Goal: Task Accomplishment & Management: Manage account settings

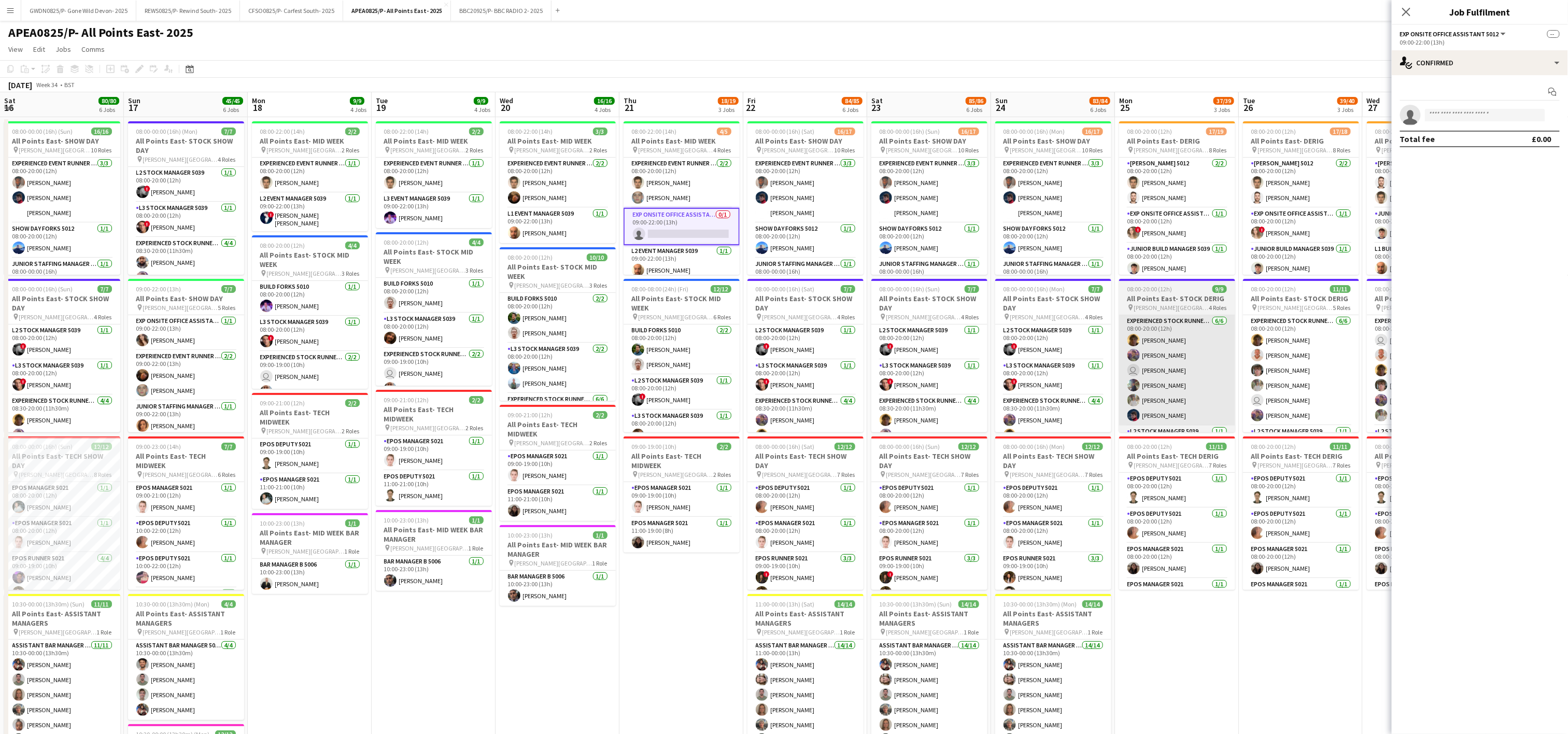
scroll to position [249, 0]
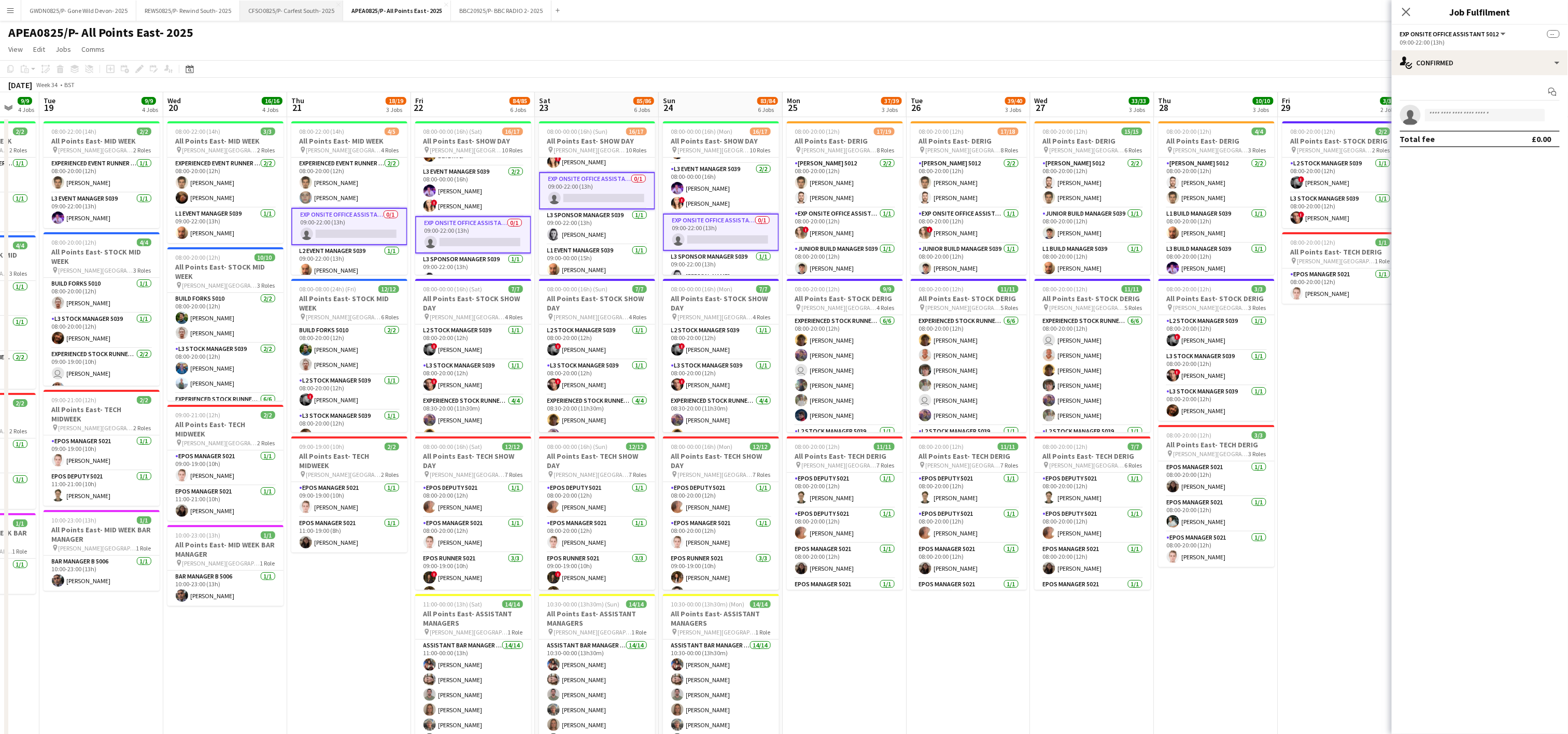
click at [278, 8] on button "CFSO0825/P- Carfest South- 2025 Close" at bounding box center [292, 11] width 103 height 21
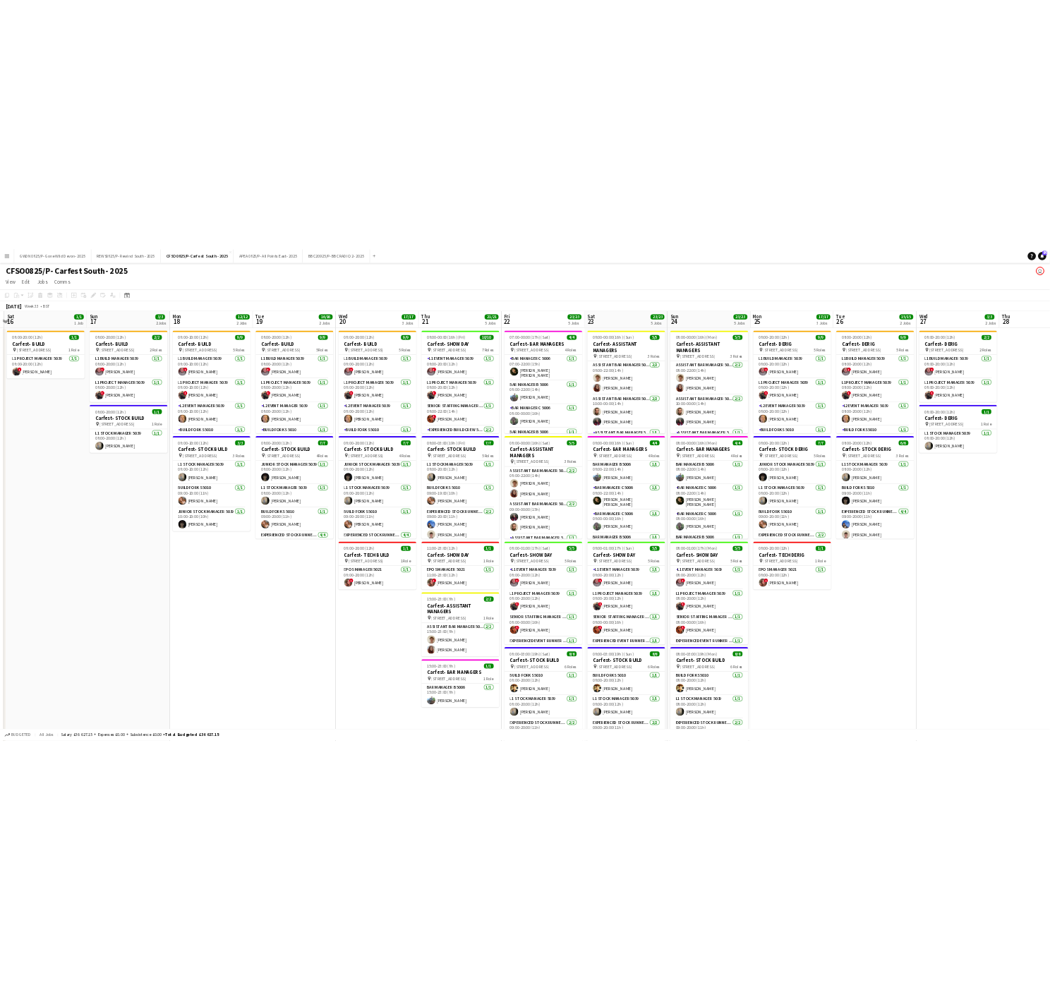
scroll to position [0, 493]
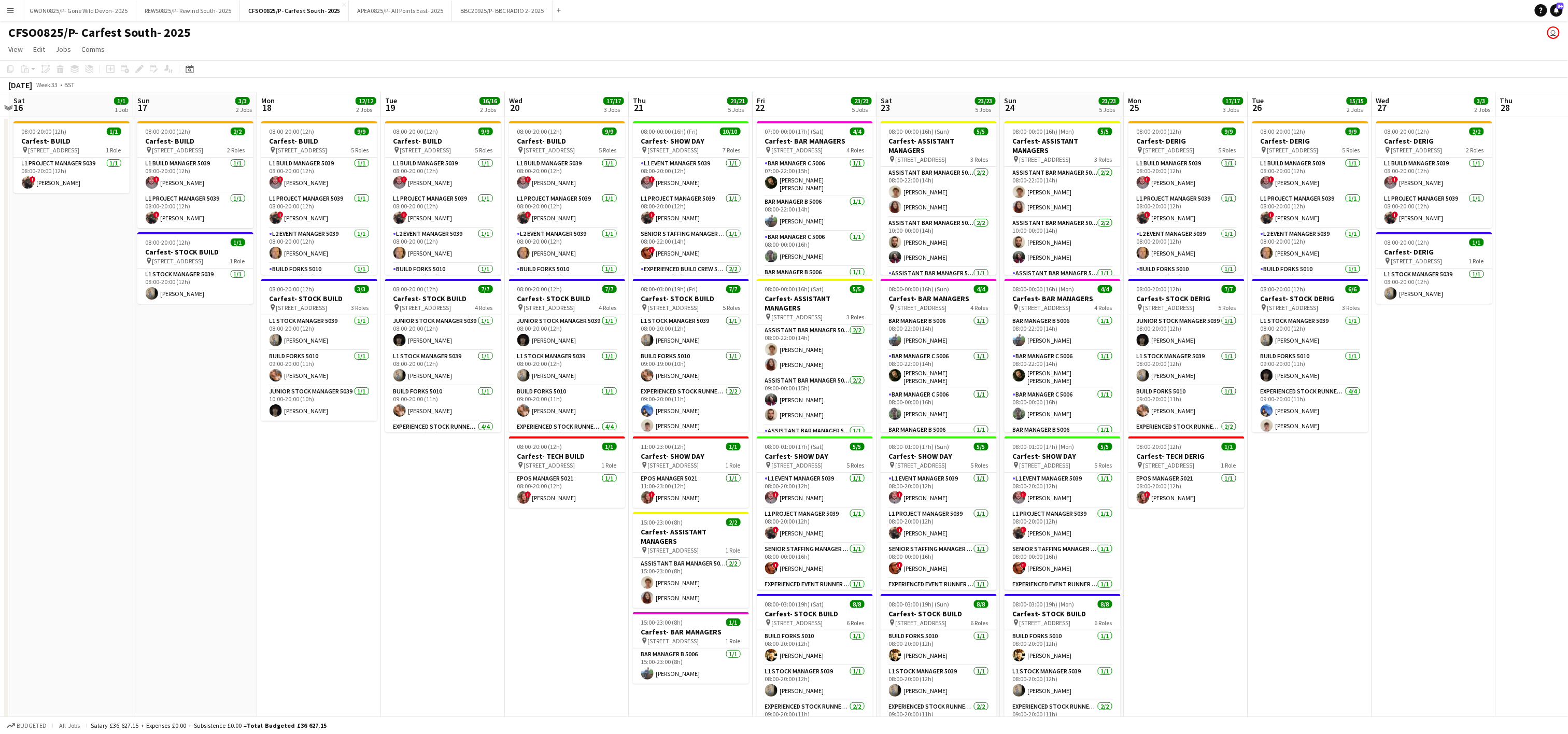
drag, startPoint x: 569, startPoint y: 547, endPoint x: 310, endPoint y: 559, distance: 259.3
click at [310, 559] on app-calendar-viewport "Wed 13 Thu 14 Fri 15 Sat 16 1/1 1 Job Sun 17 3/3 2 Jobs Mon 18 12/12 2 Jobs Tue…" at bounding box center [784, 469] width 1568 height 753
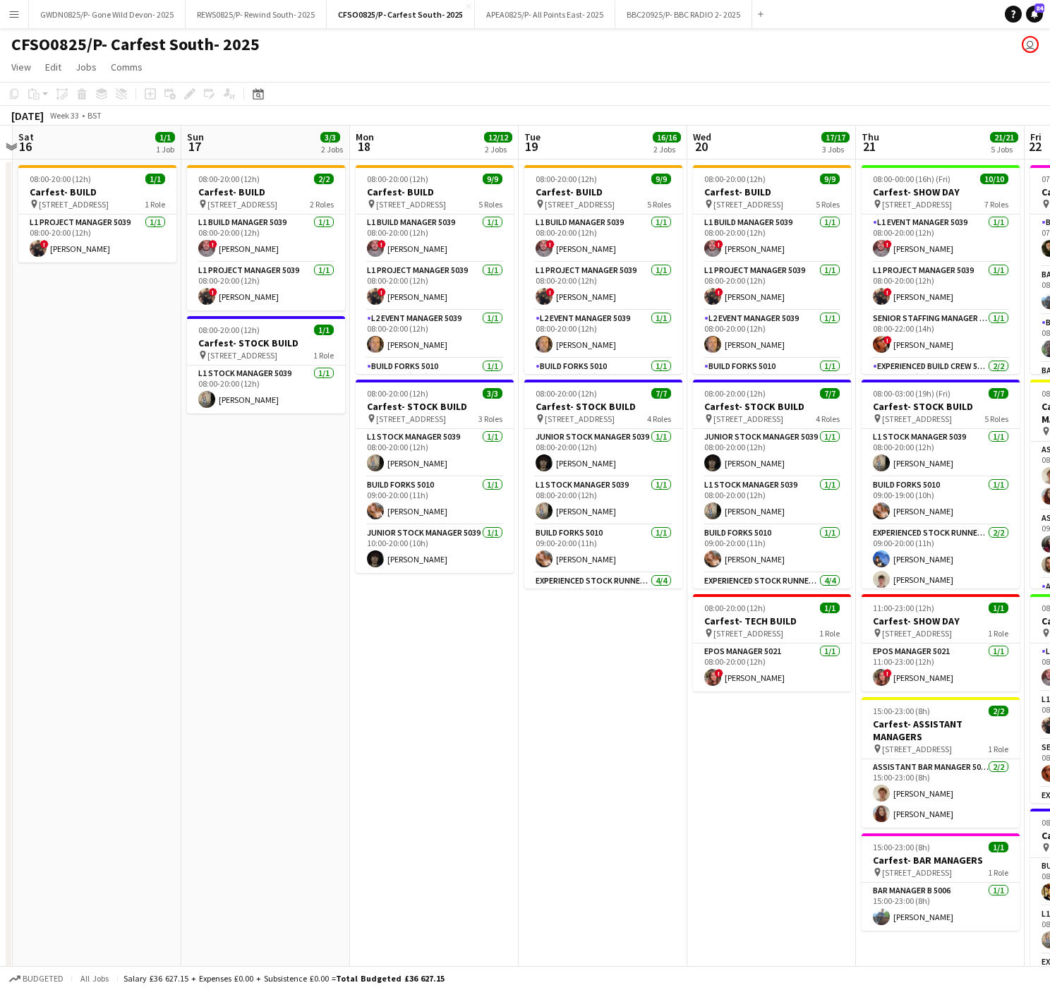
click at [248, 775] on app-date-cell "08:00-20:00 (12h) 2/2 Carfest- BUILD pin [STREET_ADDRESS] 2 Roles L1 Build Mana…" at bounding box center [265, 654] width 169 height 991
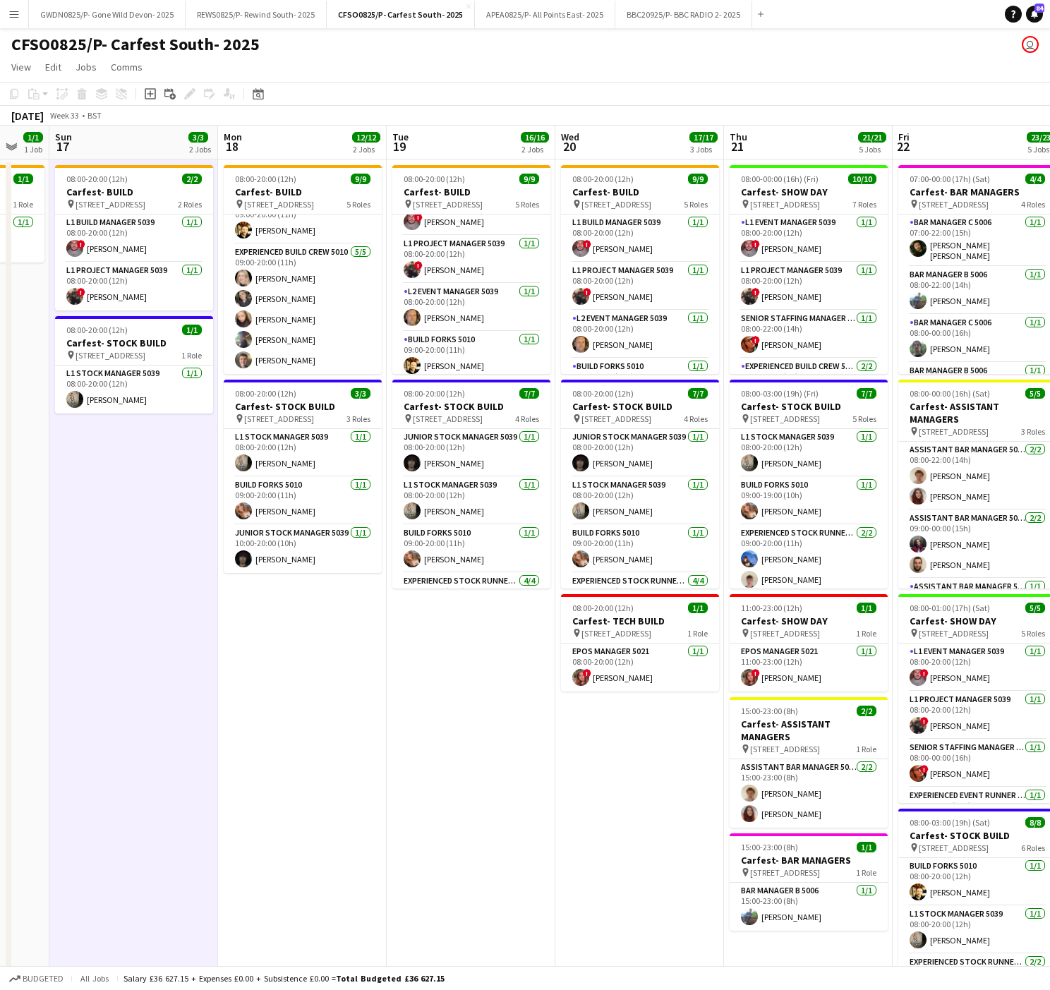
scroll to position [0, 624]
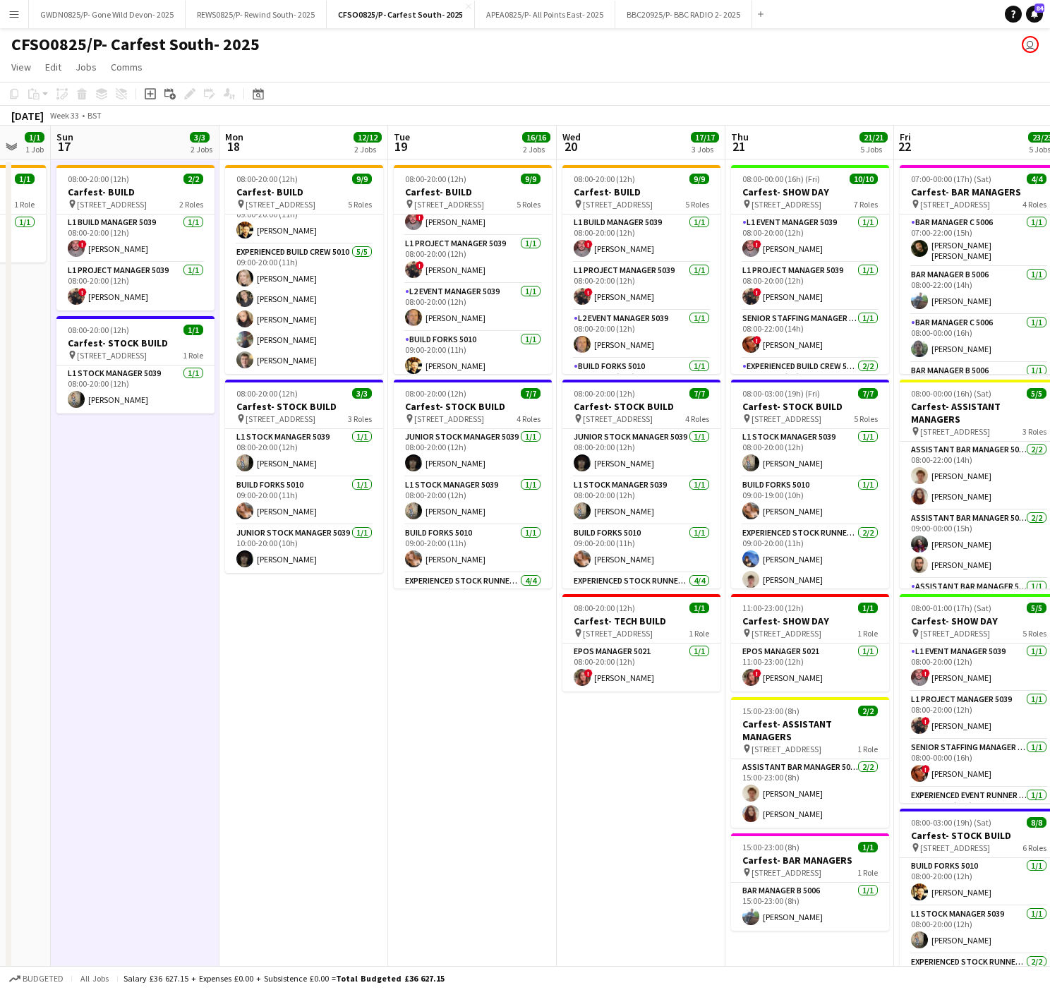
drag, startPoint x: 313, startPoint y: 732, endPoint x: 351, endPoint y: 732, distance: 38.1
click at [351, 732] on app-calendar-viewport "Wed 13 Thu 14 Fri 15 Sat 16 1/1 1 Job Sun 17 3/3 2 Jobs Mon 18 12/12 2 Jobs Tue…" at bounding box center [525, 638] width 1050 height 1025
click at [531, 862] on app-date-cell "08:00-20:00 (12h) 9/9 Carfest- BUILD pin [STREET_ADDRESS] 5 Roles L1 Build Mana…" at bounding box center [472, 654] width 169 height 991
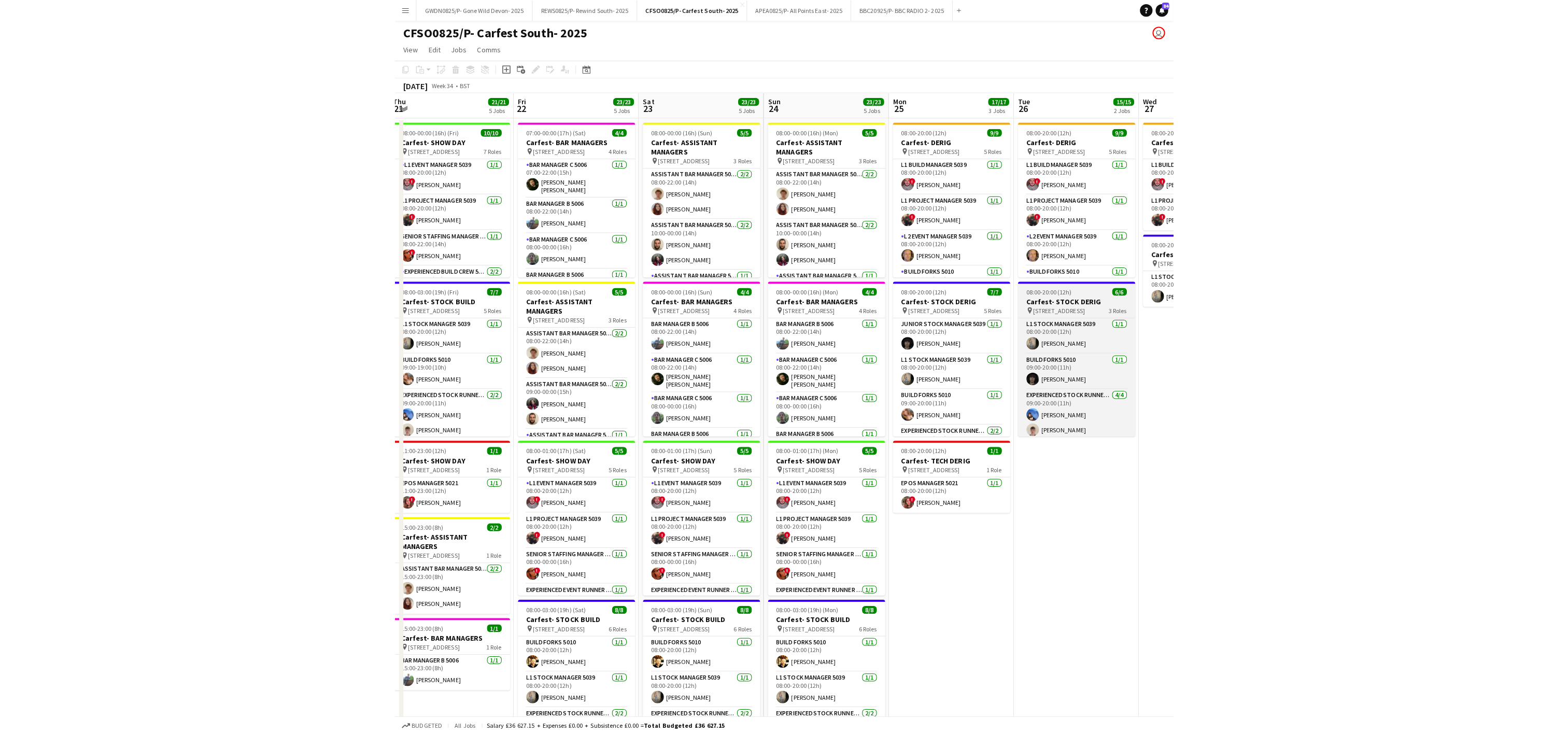
scroll to position [35, 0]
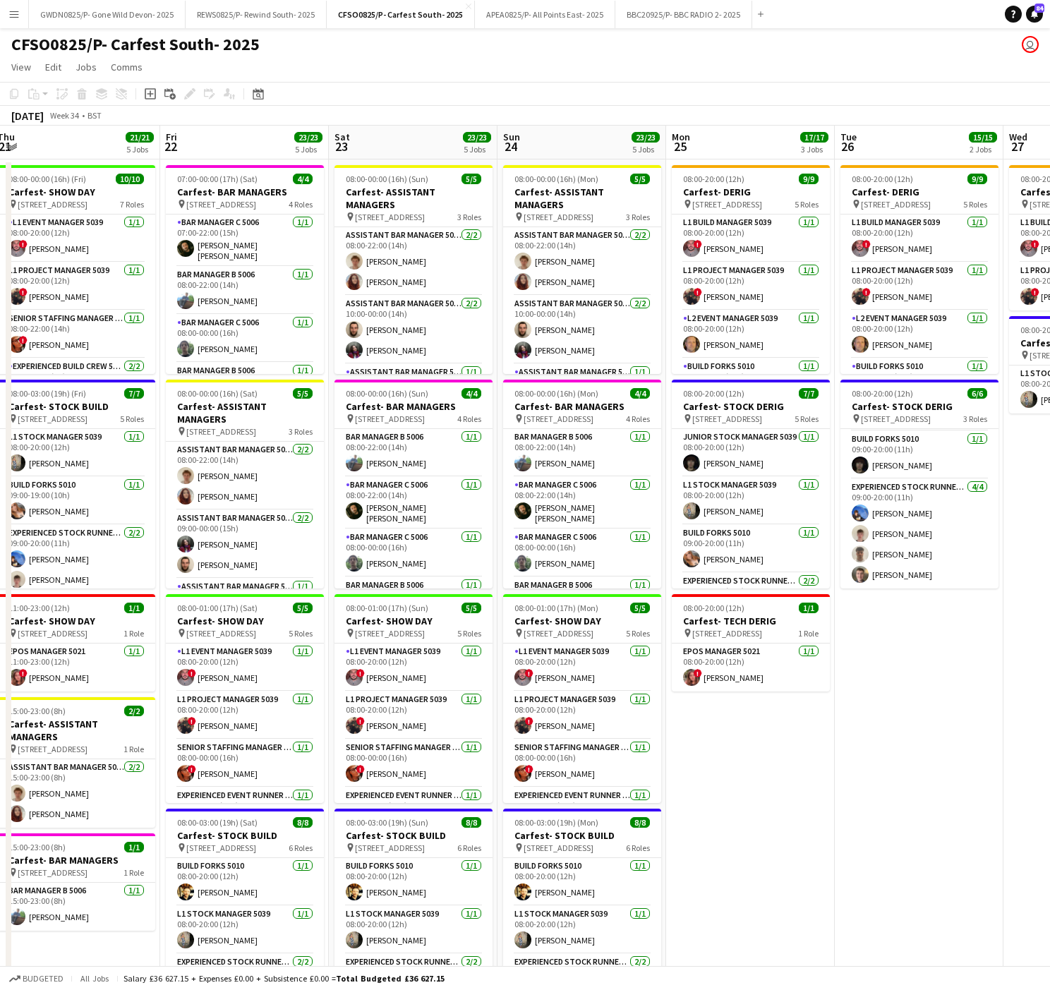
click at [827, 809] on app-date-cell "08:00-20:00 (12h) 9/9 Carfest- DERIG pin [STREET_ADDRESS] 5 Roles L1 Build Mana…" at bounding box center [750, 654] width 169 height 991
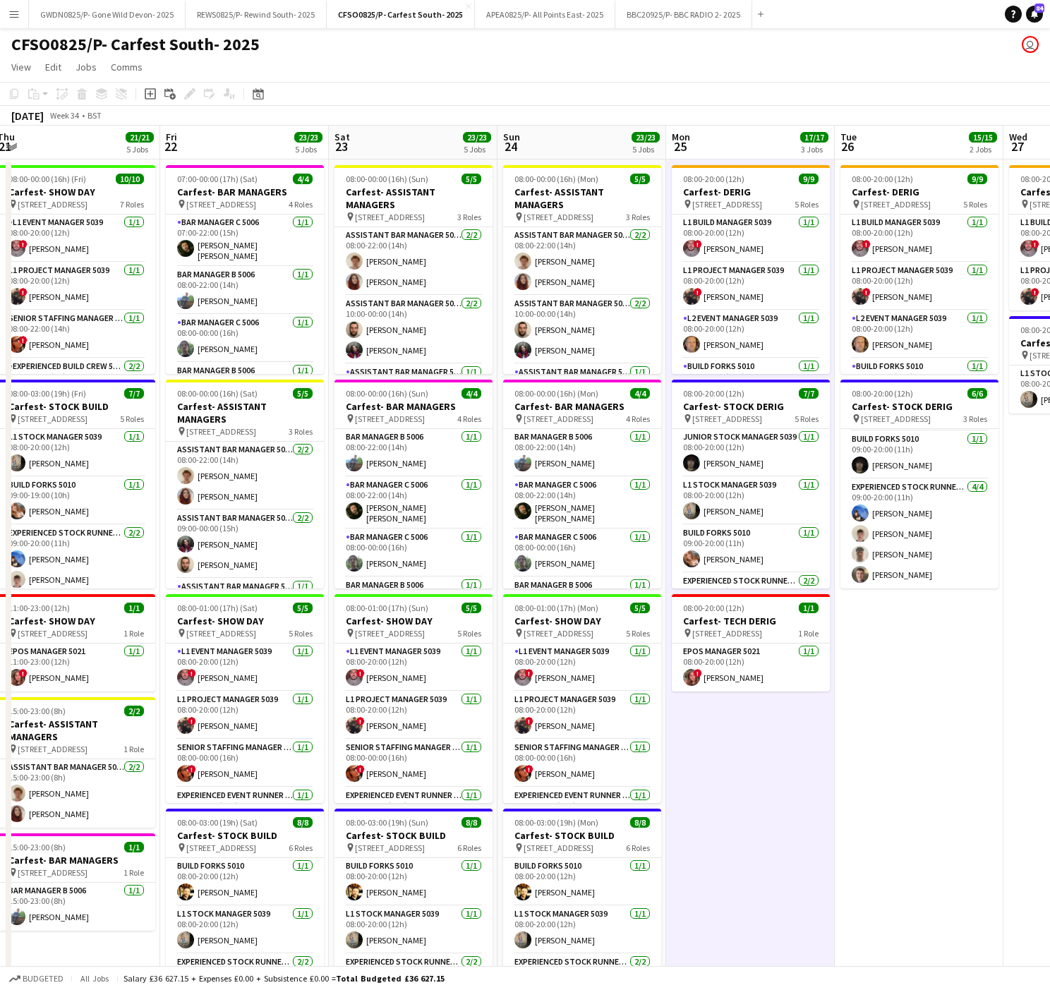
click at [796, 761] on app-date-cell "08:00-20:00 (12h) 9/9 Carfest- DERIG pin [STREET_ADDRESS] 5 Roles L1 Build Mana…" at bounding box center [750, 654] width 169 height 991
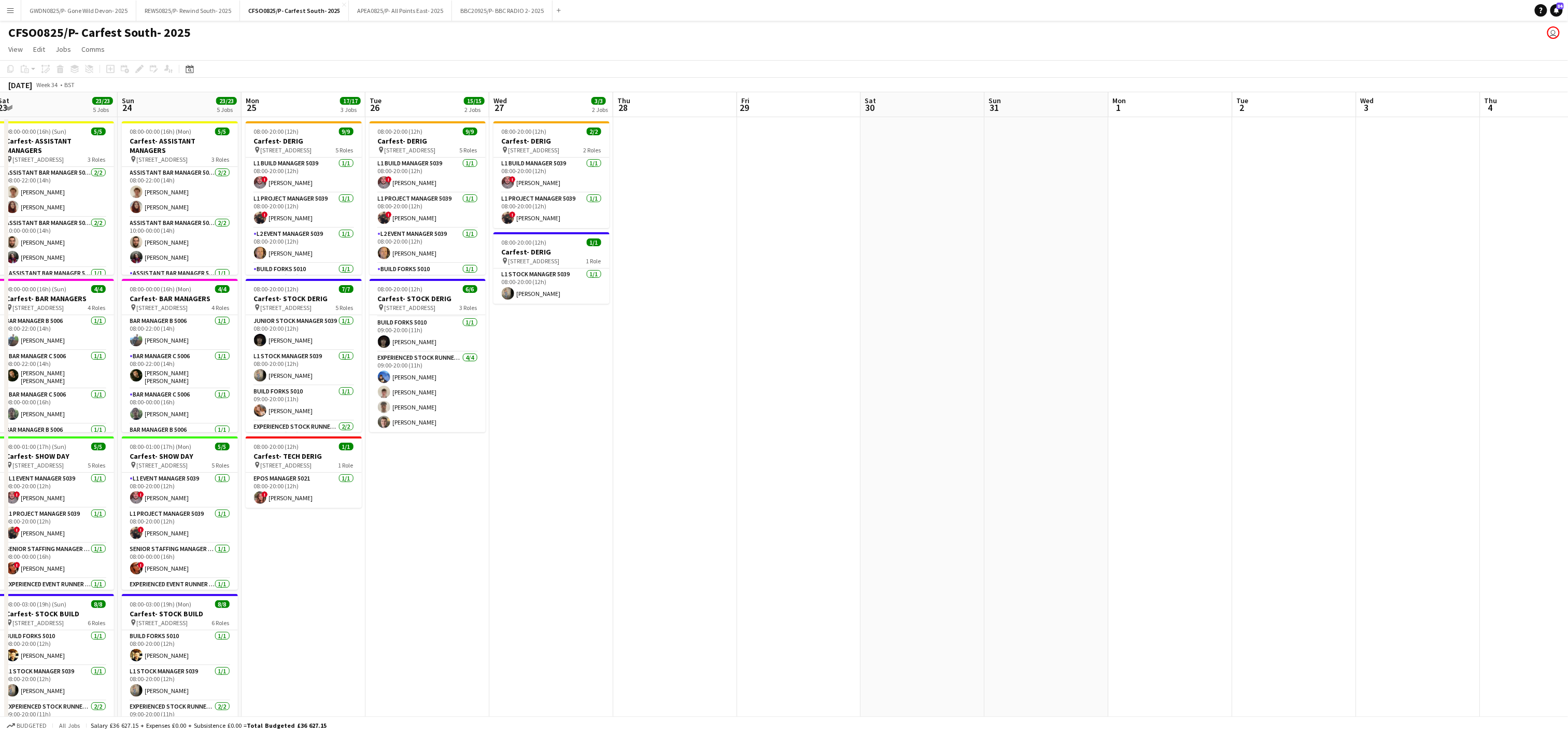
click at [713, 414] on app-date-cell at bounding box center [675, 481] width 124 height 728
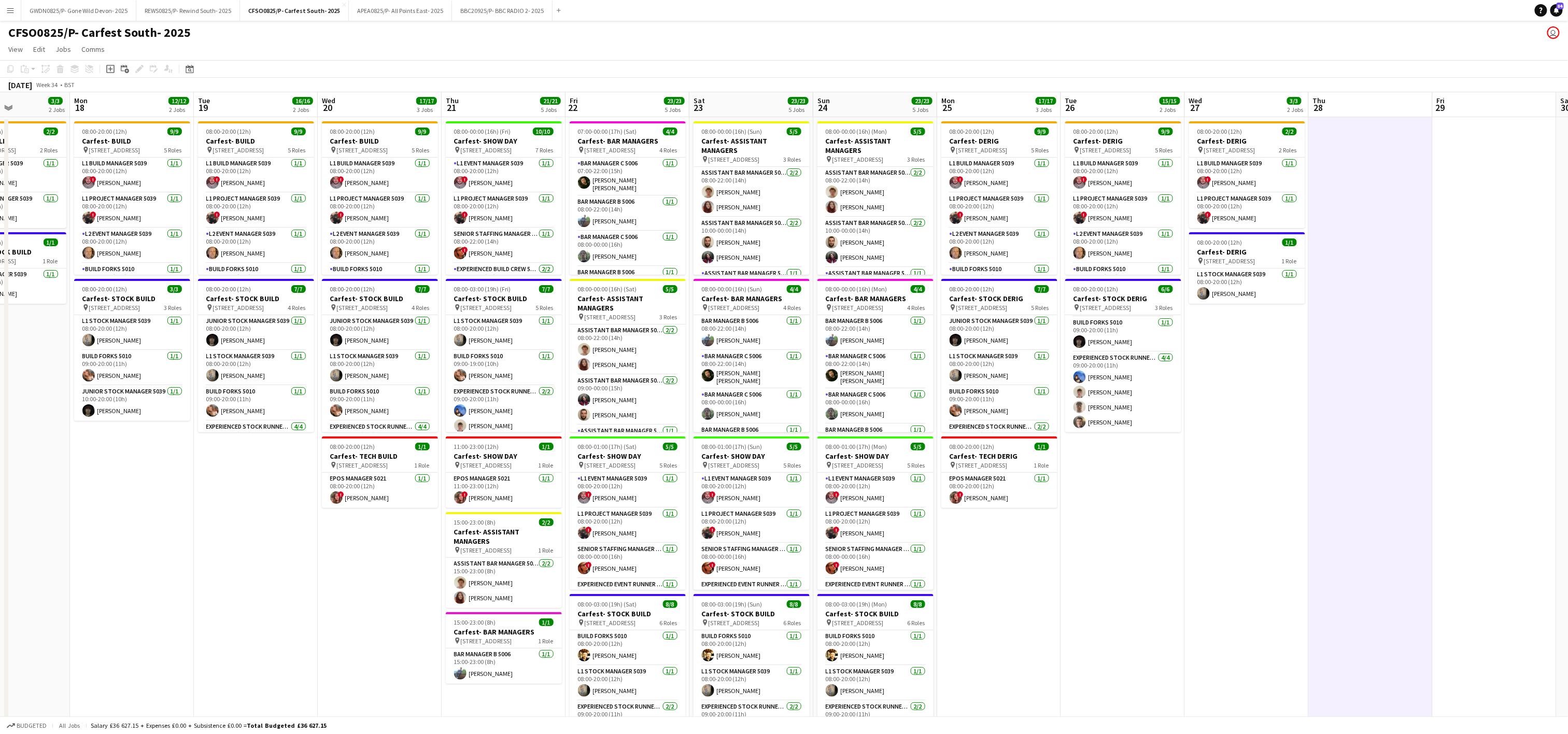
drag, startPoint x: 556, startPoint y: 614, endPoint x: 1251, endPoint y: 522, distance: 701.1
click at [1251, 522] on app-calendar-viewport "Fri 15 Sat 16 1/1 1 Job Sun 17 3/3 2 Jobs Mon 18 12/12 2 Jobs Tue 19 16/16 2 Jo…" at bounding box center [784, 469] width 1568 height 753
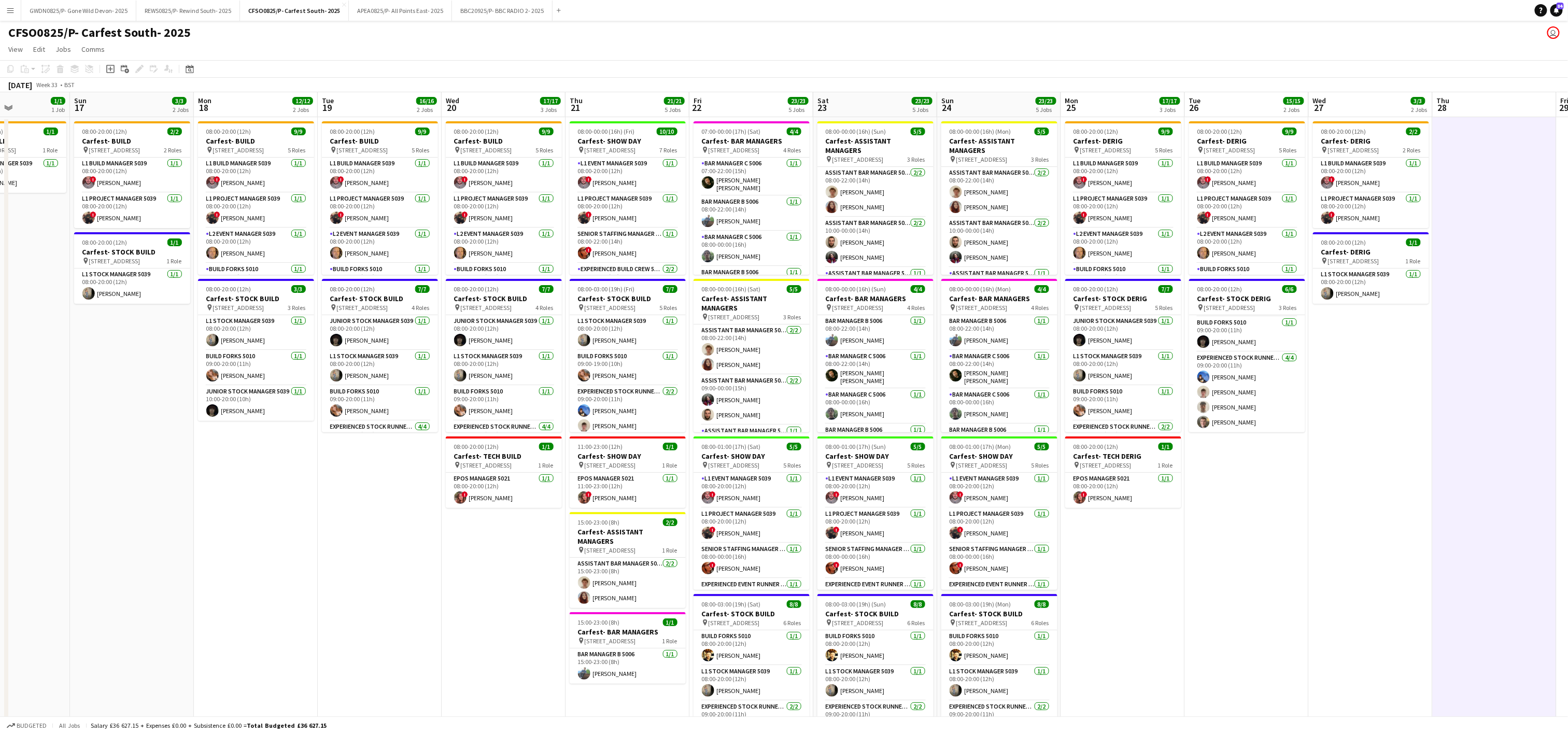
scroll to position [0, 296]
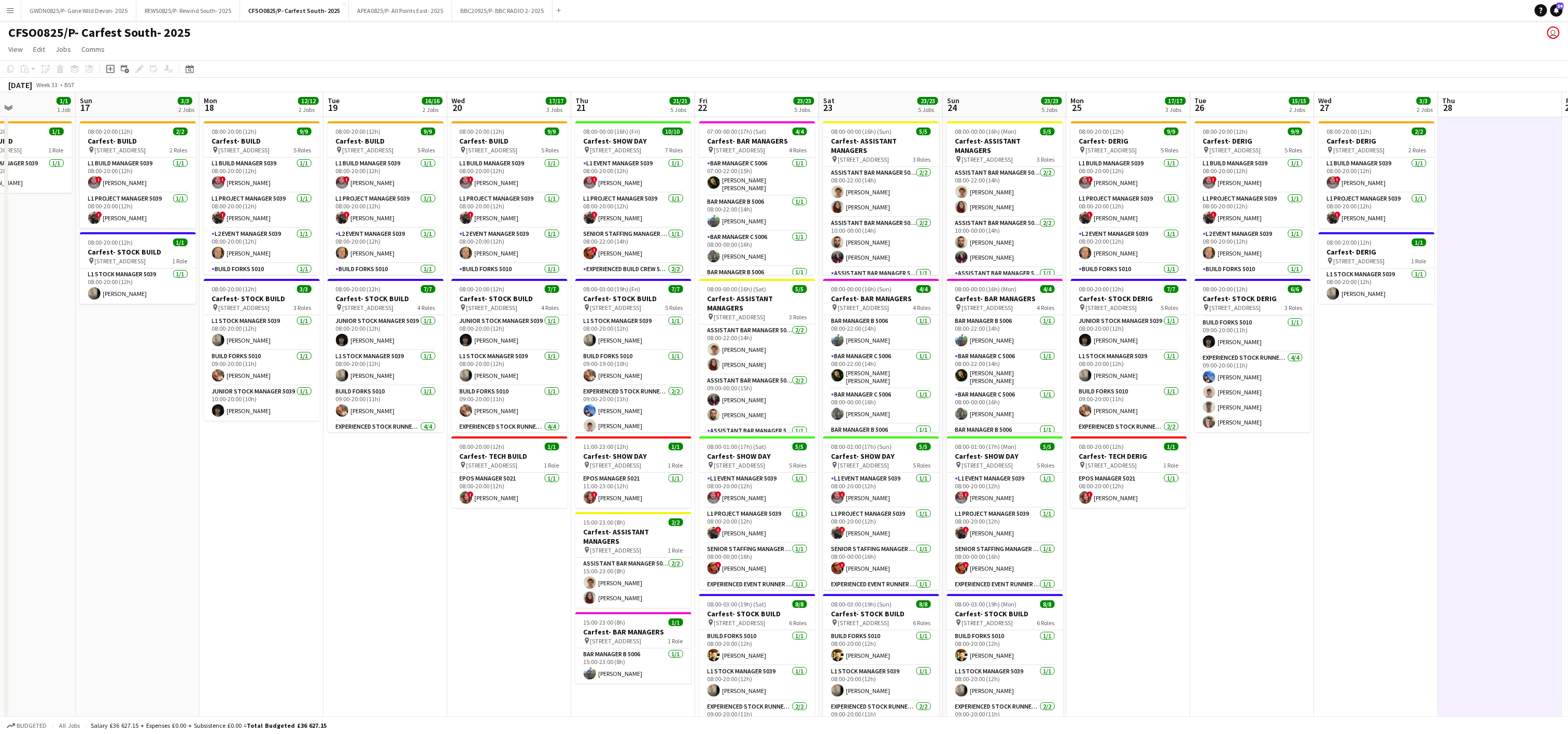
drag, startPoint x: 303, startPoint y: 453, endPoint x: 342, endPoint y: 446, distance: 39.6
click at [342, 446] on app-calendar-viewport "Thu 14 Fri 15 Sat 16 1/1 1 Job Sun 17 3/3 2 Jobs Mon 18 12/12 2 Jobs Tue 19 16/…" at bounding box center [784, 469] width 1568 height 753
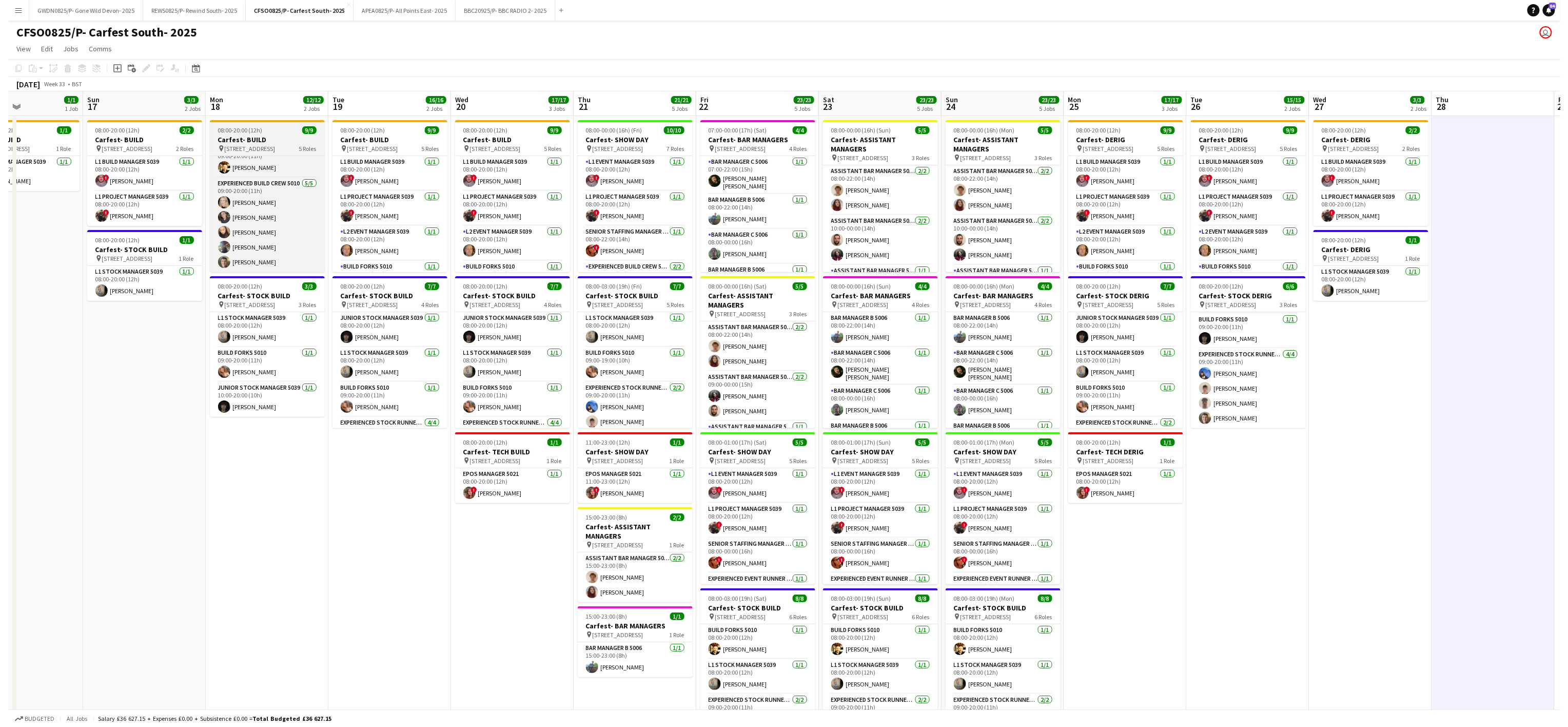
scroll to position [68, 0]
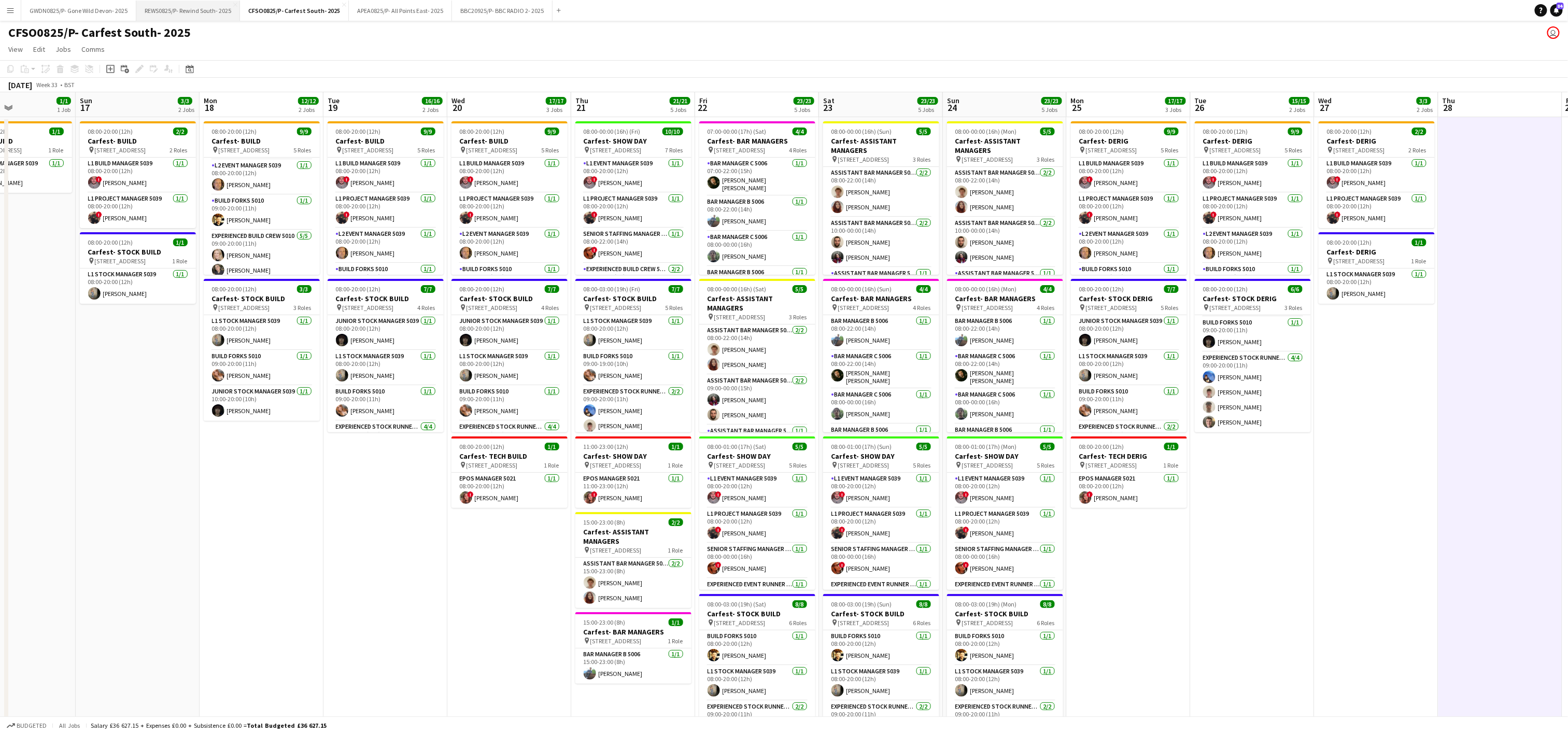
click at [189, 10] on button "REWS0825/P- Rewind South- 2025 Close" at bounding box center [188, 11] width 104 height 21
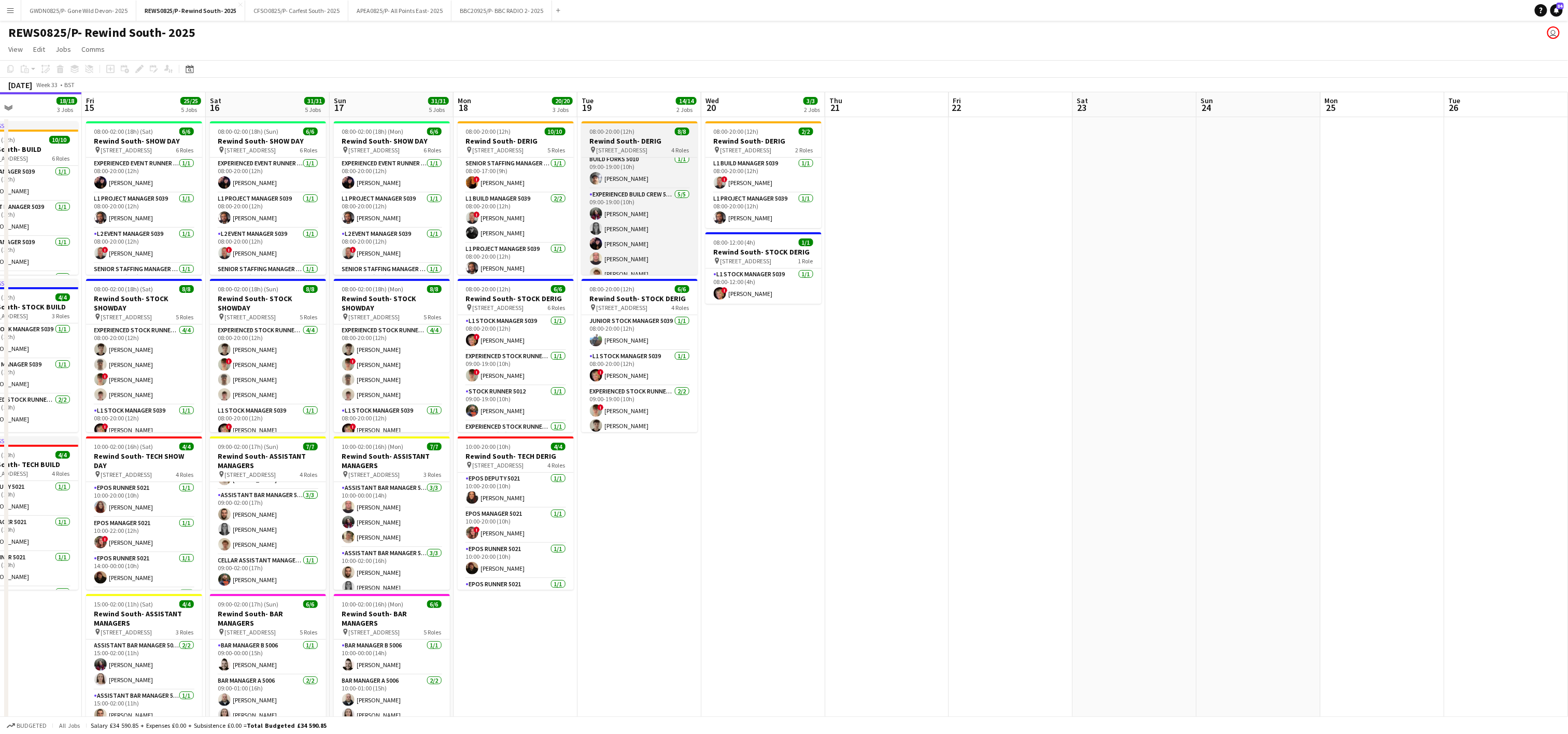
scroll to position [87, 0]
click at [575, 206] on app-date-cell "08:00-20:00 (12h) 10/10 Rewind South- DERIG pin [STREET_ADDRESS] 5 Roles Senior…" at bounding box center [515, 521] width 124 height 809
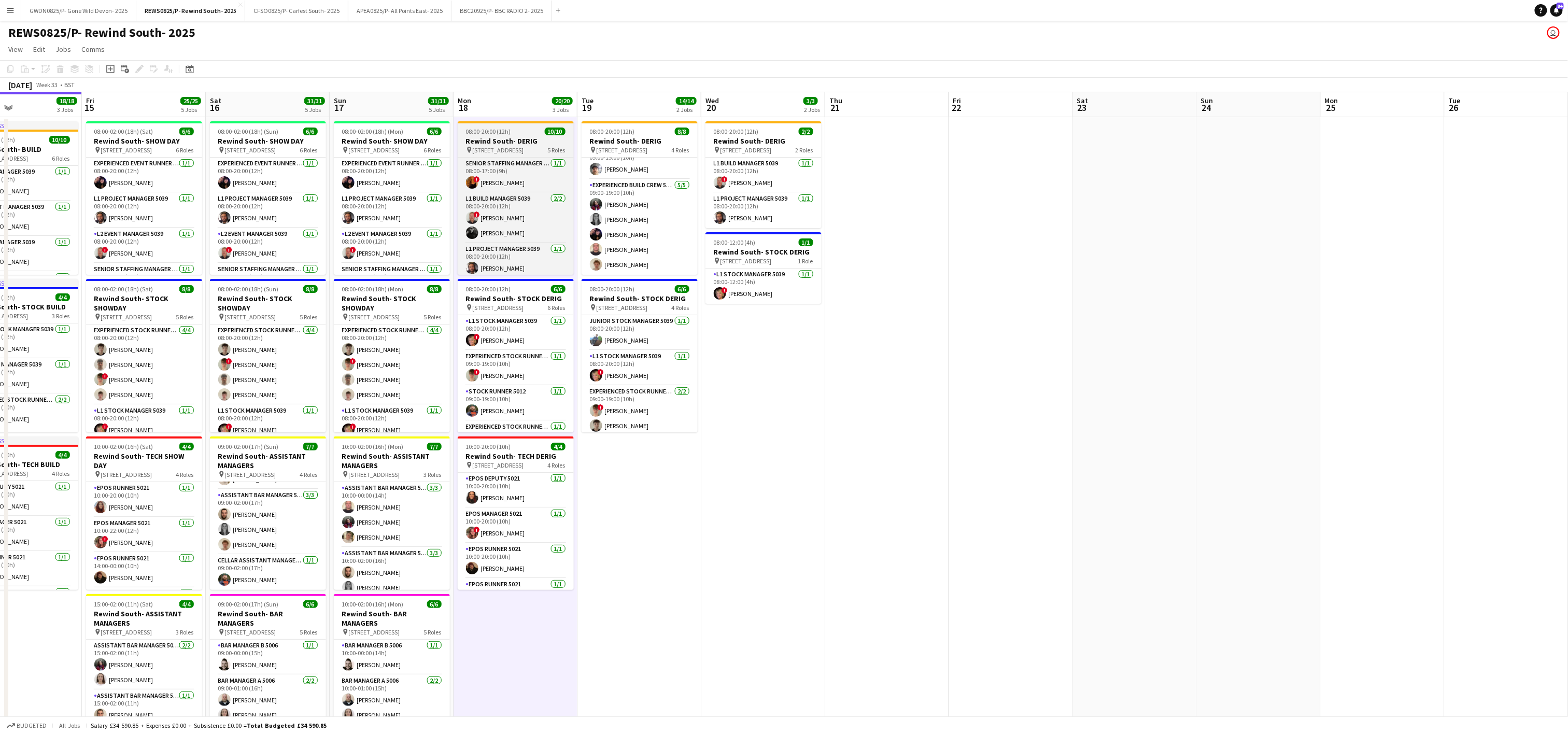
scroll to position [137, 0]
click at [755, 593] on app-date-cell "08:00-20:00 (12h) 2/2 Rewind South- DERIG pin [STREET_ADDRESS] 2 Roles L1 Build…" at bounding box center [763, 521] width 124 height 809
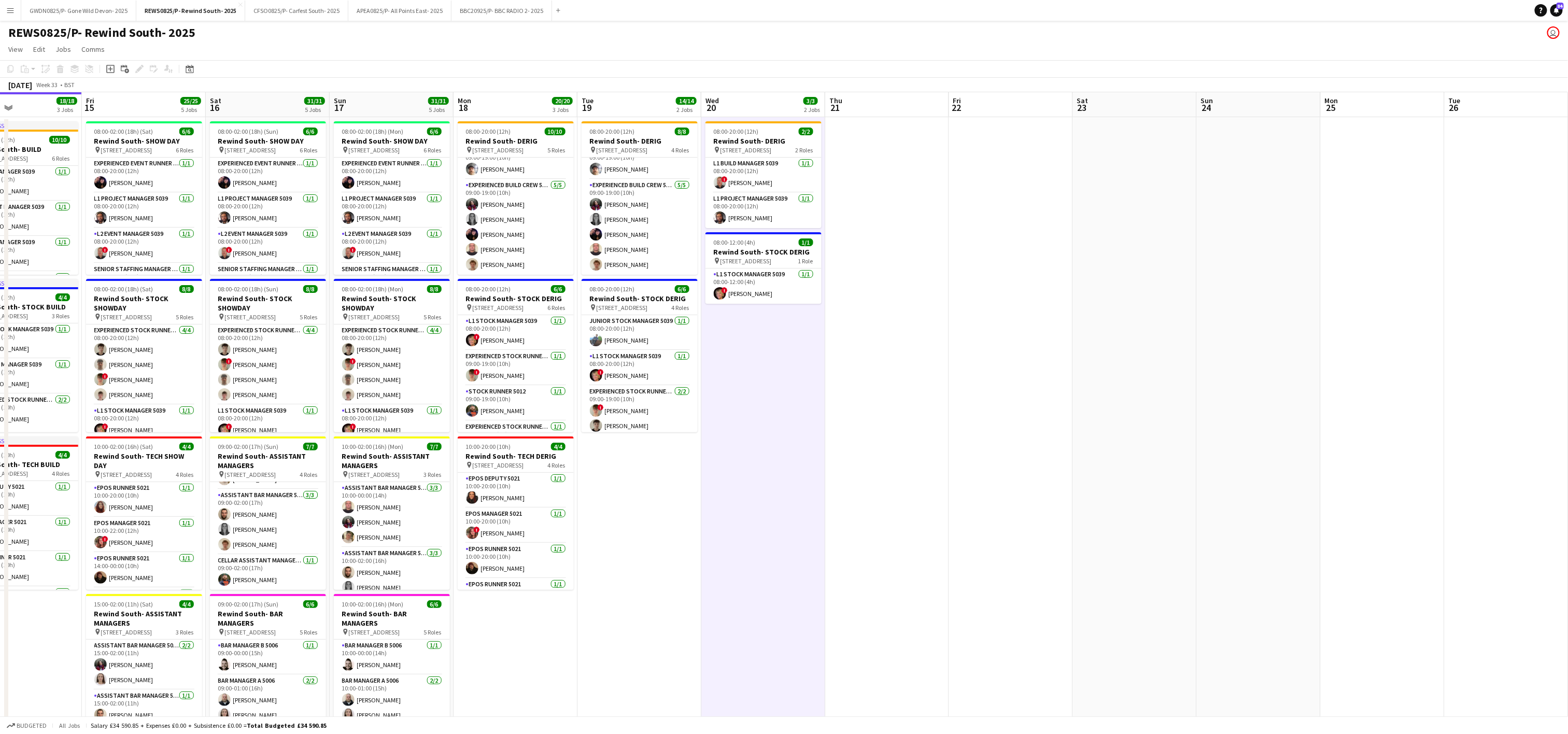
scroll to position [0, 415]
drag, startPoint x: 574, startPoint y: 348, endPoint x: 572, endPoint y: 450, distance: 102.0
click at [572, 450] on app-date-cell "08:00-20:00 (12h) 10/10 Rewind South- DERIG pin [STREET_ADDRESS] 5 Roles Senior…" at bounding box center [514, 521] width 124 height 809
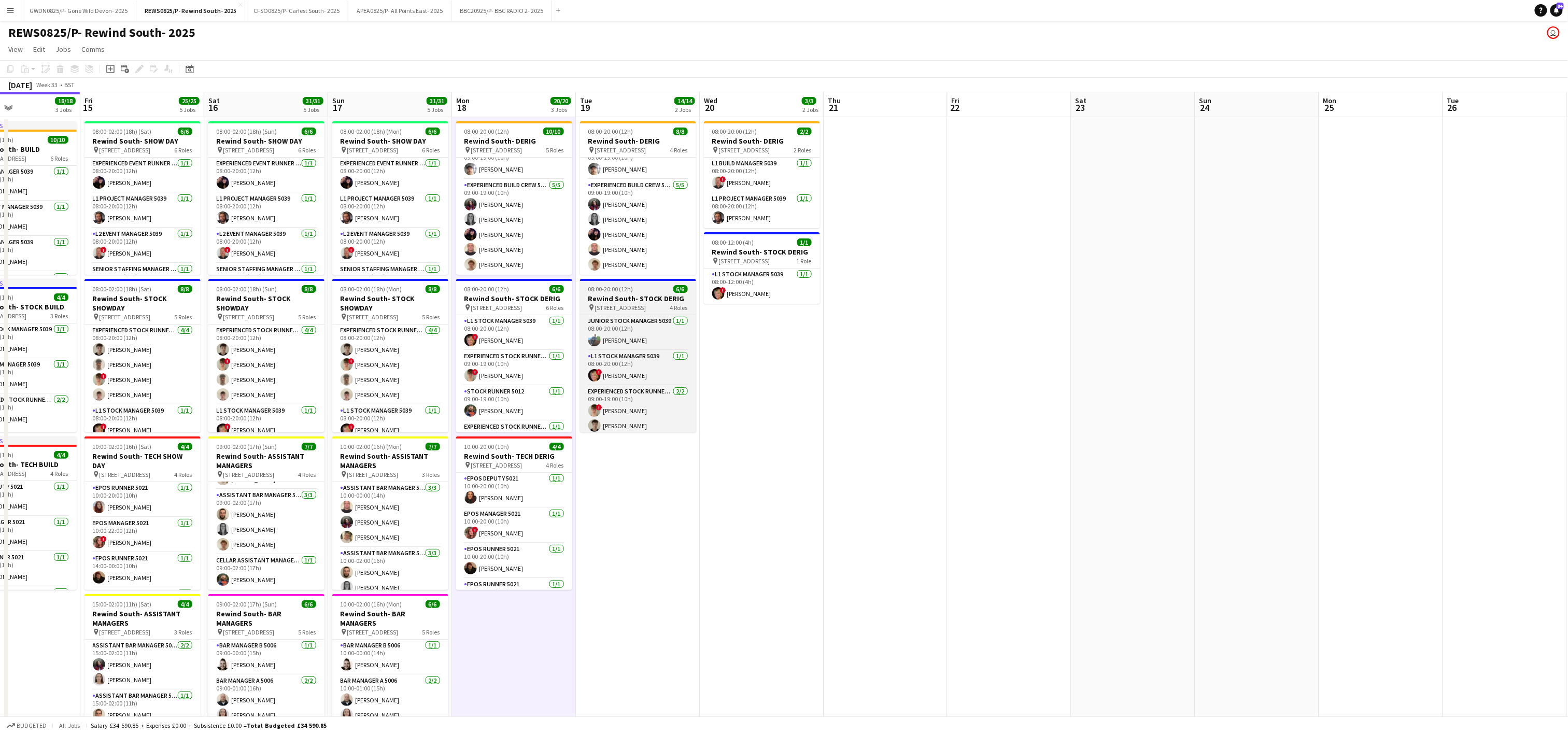
scroll to position [56, 0]
click at [650, 633] on app-date-cell "08:00-20:00 (12h) 8/8 Rewind South- DERIG pin [STREET_ADDRESS] 4 Roles L1 Build…" at bounding box center [638, 521] width 124 height 809
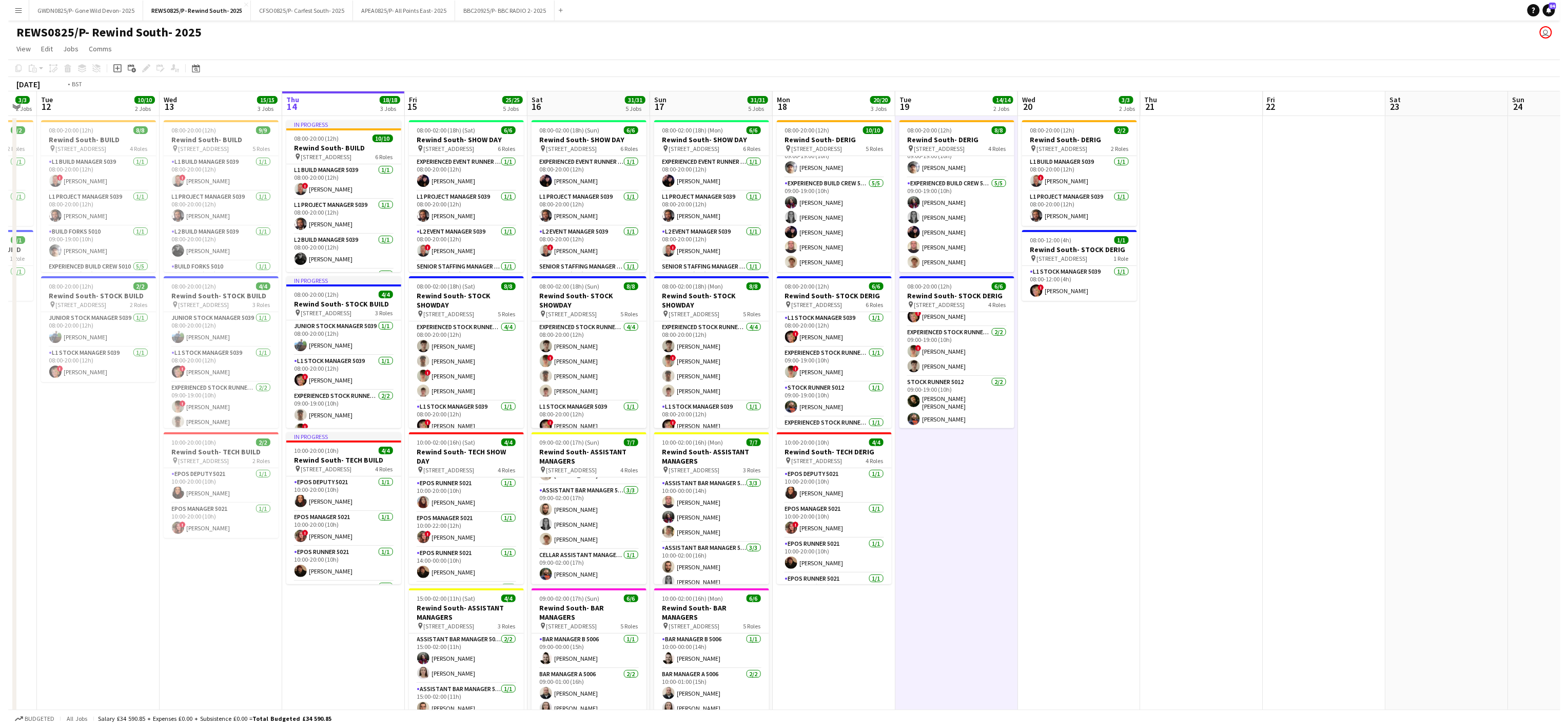
scroll to position [0, 327]
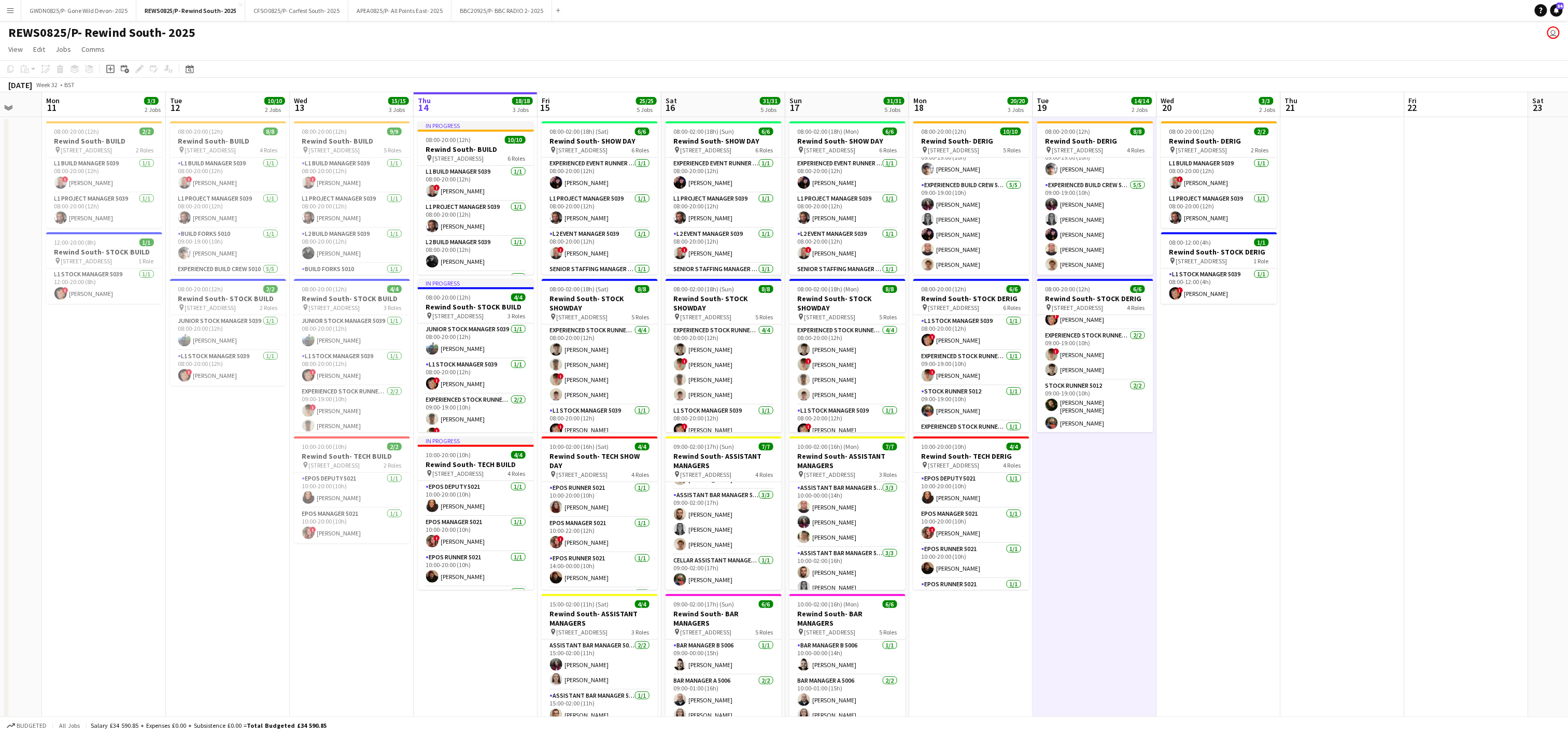
click at [1132, 554] on app-date-cell "08:00-20:00 (12h) 8/8 Rewind South- DERIG pin [STREET_ADDRESS] 4 Roles L1 Build…" at bounding box center [1095, 521] width 124 height 809
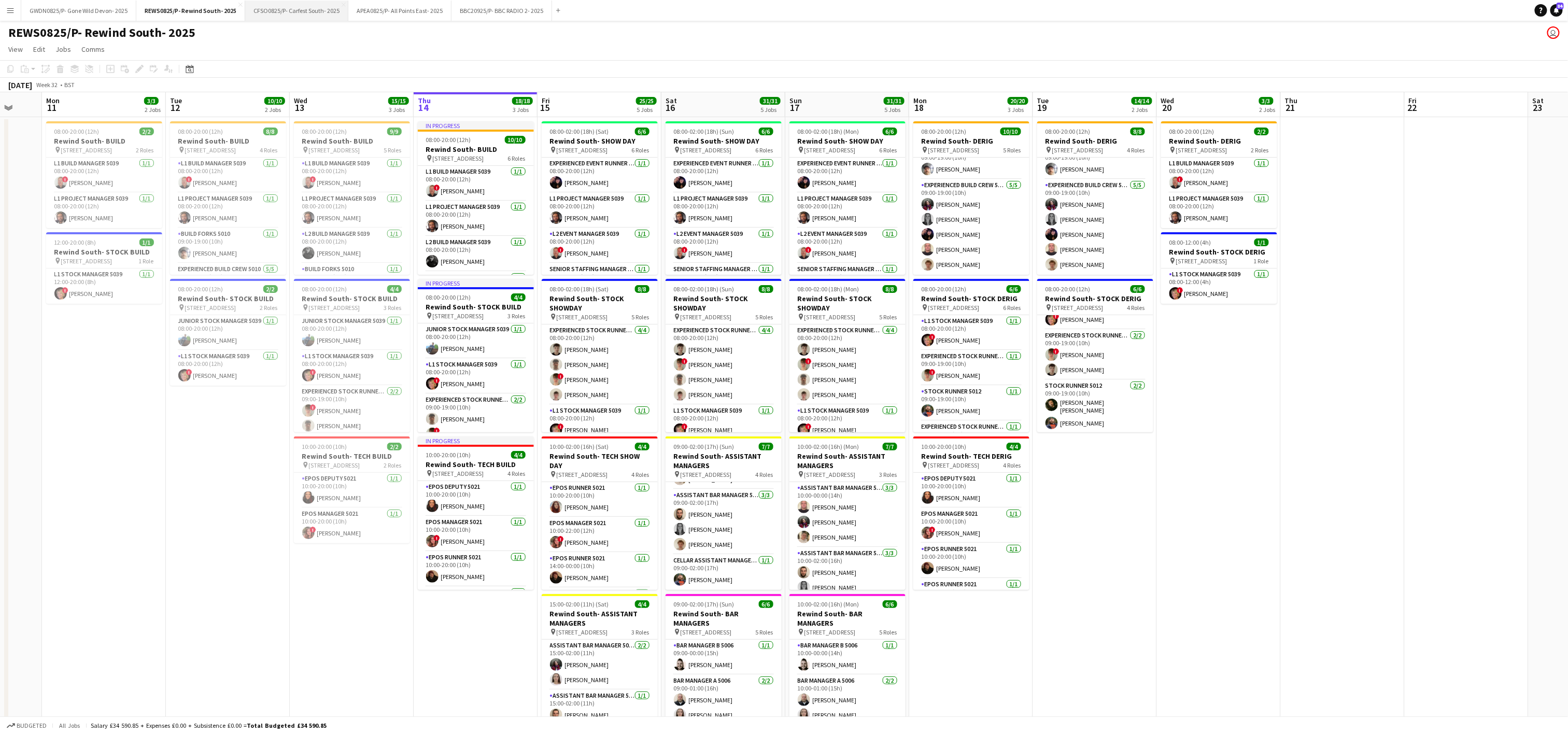
click at [302, 7] on button "CFSO0825/P- Carfest South- 2025 Close" at bounding box center [297, 11] width 103 height 21
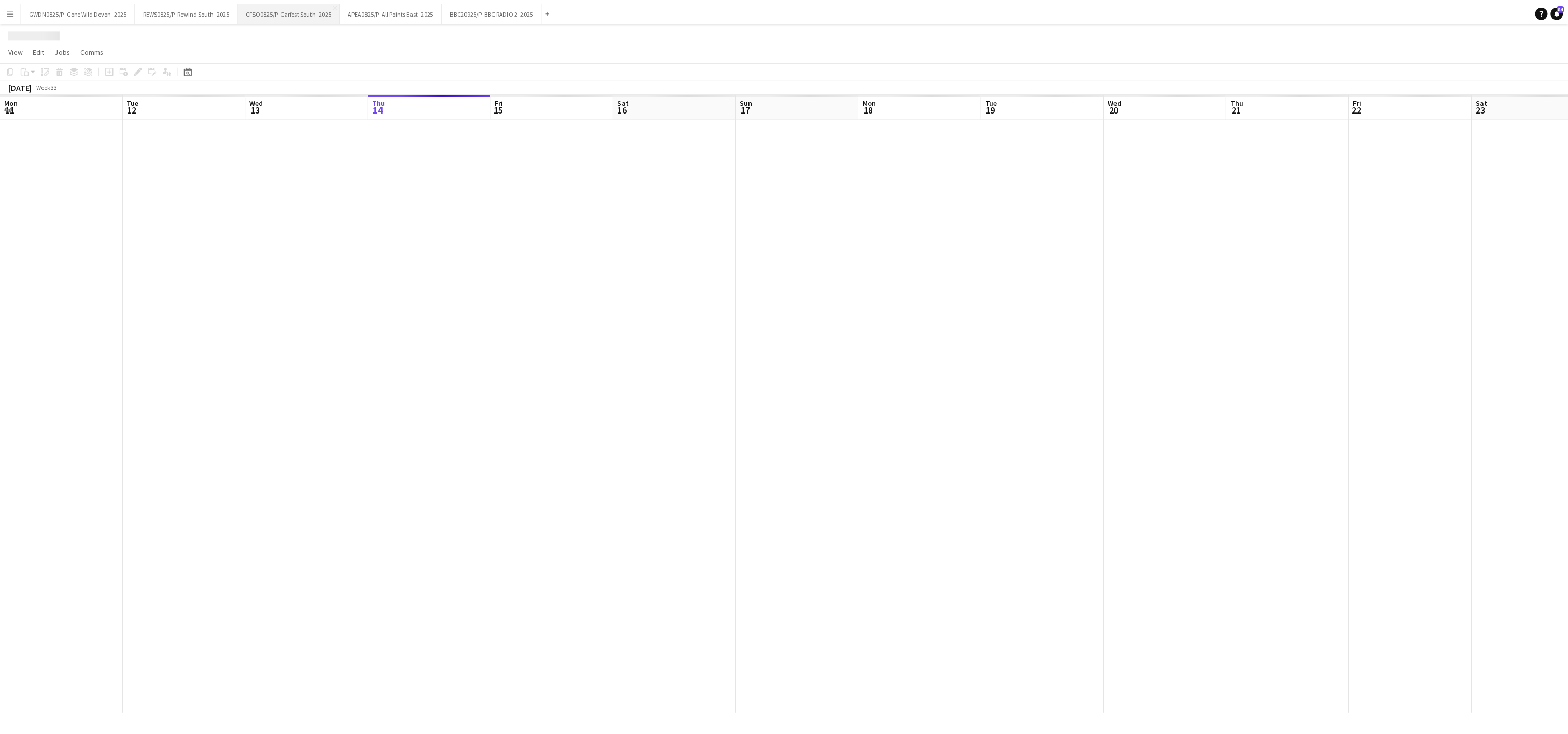
scroll to position [0, 248]
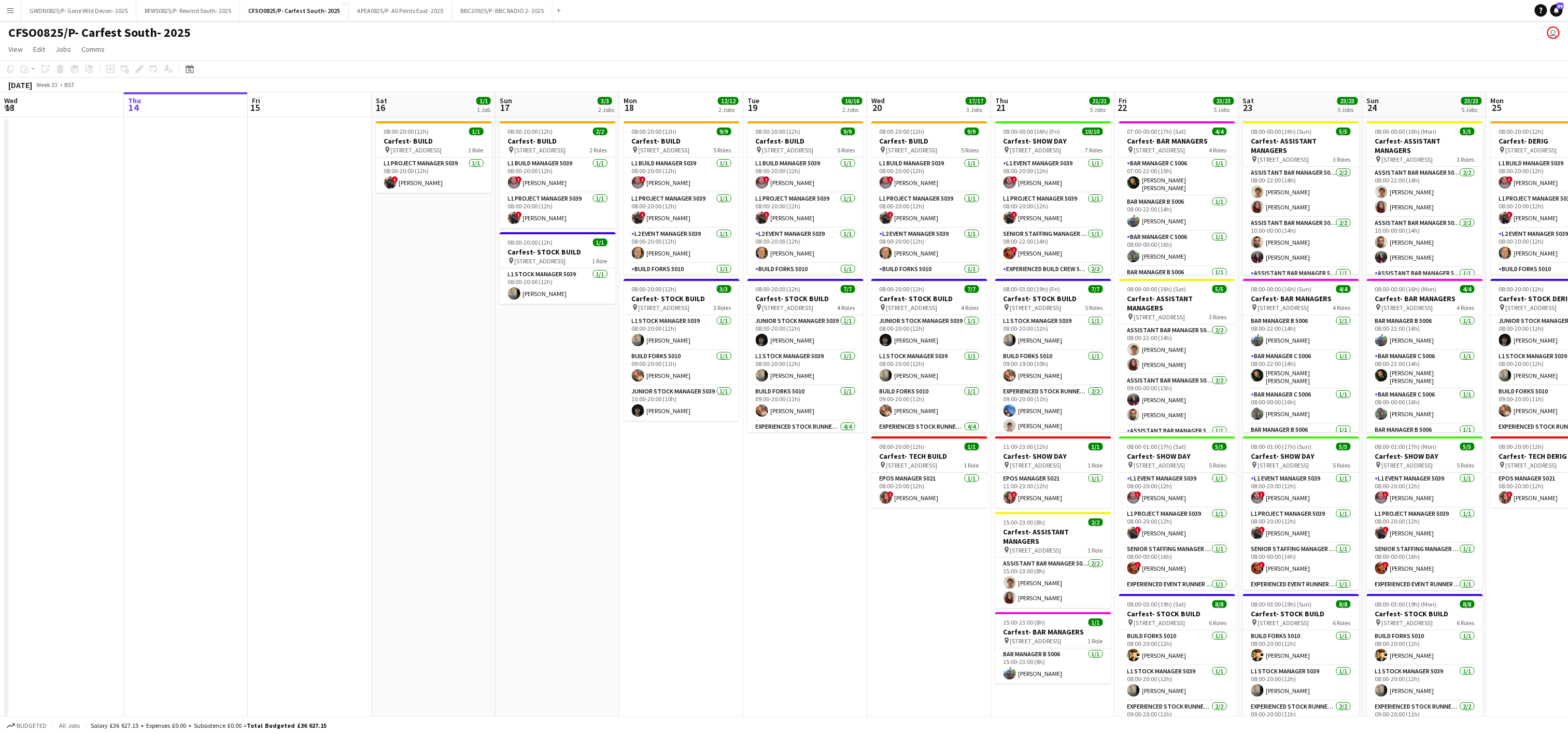
click at [498, 531] on app-date-cell "08:00-20:00 (12h) 2/2 Carfest- BUILD pin [STREET_ADDRESS] 2 Roles L1 Build Mana…" at bounding box center [558, 481] width 124 height 728
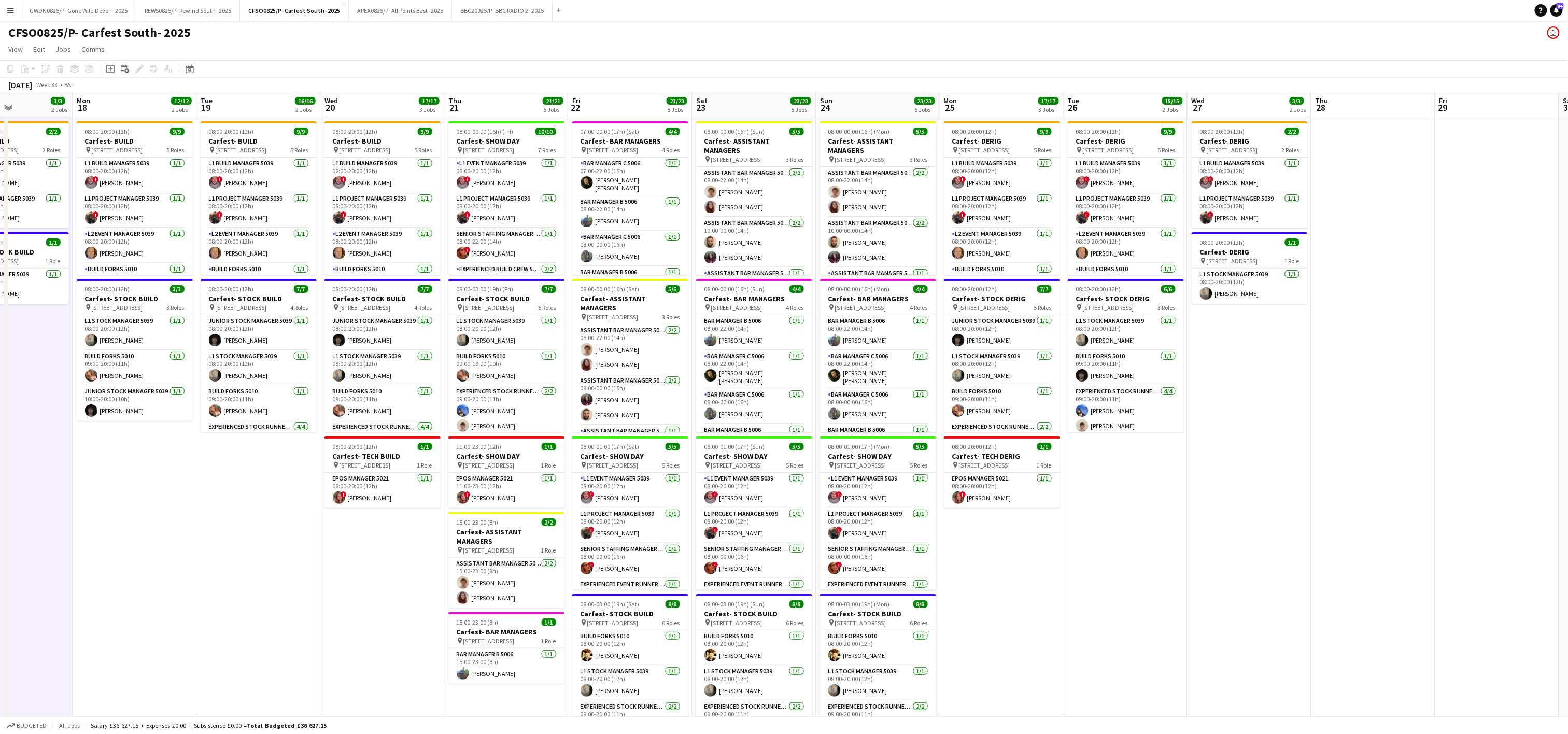
scroll to position [0, 334]
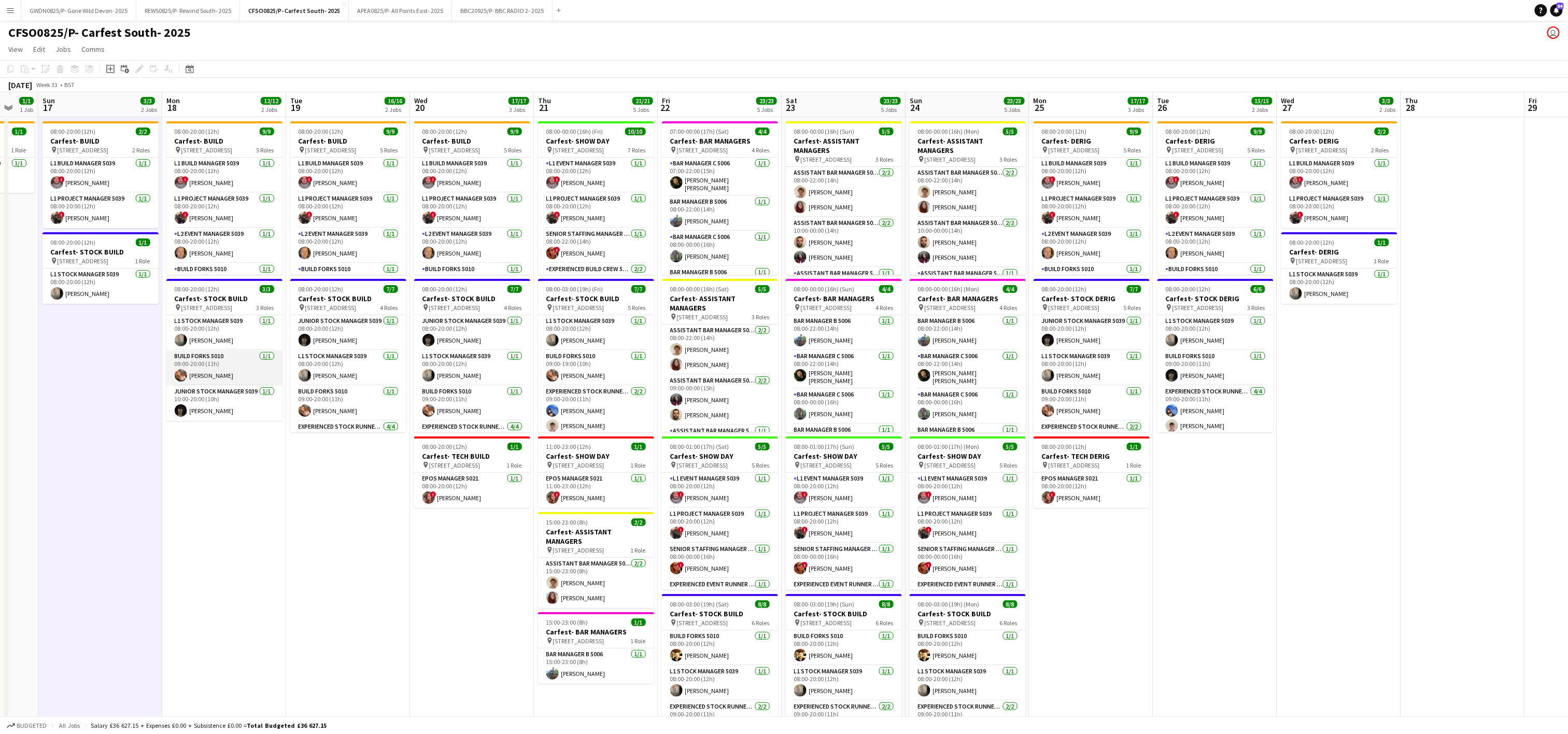
click at [202, 373] on app-card-role "Build Forks 5010 [DATE] 09:00-20:00 (11h) [PERSON_NAME]" at bounding box center [224, 368] width 116 height 35
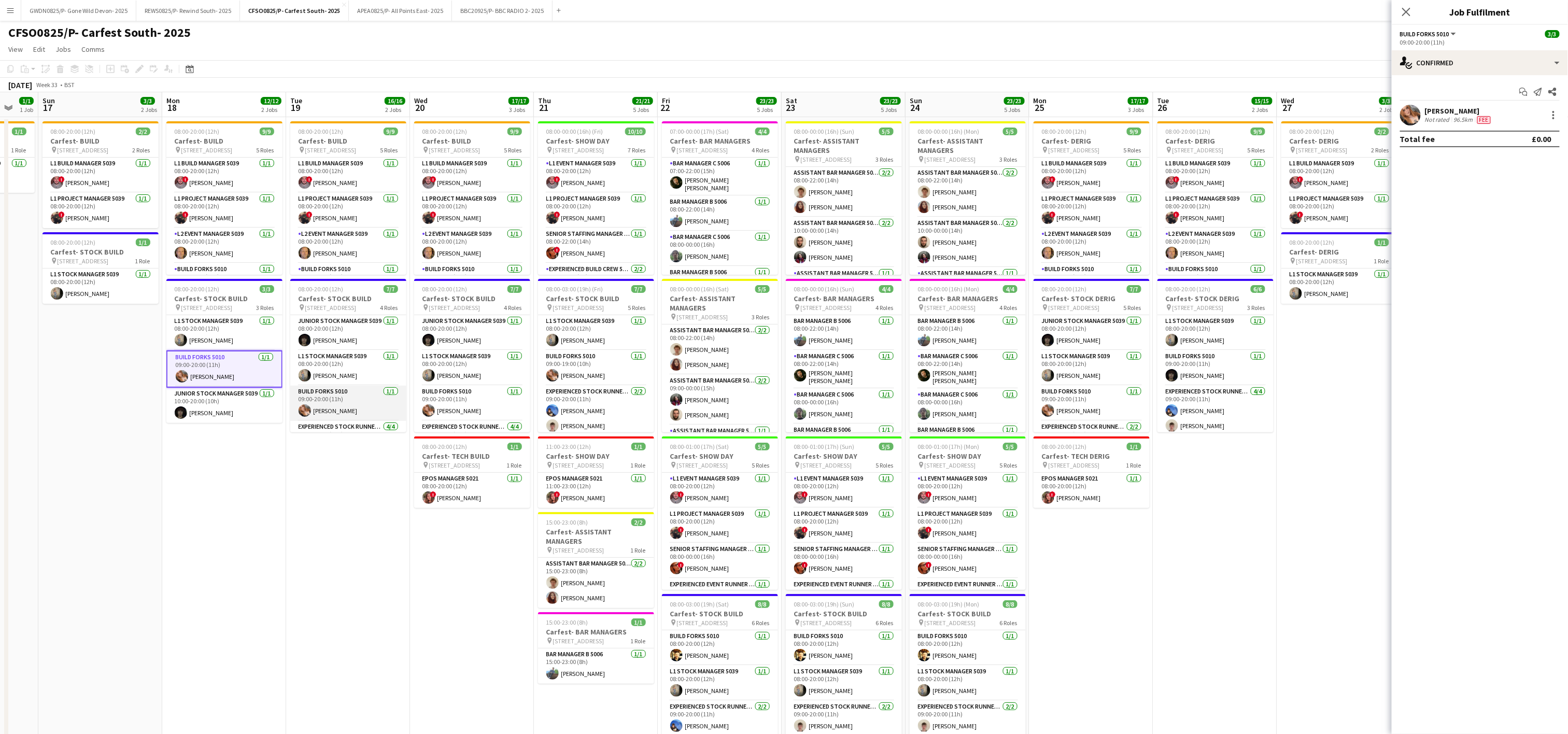
click at [317, 411] on app-card-role "Build Forks 5010 [DATE] 09:00-20:00 (11h) [PERSON_NAME]" at bounding box center [348, 403] width 116 height 35
click at [472, 400] on app-card-role "Build Forks 5010 [DATE] 09:00-20:00 (11h) [PERSON_NAME]" at bounding box center [472, 403] width 116 height 35
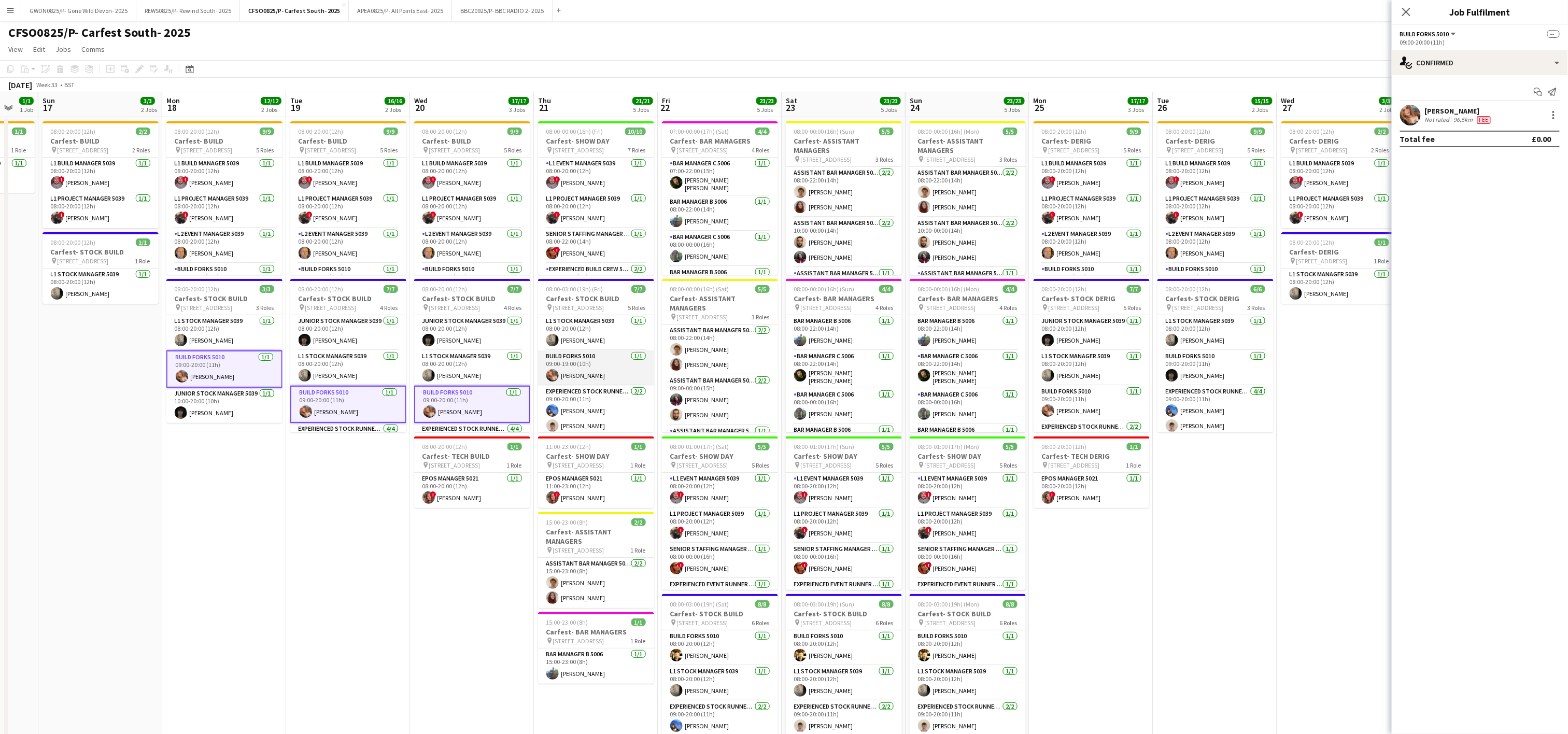
click at [567, 374] on app-card-role "Build Forks 5010 [DATE] 09:00-19:00 (10h) [PERSON_NAME]" at bounding box center [596, 368] width 116 height 35
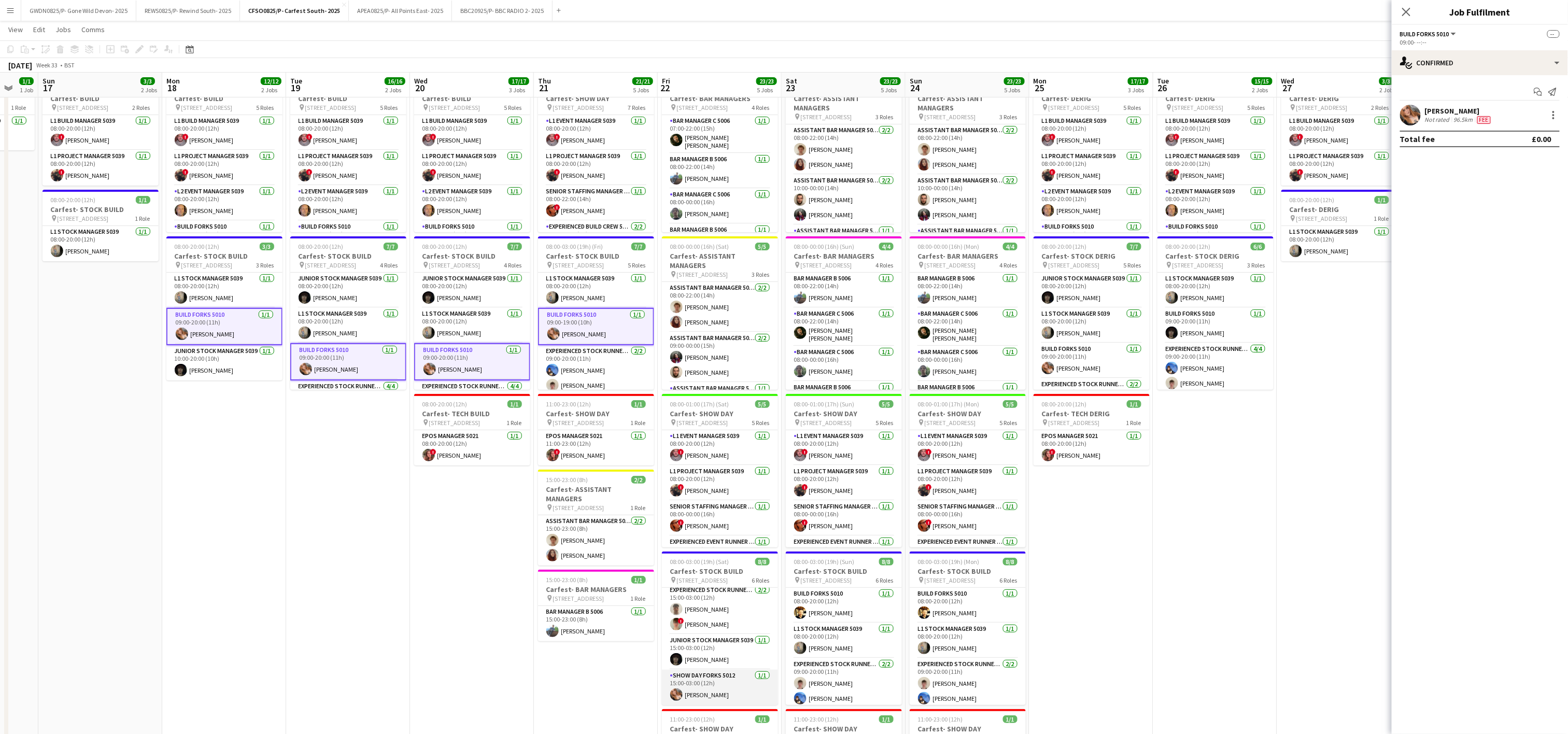
click at [732, 682] on app-card-role "Show Day Forks 5012 [DATE] 15:00-03:00 (12h) [PERSON_NAME]" at bounding box center [720, 688] width 116 height 35
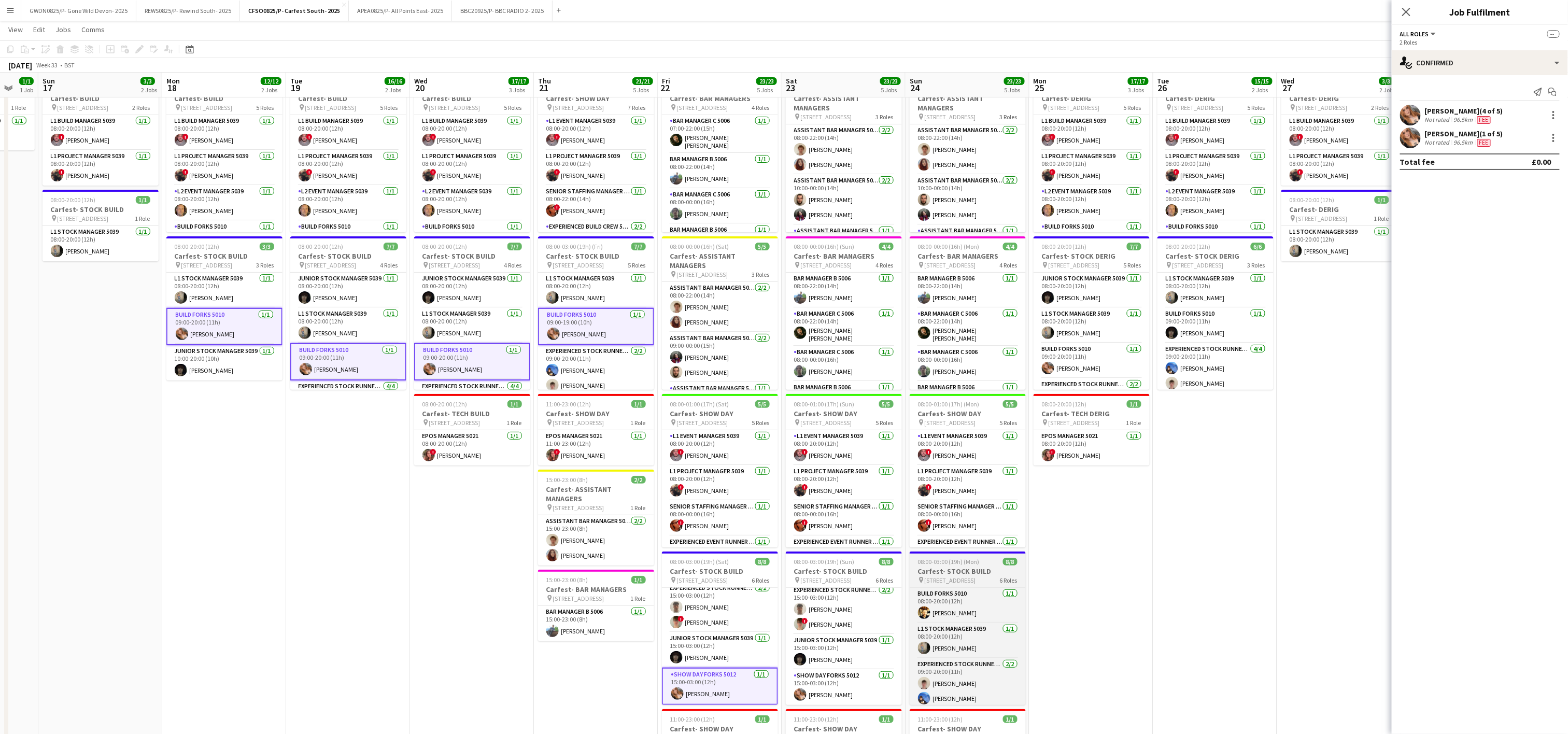
scroll to position [129, 0]
click at [858, 691] on app-card-role "Show Day Forks 5012 [DATE] 15:00-03:00 (12h) [PERSON_NAME]" at bounding box center [844, 688] width 116 height 35
click at [940, 693] on app-card-role "Show Day Forks 5012 [DATE] 15:00-03:00 (12h) [PERSON_NAME]" at bounding box center [968, 688] width 116 height 35
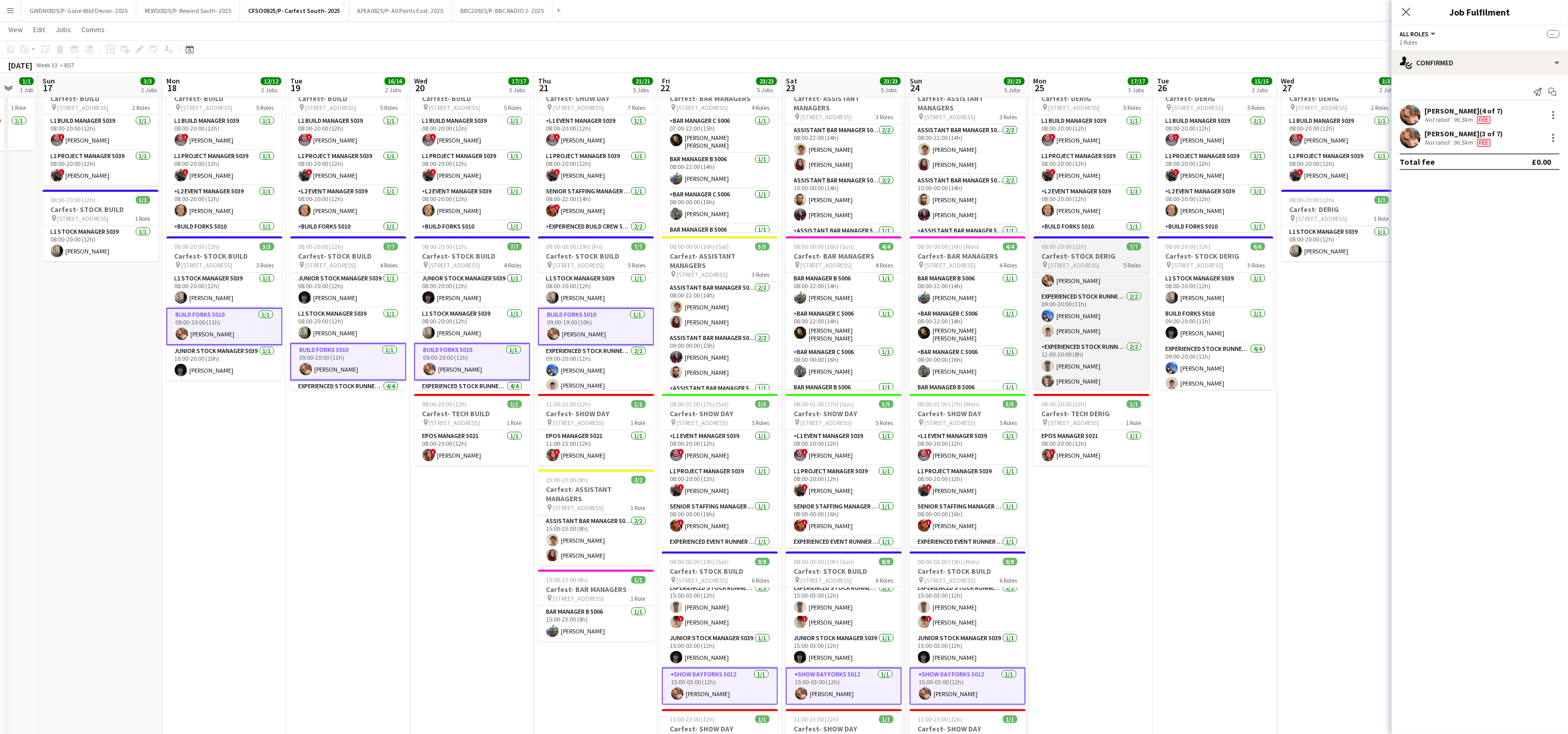
scroll to position [72, 0]
click at [1079, 292] on app-card-role "Build Forks 5010 [DATE] 09:00-20:00 (11h) [PERSON_NAME]" at bounding box center [1092, 289] width 116 height 35
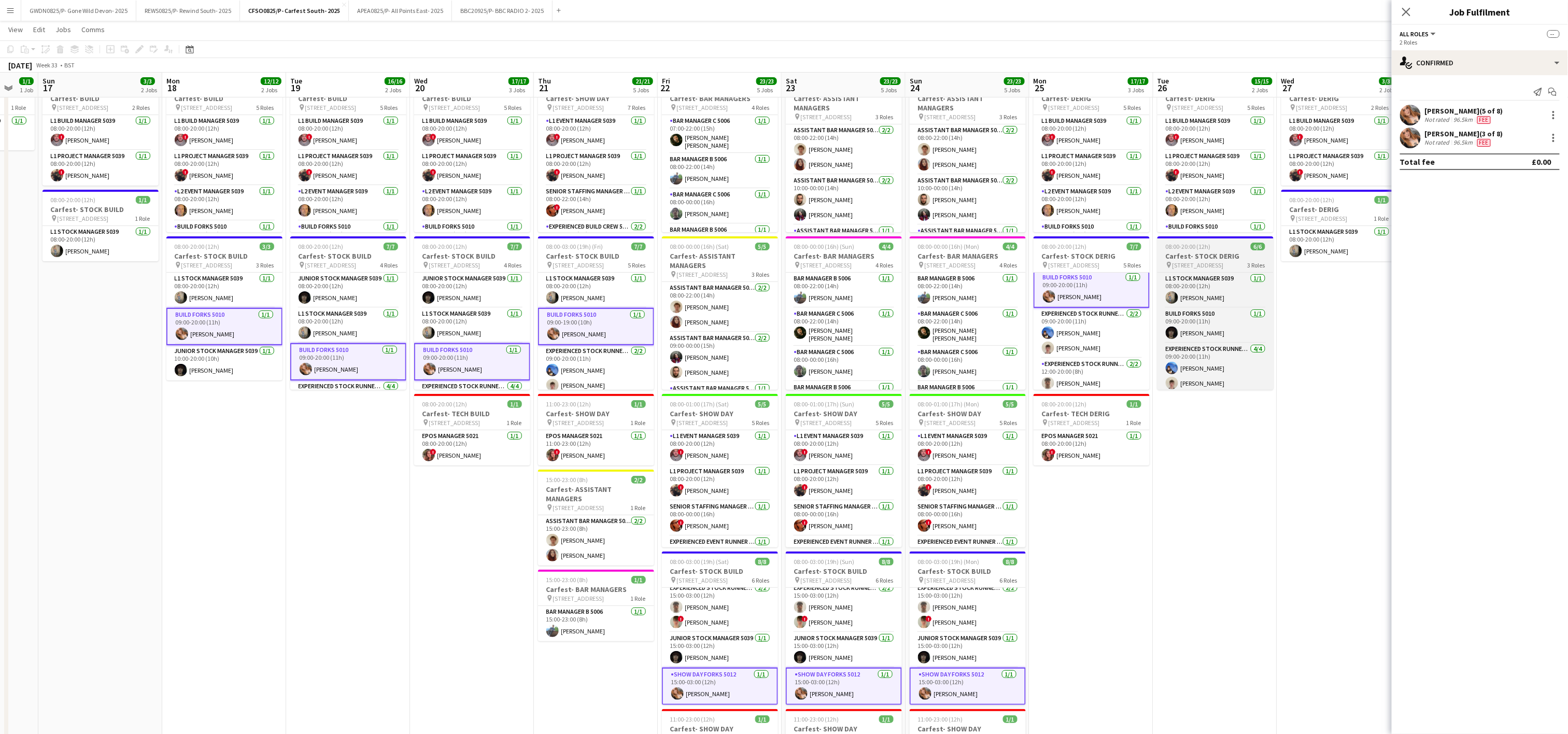
scroll to position [35, 0]
click at [1559, 145] on div "[PERSON_NAME] (3 of 8) Not rated 96.5km Fee" at bounding box center [1481, 138] width 176 height 21
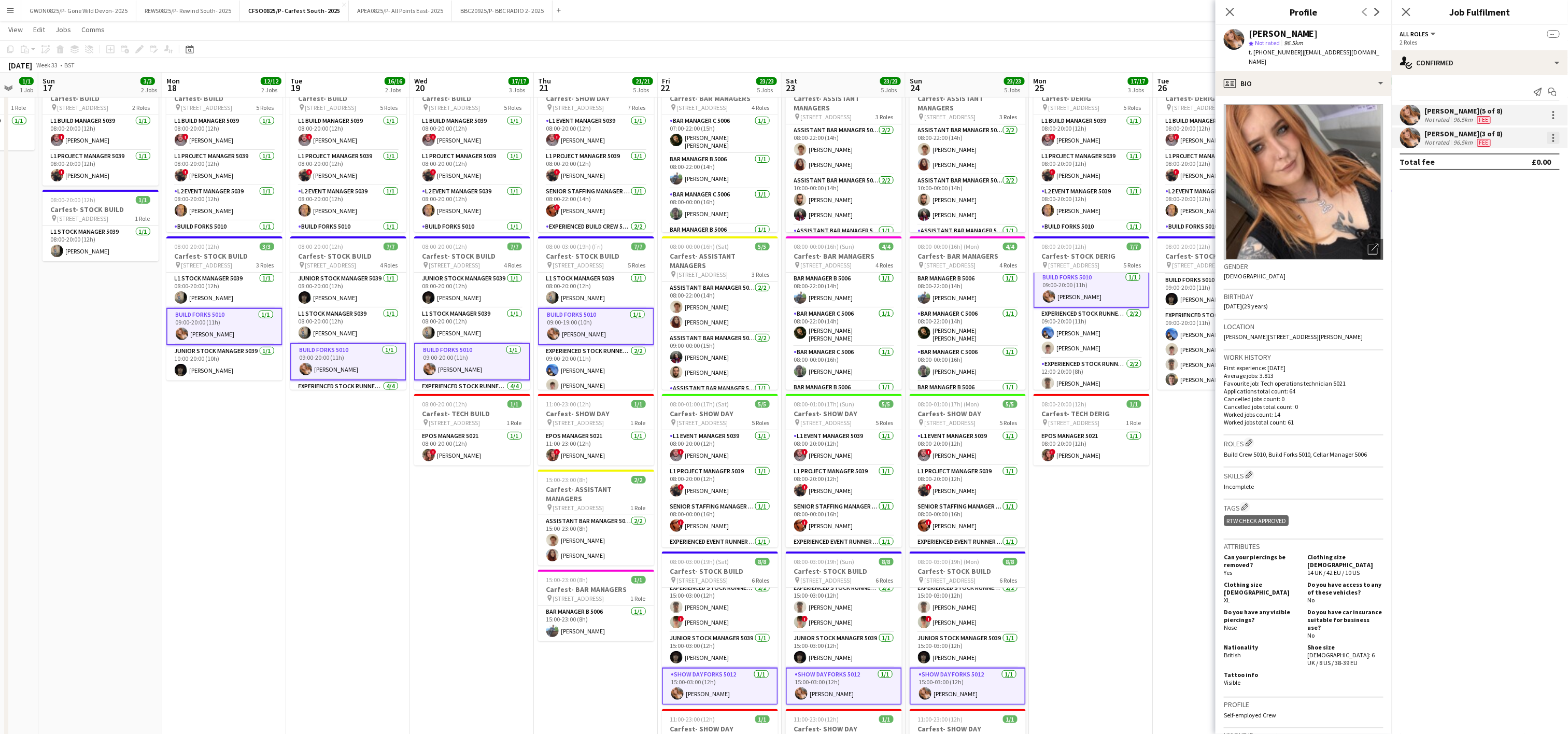
click at [1552, 140] on div at bounding box center [1553, 137] width 12 height 12
click at [1524, 234] on span "Remove" at bounding box center [1520, 232] width 64 height 10
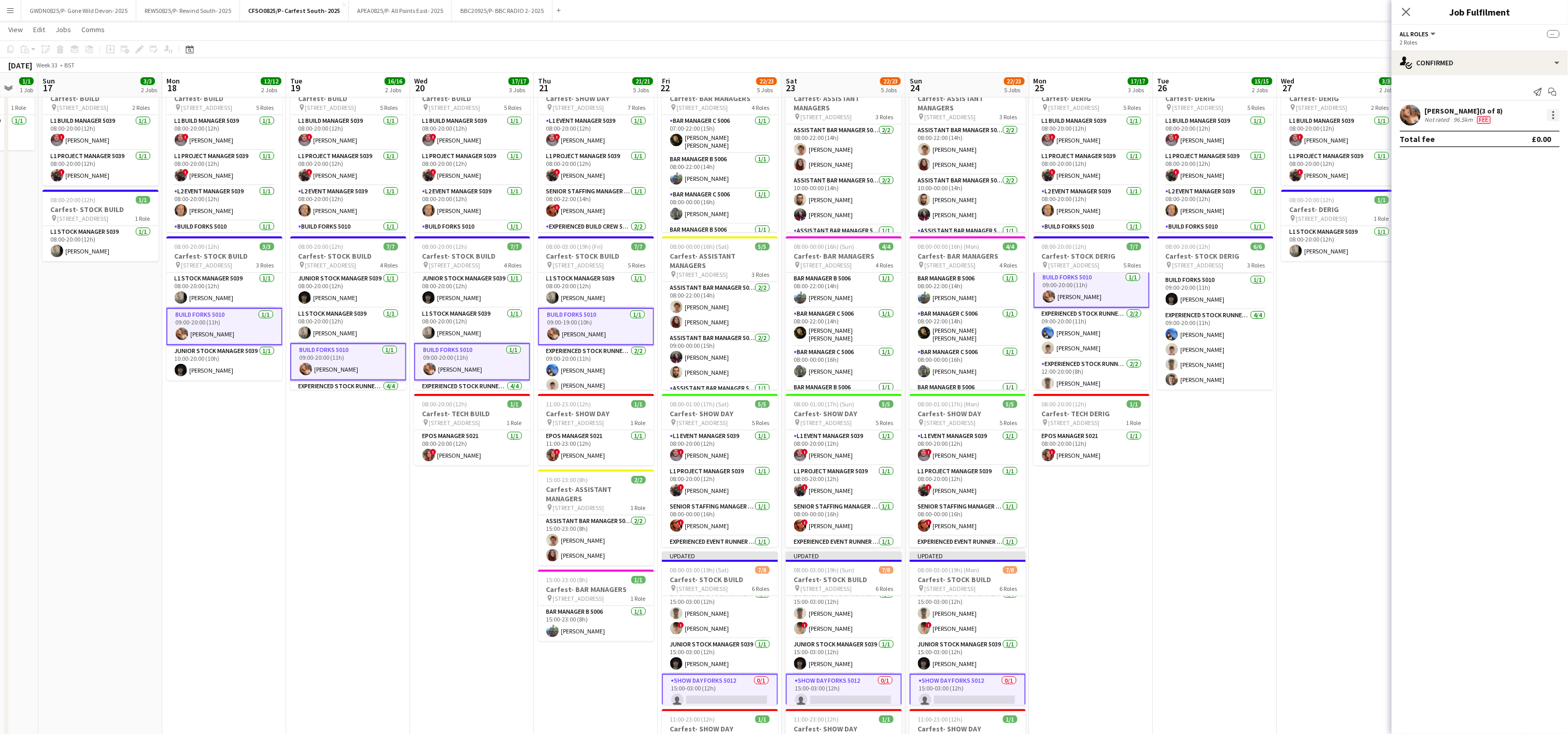
click at [1553, 116] on div at bounding box center [1553, 115] width 2 height 2
click at [1505, 204] on button "Remove" at bounding box center [1520, 210] width 81 height 25
click at [1244, 464] on app-date-cell "08:00-20:00 (12h) 9/9 Carfest- DERIG pin [STREET_ADDRESS] 5 Roles L1 Build Mana…" at bounding box center [1215, 439] width 124 height 728
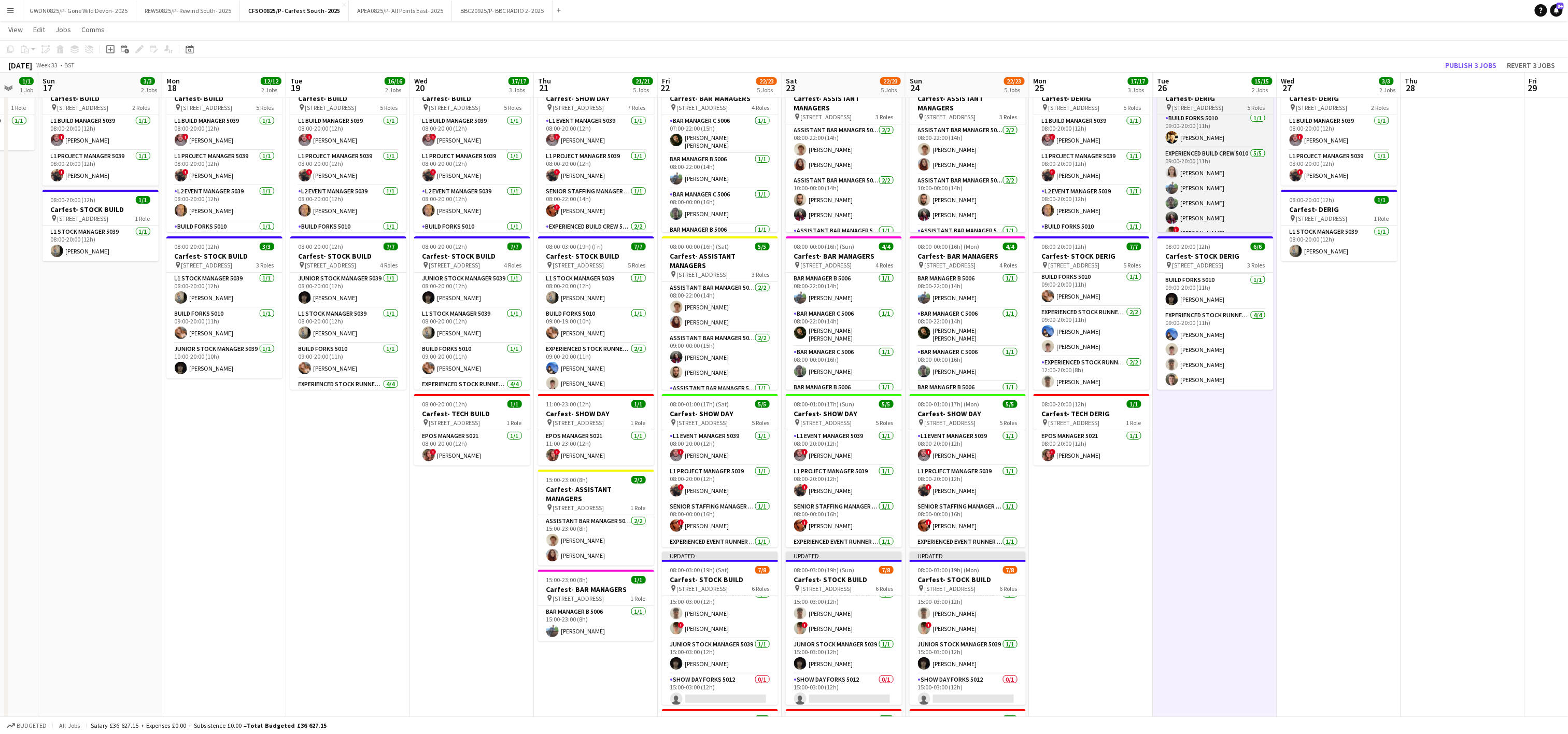
scroll to position [123, 0]
click at [1478, 67] on button "Publish 3 jobs" at bounding box center [1471, 65] width 60 height 13
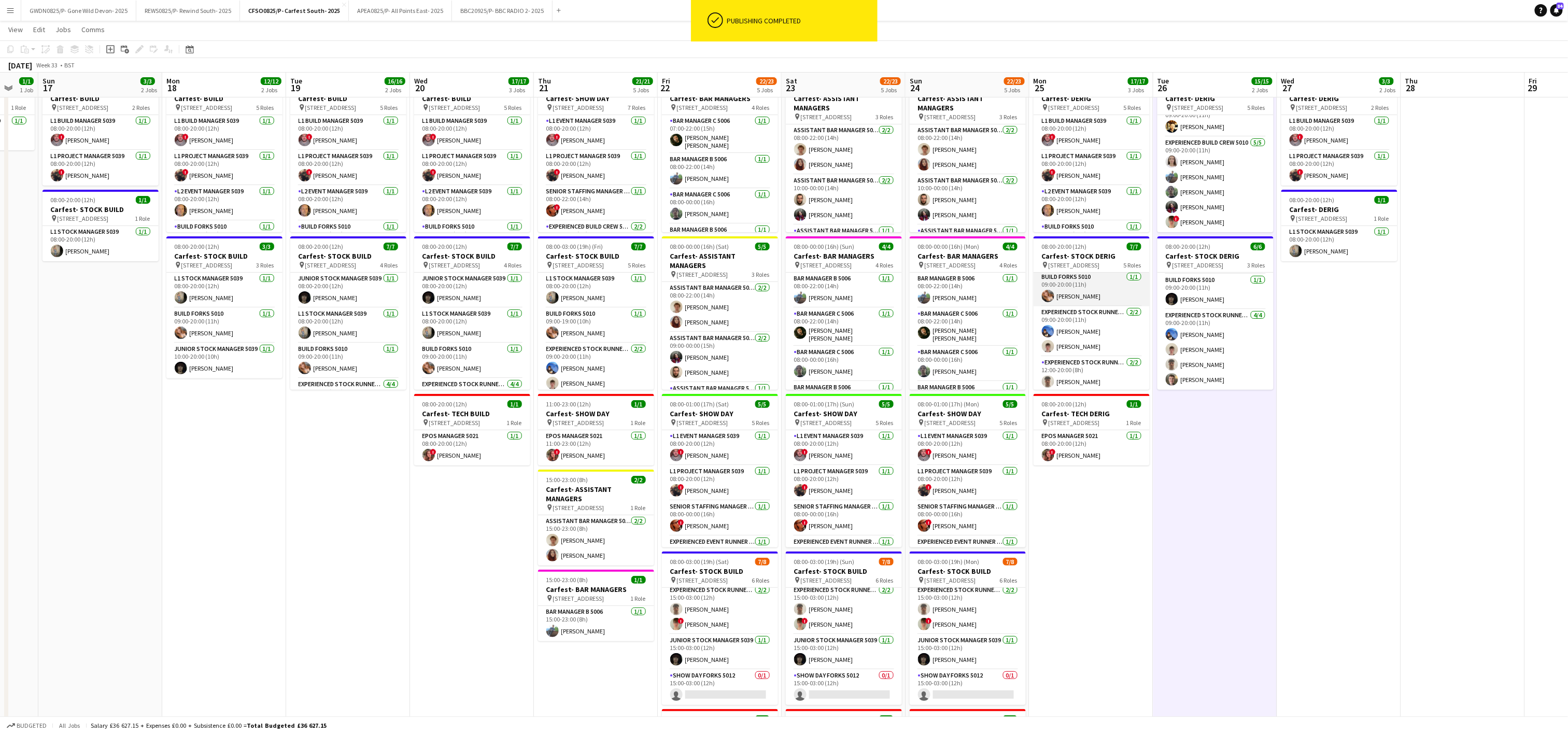
click at [1052, 295] on app-user-avatar at bounding box center [1048, 295] width 12 height 12
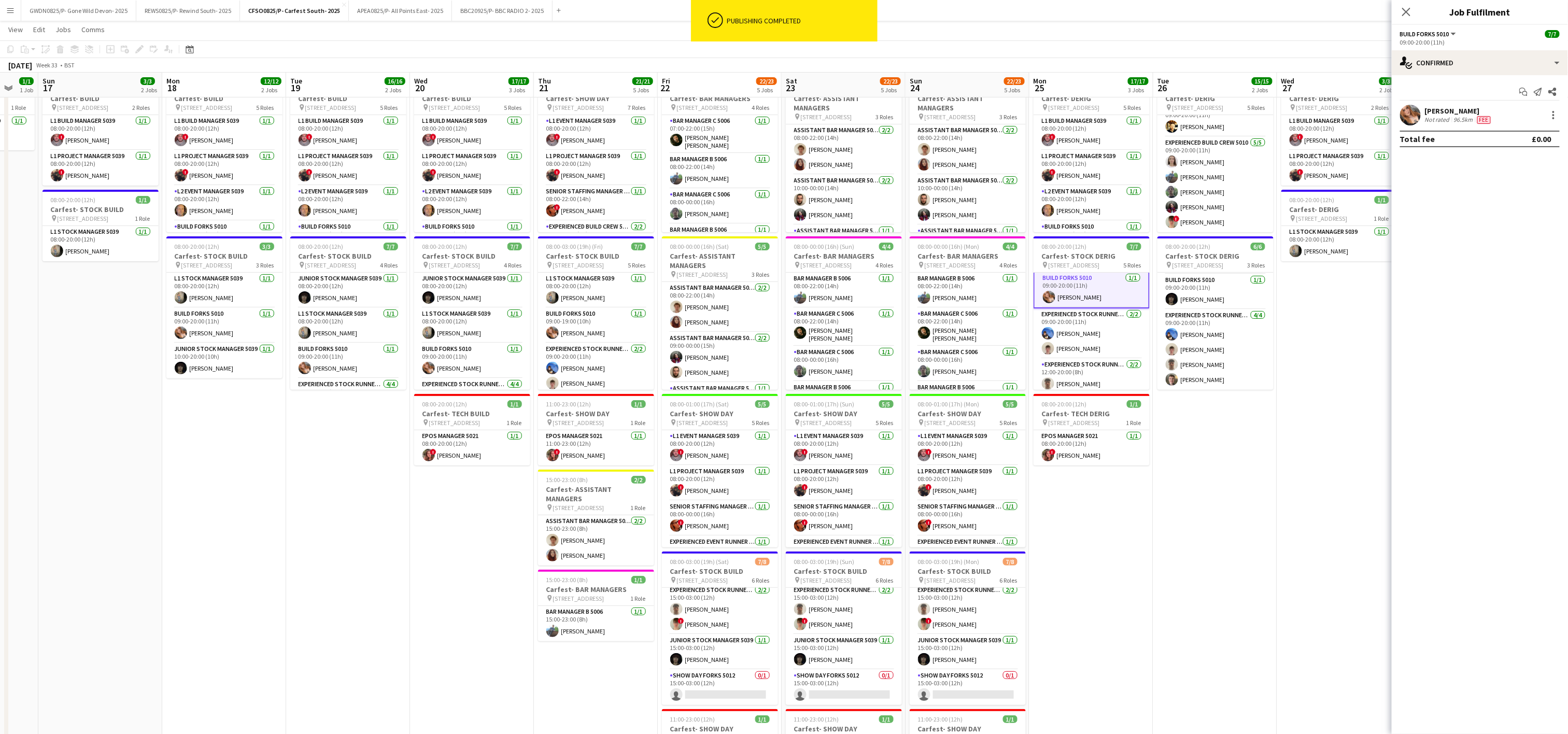
scroll to position [73, 0]
click at [1550, 115] on div at bounding box center [1553, 115] width 12 height 12
click at [1500, 234] on span "Remove" at bounding box center [1503, 234] width 31 height 9
click at [1149, 528] on app-date-cell "08:00-20:00 (12h) 9/9 Carfest- DERIG pin [STREET_ADDRESS] 5 Roles L1 Build Mana…" at bounding box center [1091, 439] width 124 height 728
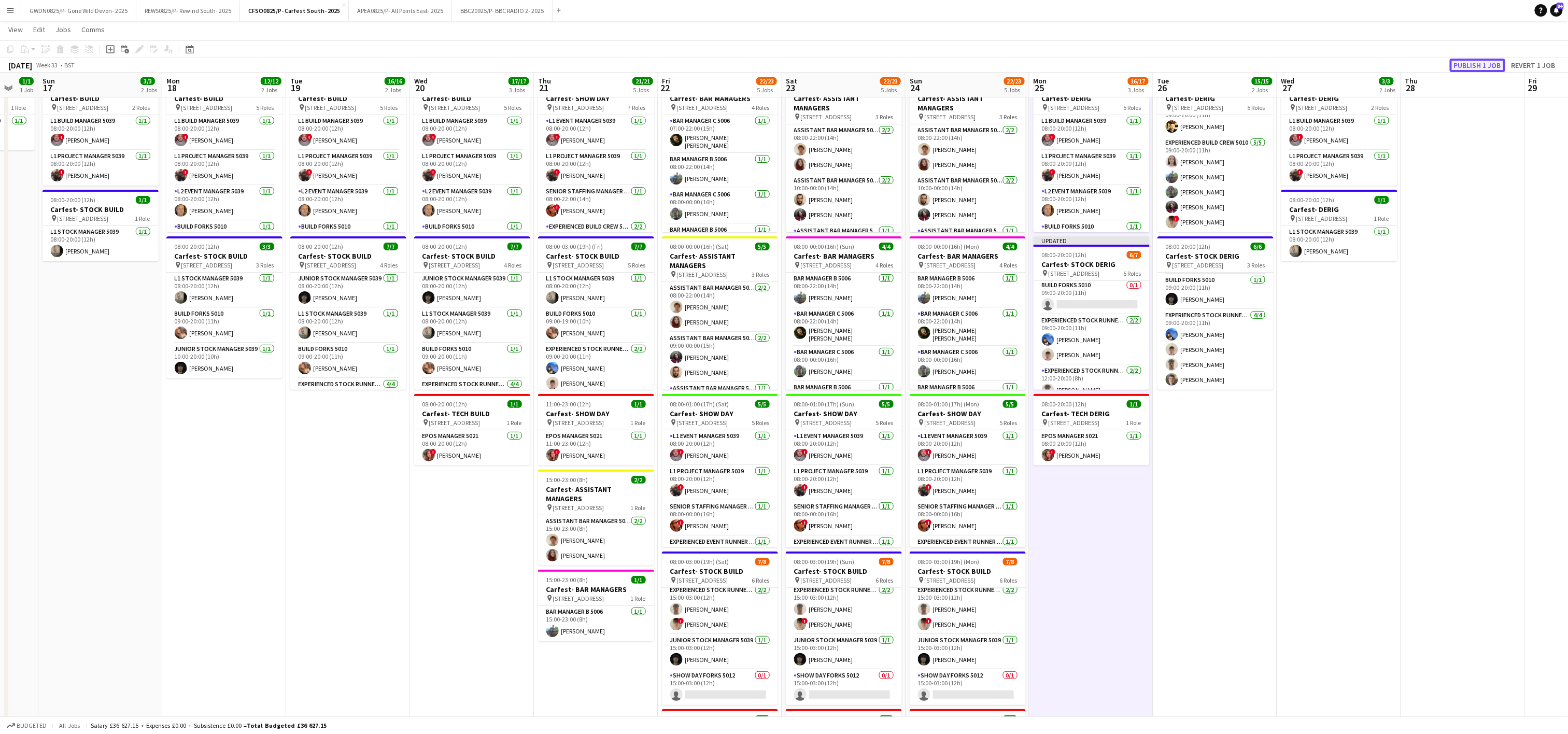
click at [1481, 62] on button "Publish 1 job" at bounding box center [1478, 65] width 55 height 13
click at [156, 476] on app-date-cell "08:00-20:00 (12h) 2/2 Carfest- BUILD pin [STREET_ADDRESS] 2 Roles L1 Build Mana…" at bounding box center [100, 439] width 124 height 728
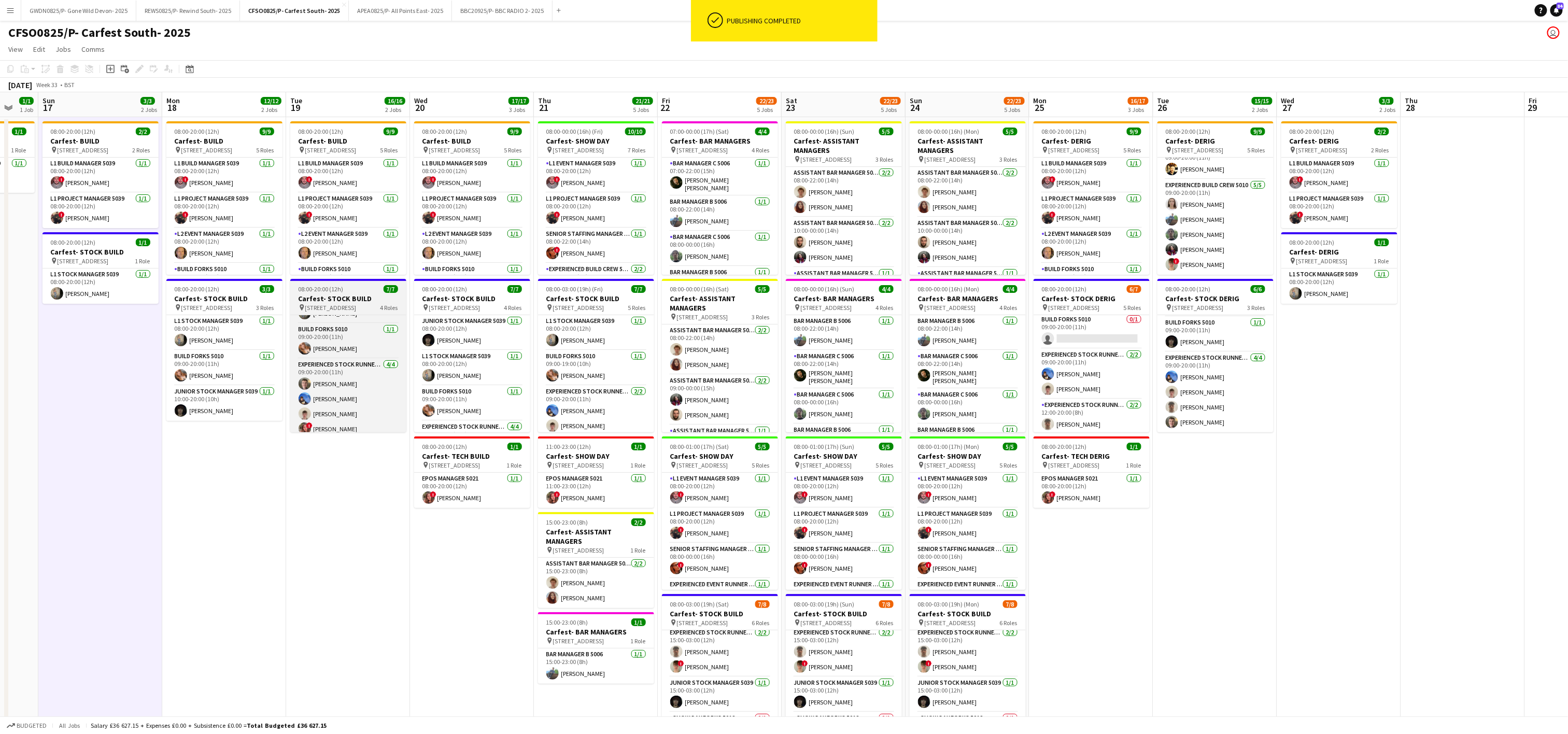
scroll to position [71, 0]
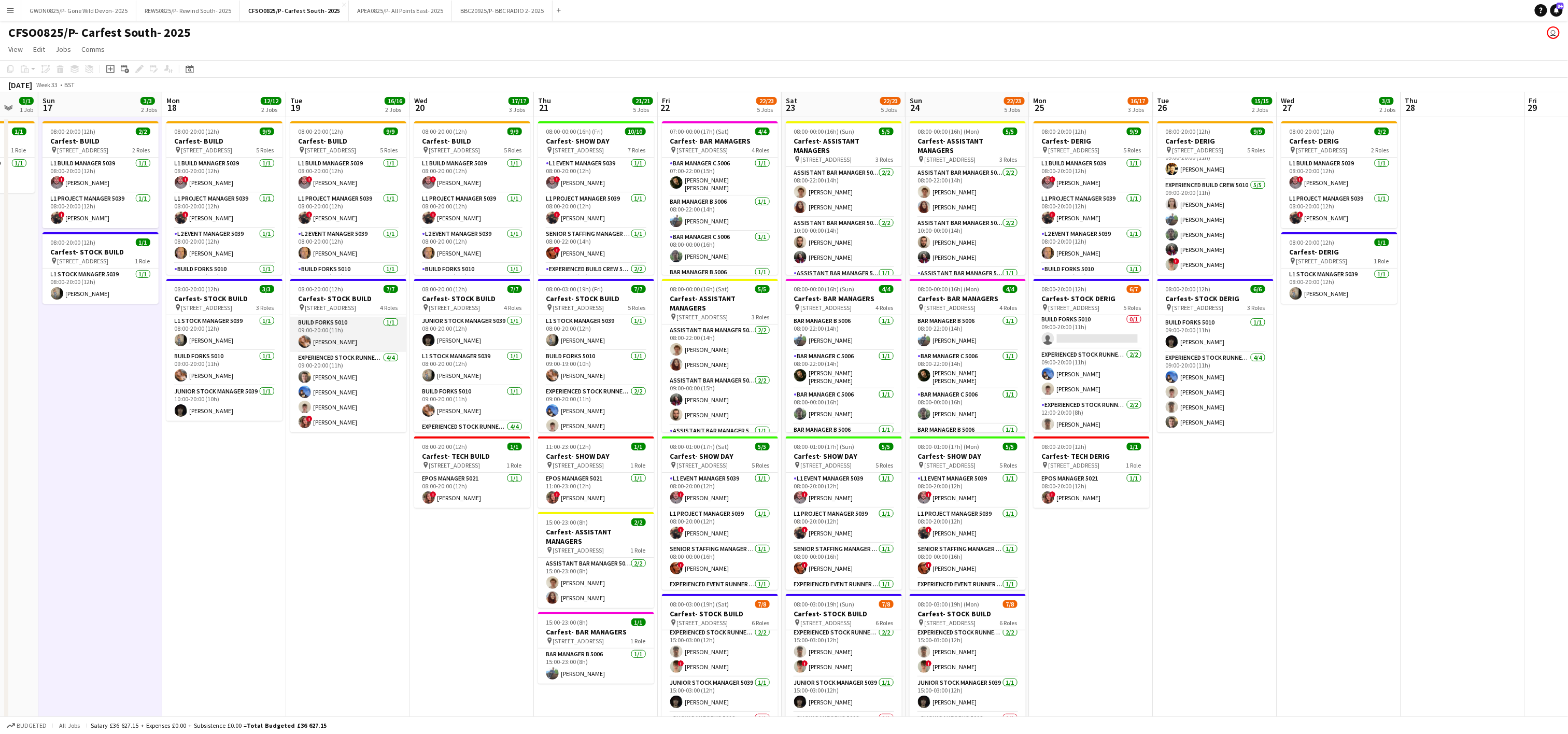
click at [320, 337] on app-card-role "Build Forks 5010 [DATE] 09:00-20:00 (11h) [PERSON_NAME]" at bounding box center [348, 334] width 116 height 35
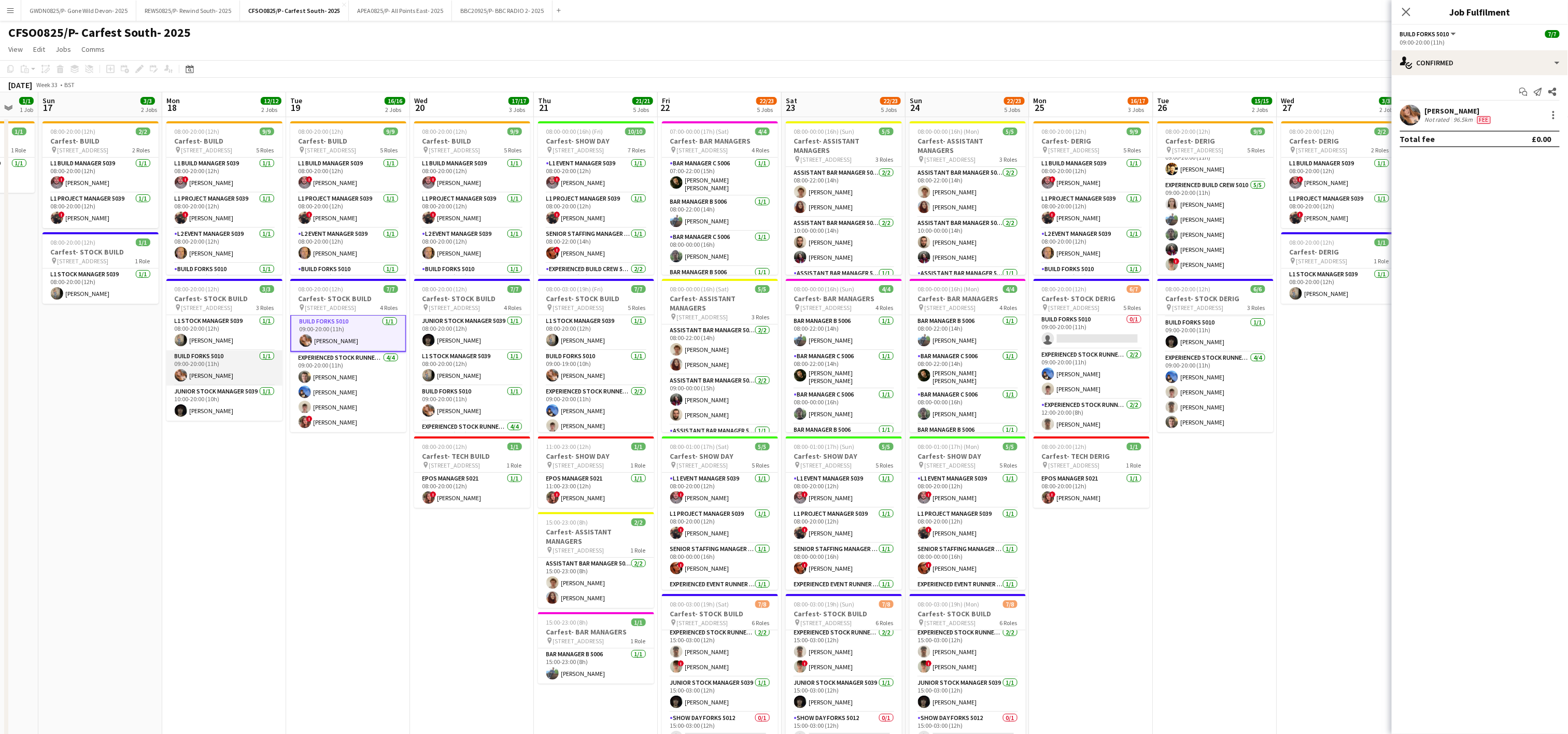
click at [196, 373] on app-card-role "Build Forks 5010 [DATE] 09:00-20:00 (11h) [PERSON_NAME]" at bounding box center [224, 368] width 116 height 35
click at [1553, 117] on div at bounding box center [1553, 115] width 12 height 12
click at [1483, 208] on button "Remove" at bounding box center [1520, 210] width 81 height 25
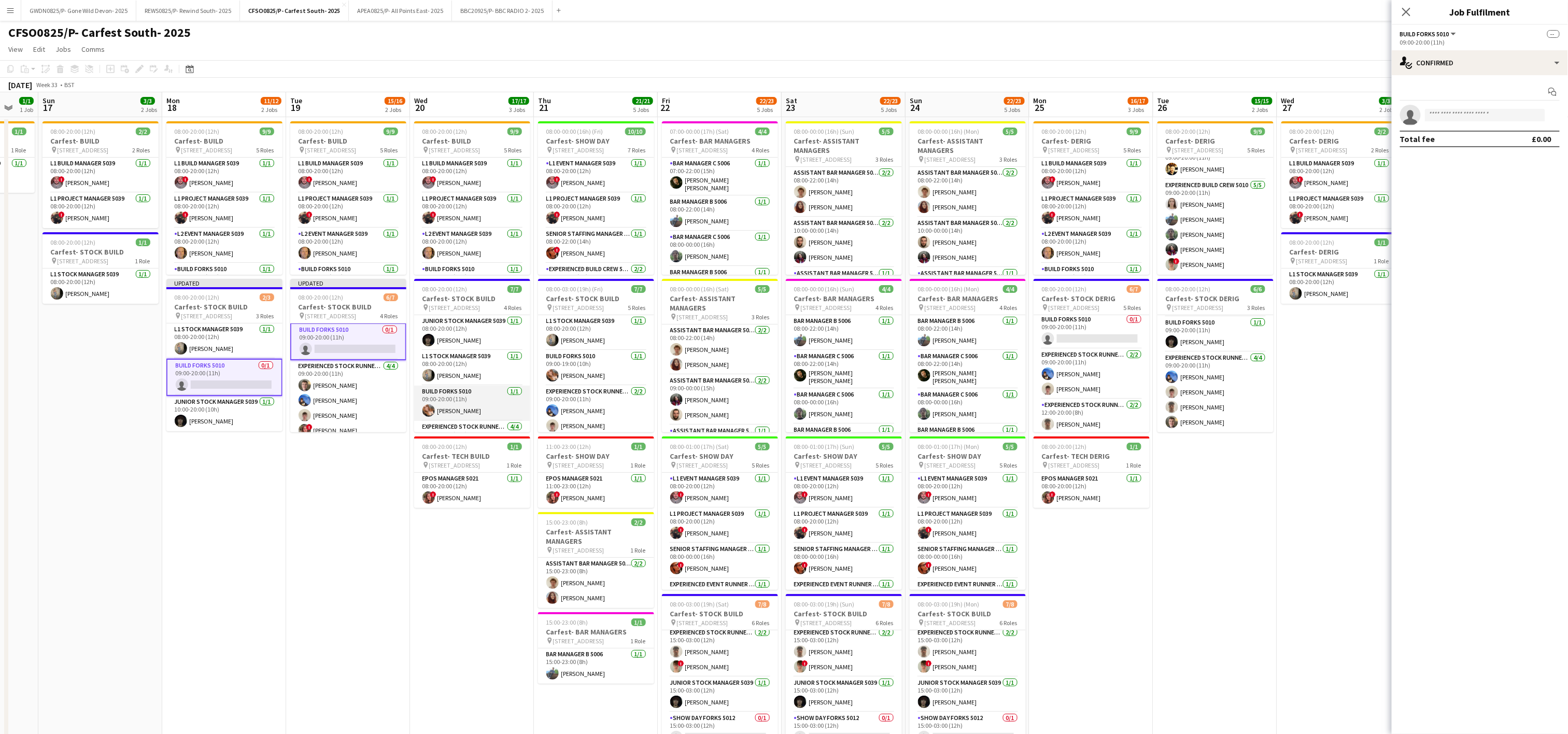
click at [461, 404] on app-card-role "Build Forks 5010 [DATE] 09:00-20:00 (11h) [PERSON_NAME]" at bounding box center [472, 403] width 116 height 35
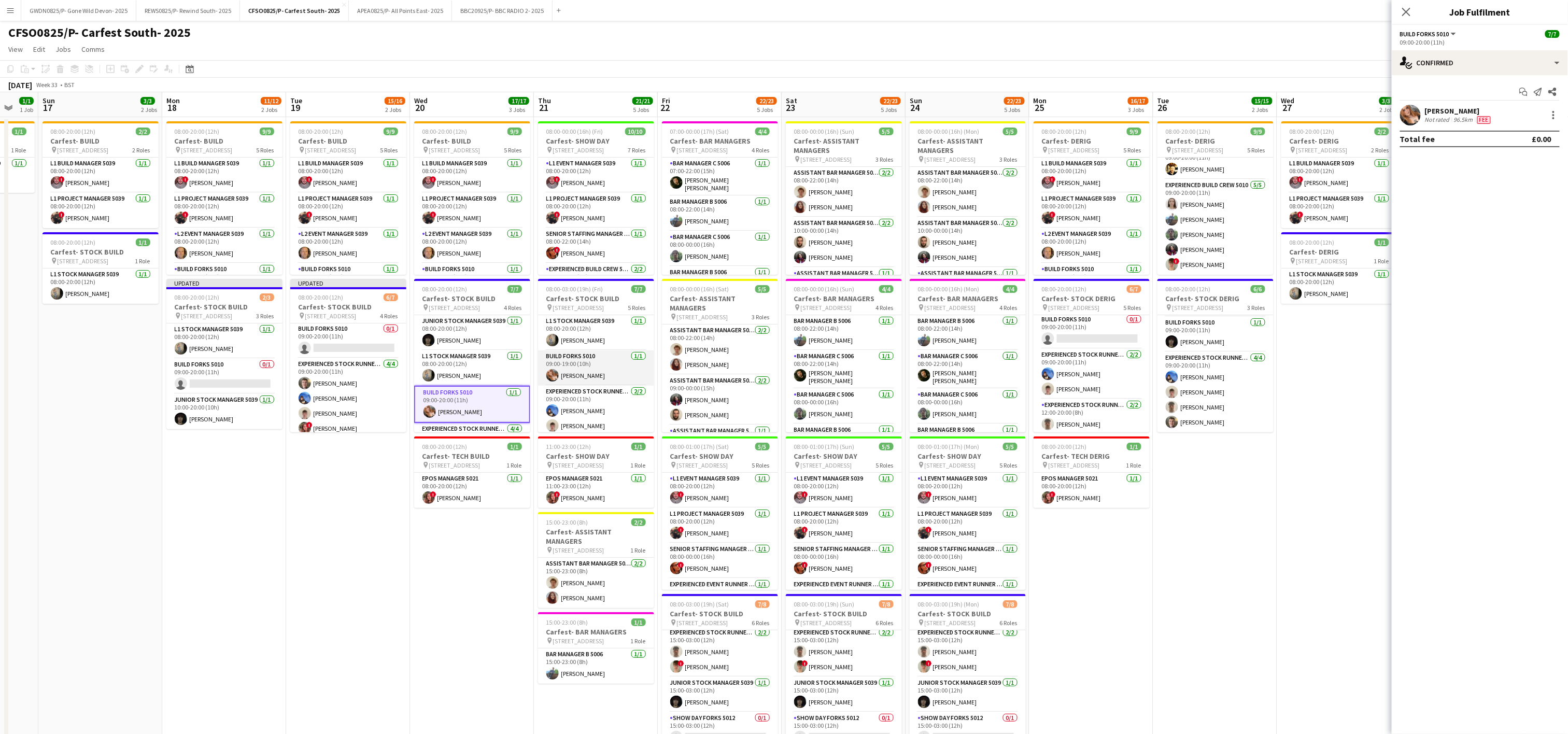
click at [597, 371] on app-card-role "Build Forks 5010 [DATE] 09:00-19:00 (10h) [PERSON_NAME]" at bounding box center [596, 368] width 116 height 35
click at [1554, 116] on div at bounding box center [1553, 115] width 2 height 2
click at [1510, 206] on span "Remove" at bounding box center [1503, 209] width 31 height 9
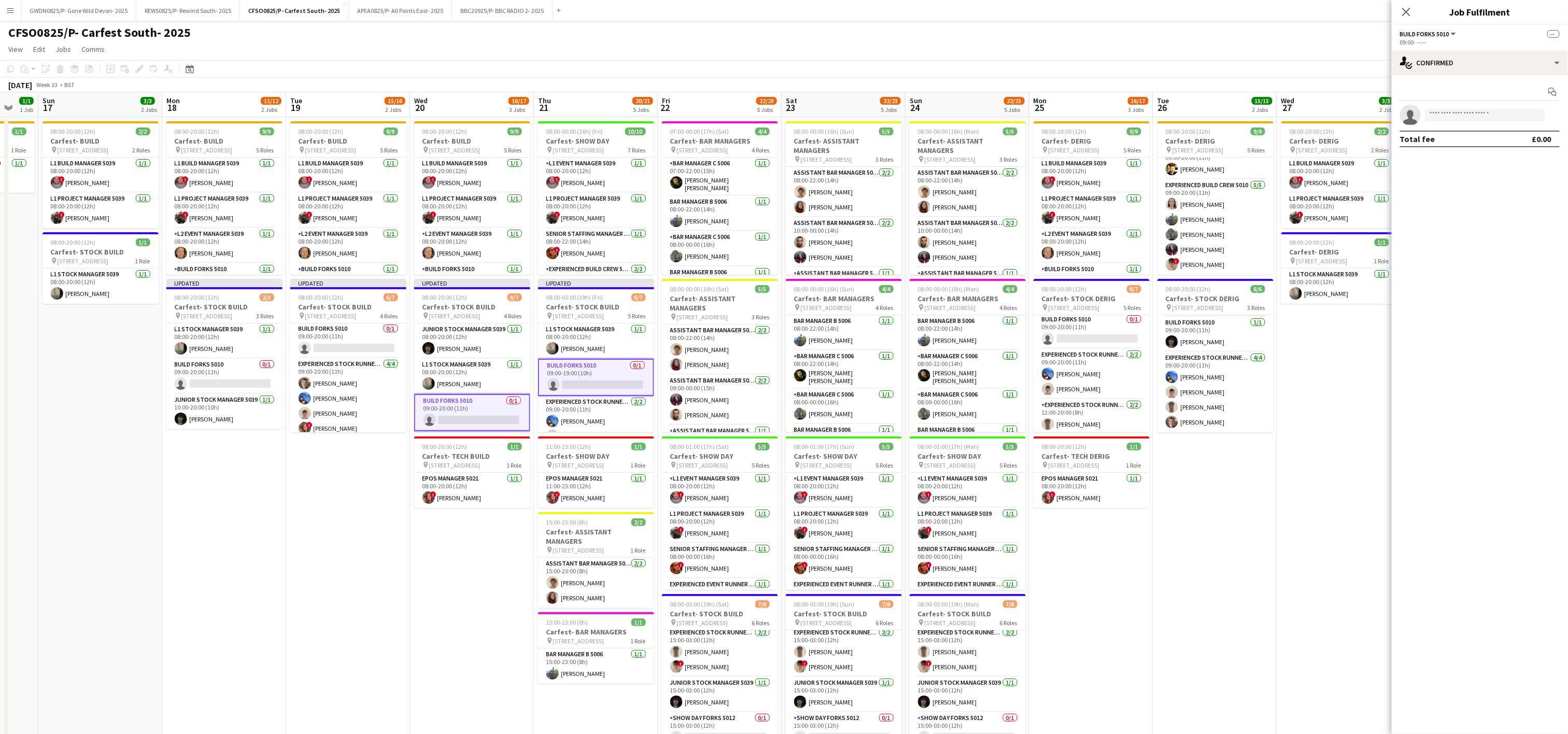
click at [1240, 627] on app-date-cell "08:00-20:00 (12h) 9/9 Carfest- DERIG pin [STREET_ADDRESS] 5 Roles L1 Build Mana…" at bounding box center [1215, 481] width 124 height 728
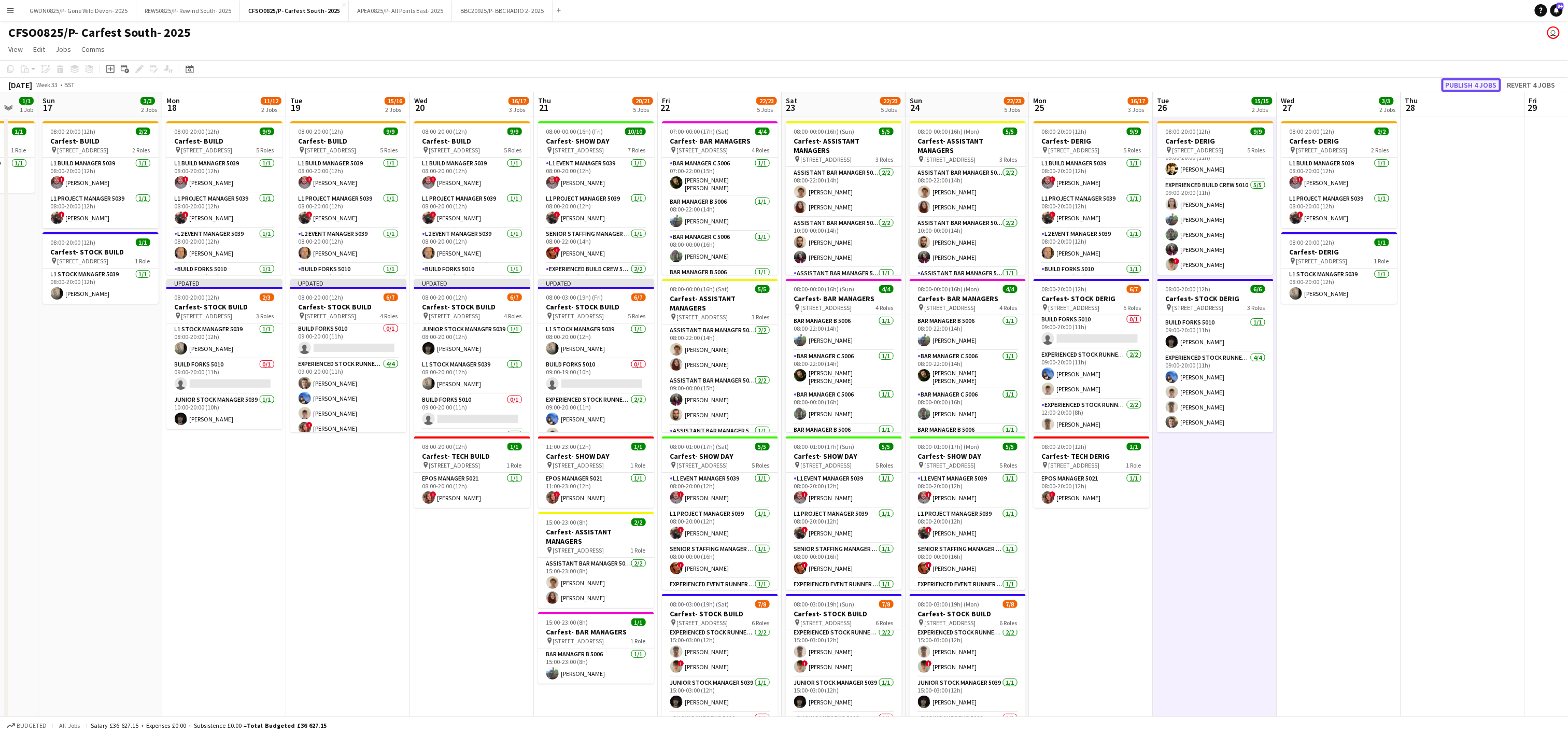
click at [1463, 84] on button "Publish 4 jobs" at bounding box center [1471, 85] width 60 height 13
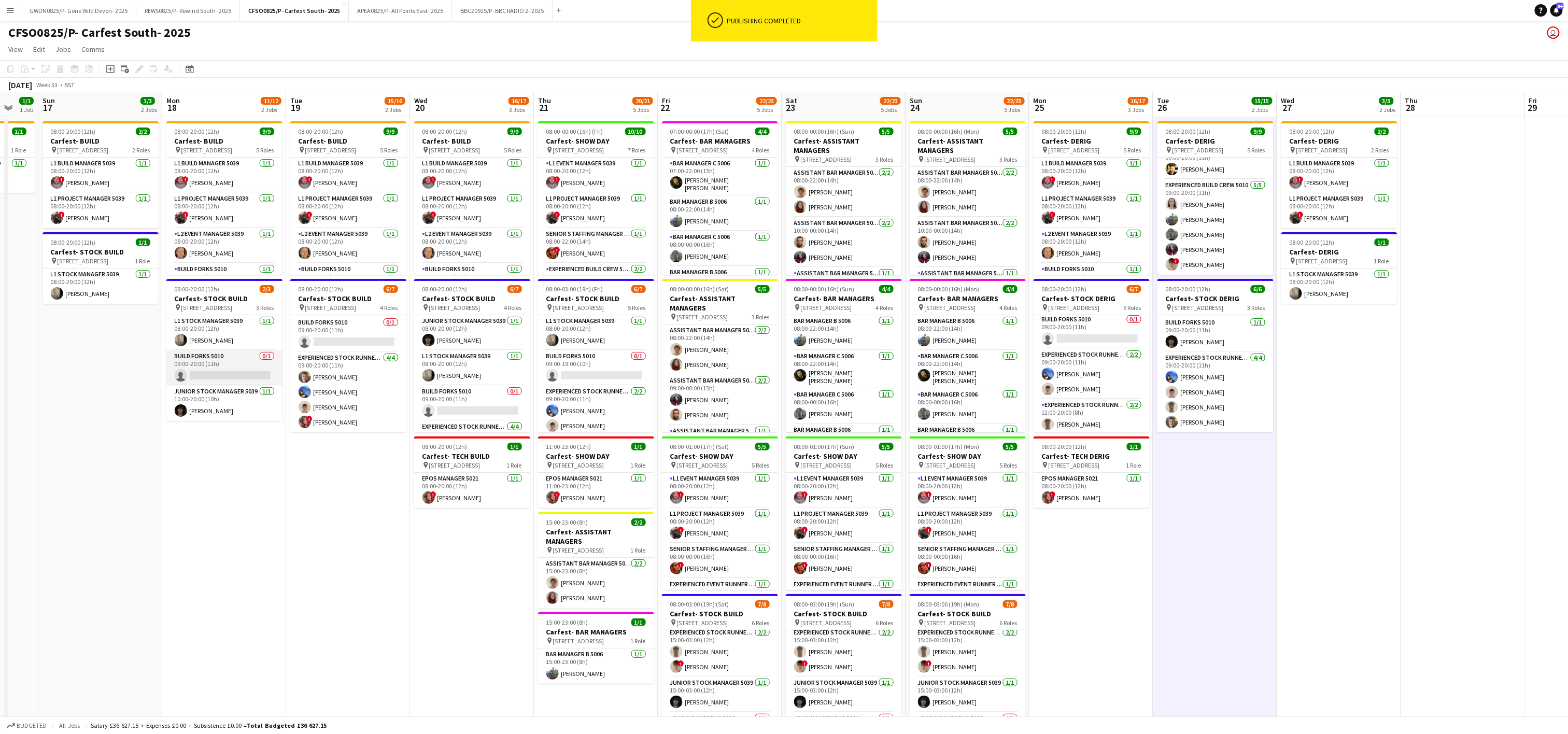
click at [228, 367] on app-card-role "Build Forks 5010 0/1 09:00-20:00 (11h) single-neutral-actions" at bounding box center [224, 368] width 116 height 35
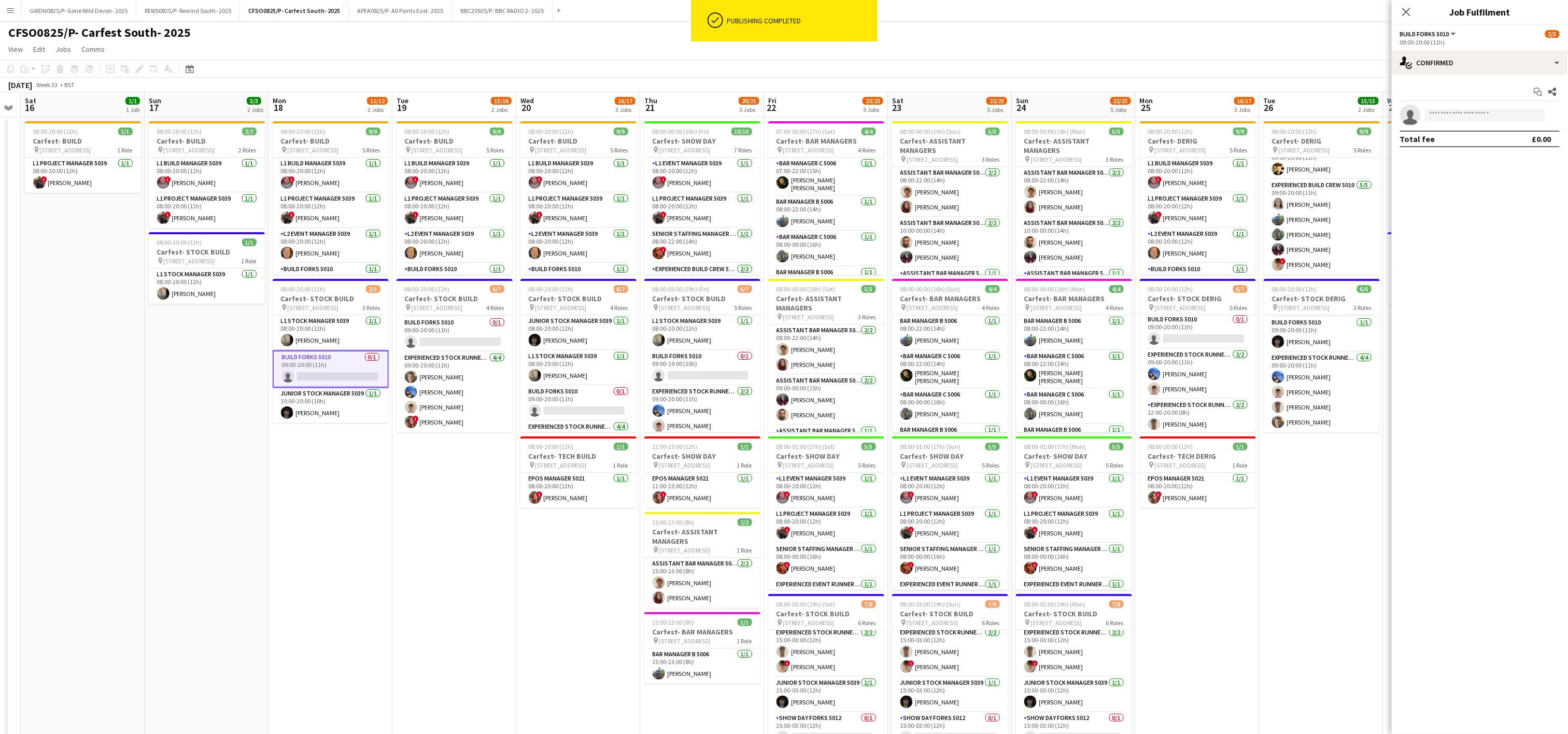
scroll to position [0, 222]
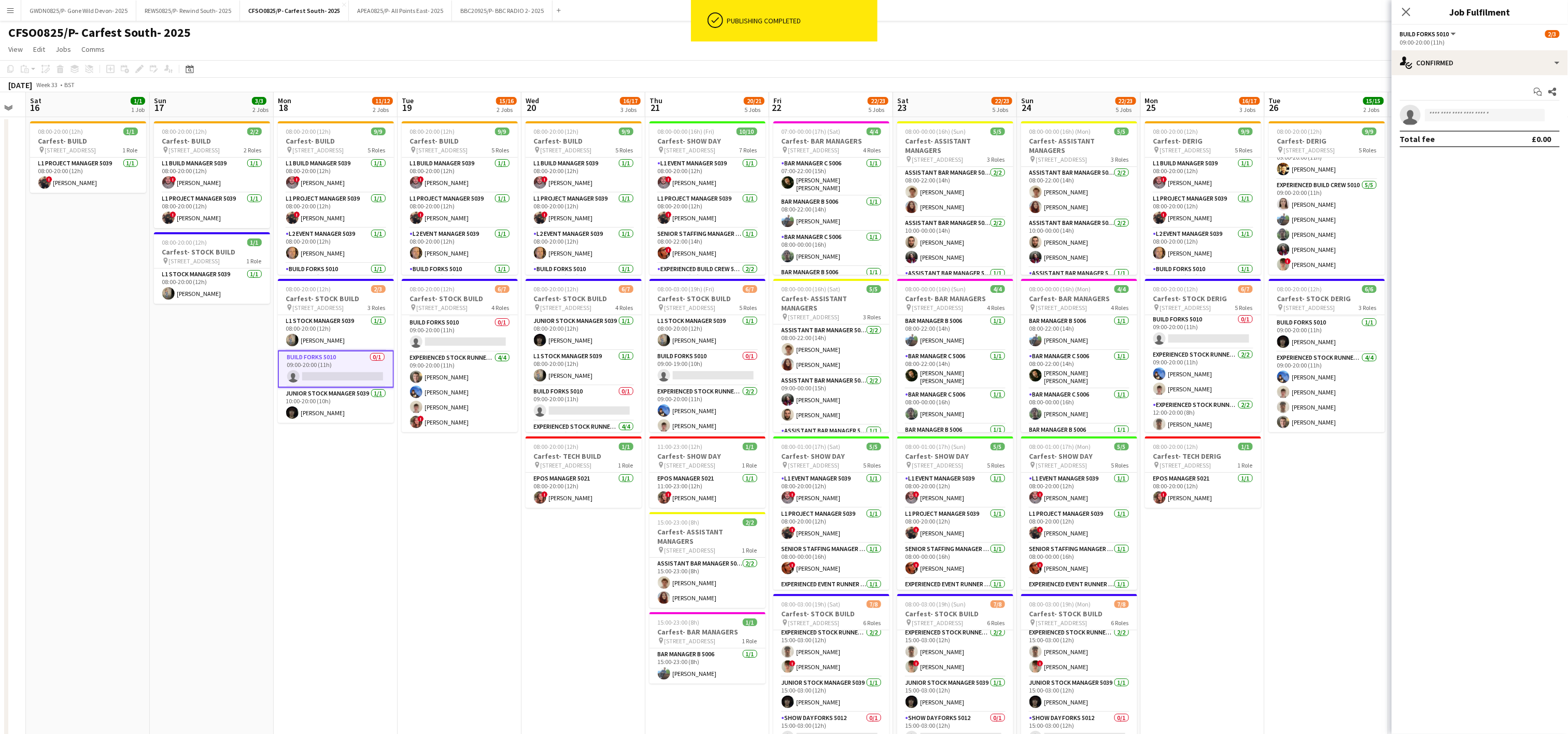
drag, startPoint x: 353, startPoint y: 323, endPoint x: 464, endPoint y: 375, distance: 122.6
click at [464, 375] on app-calendar-viewport "Thu 14 Fri 15 Sat 16 1/1 1 Job Sun 17 3/3 2 Jobs Mon 18 11/12 2 Jobs Tue 19 15/…" at bounding box center [784, 469] width 1568 height 753
click at [429, 328] on app-card-role "Build Forks 5010 0/1 09:00-20:00 (11h) single-neutral-actions" at bounding box center [460, 334] width 116 height 35
click at [569, 407] on app-card-role "Build Forks 5010 0/1 09:00-20:00 (11h) single-neutral-actions" at bounding box center [583, 403] width 116 height 35
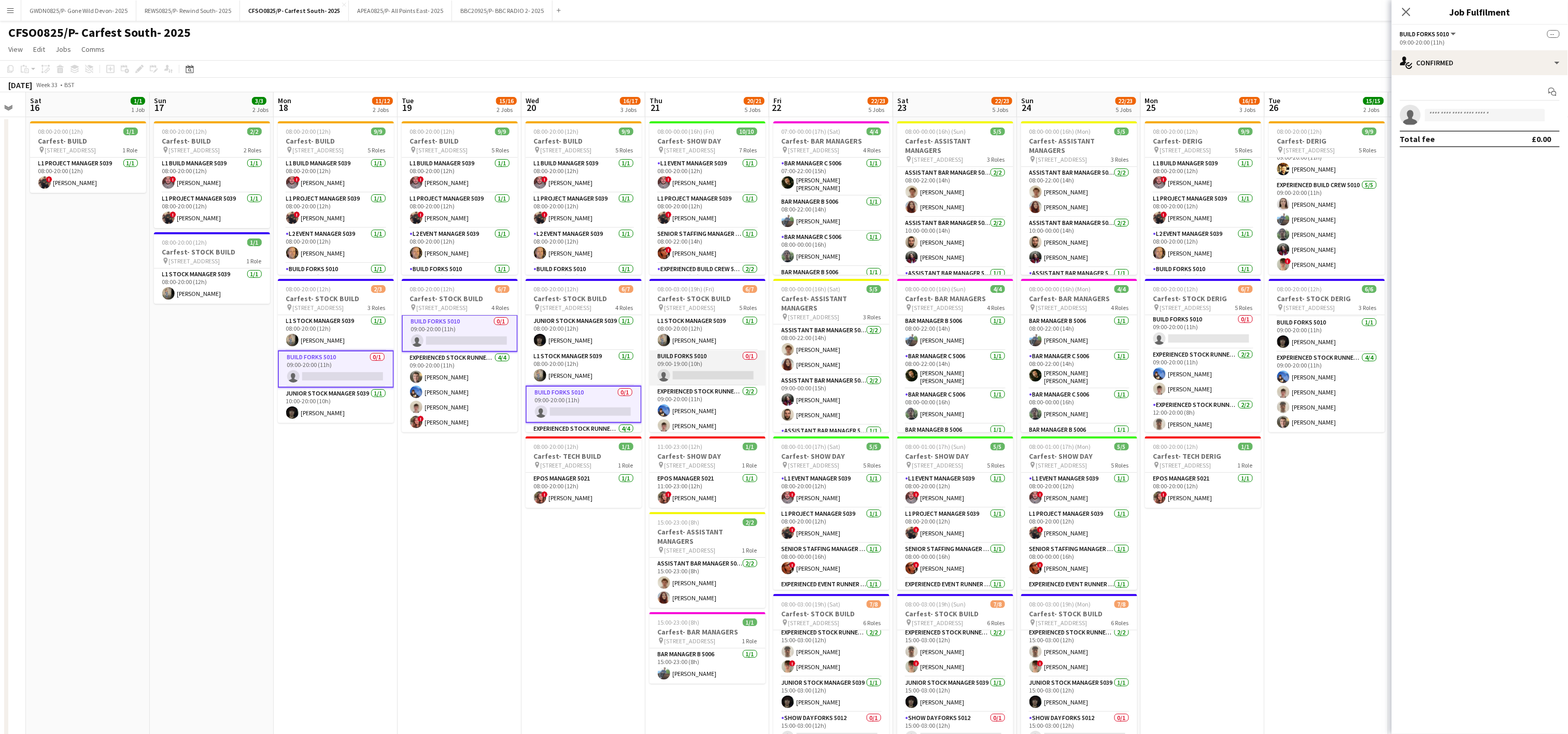
click at [686, 382] on app-card-role "Build Forks 5010 0/1 09:00-19:00 (10h) single-neutral-actions" at bounding box center [708, 368] width 116 height 35
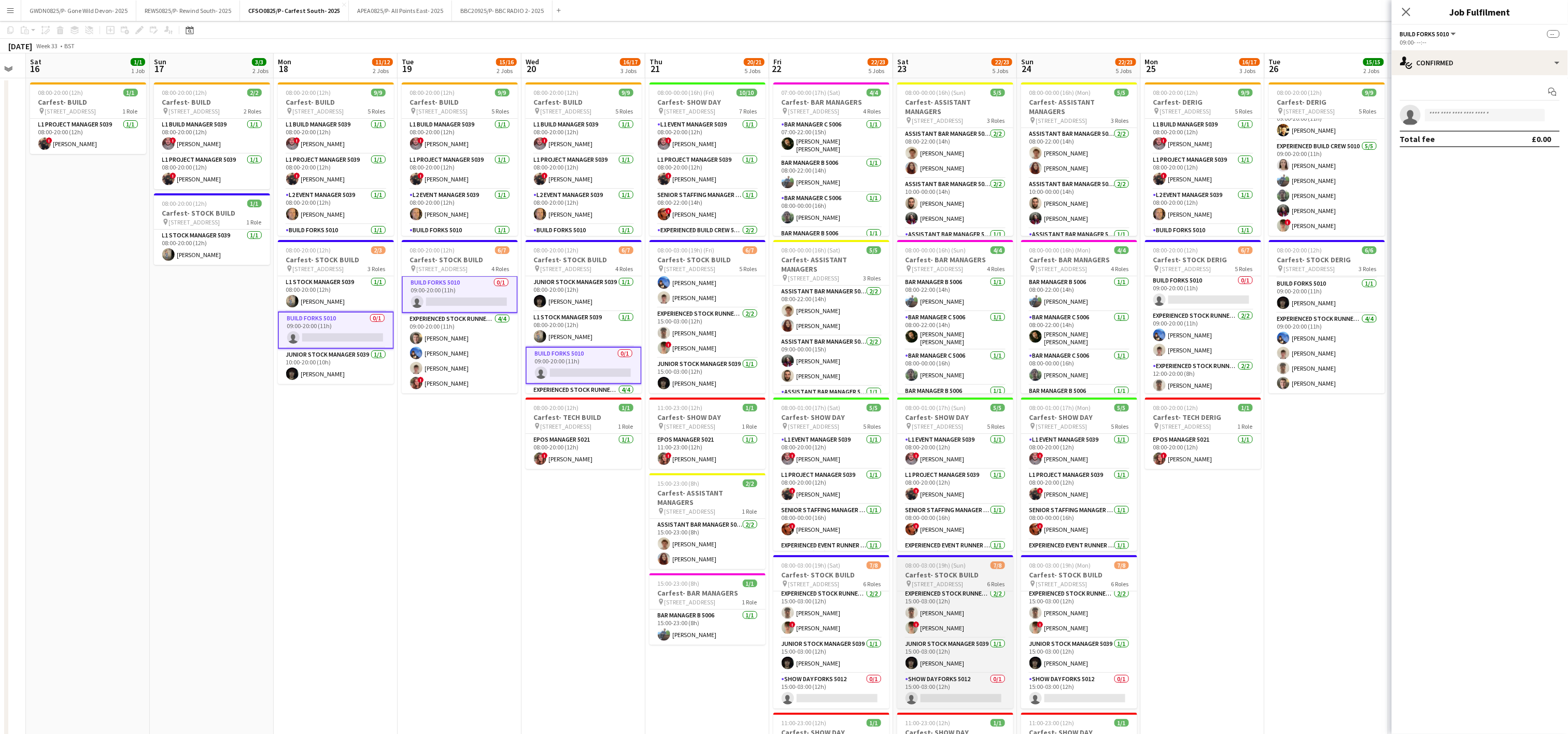
scroll to position [94, 0]
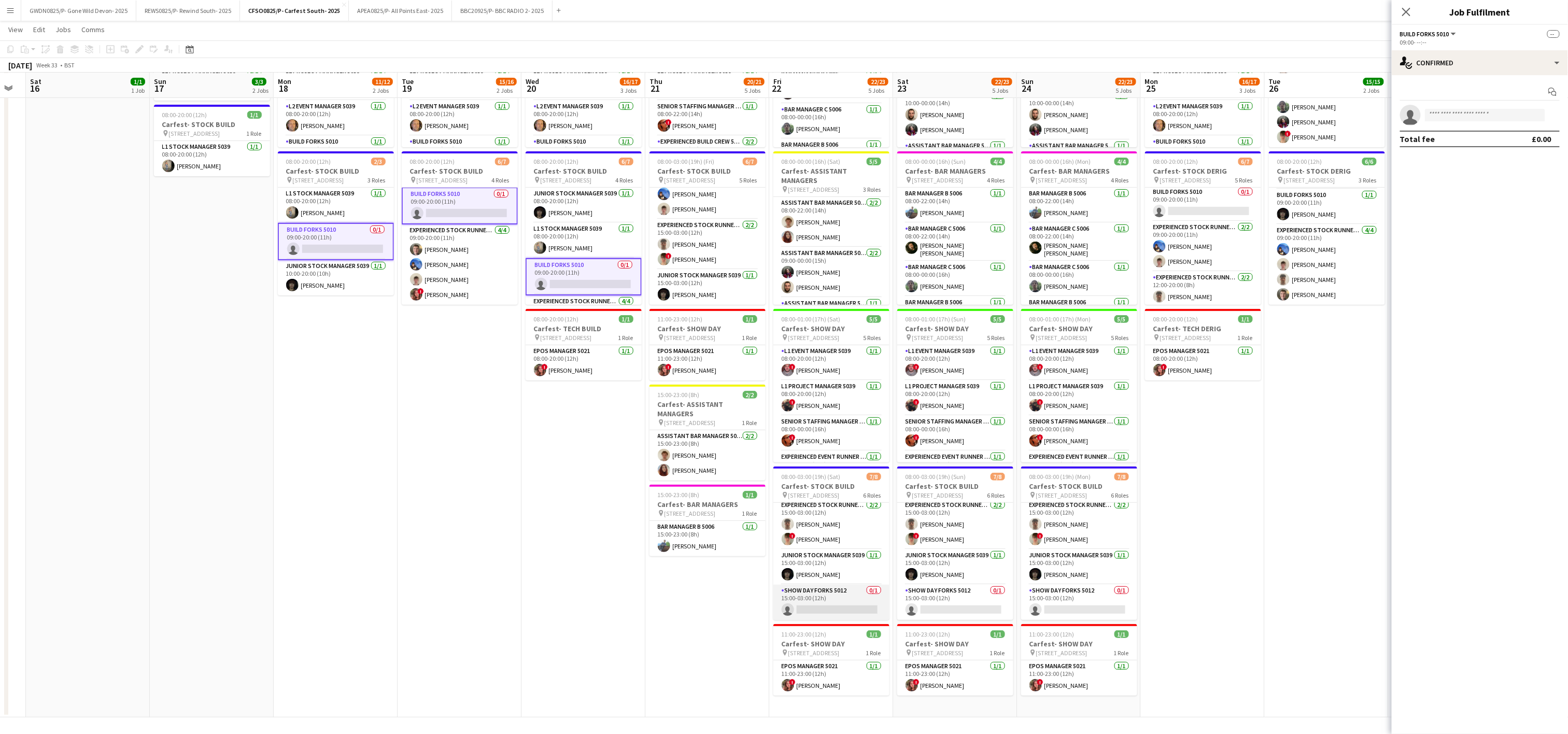
click at [826, 608] on app-card-role "Show Day Forks 5012 0/1 15:00-03:00 (12h) single-neutral-actions" at bounding box center [832, 602] width 116 height 35
click at [926, 606] on app-card-role "Show Day Forks 5012 0/1 15:00-03:00 (12h) single-neutral-actions" at bounding box center [955, 602] width 116 height 35
click at [1052, 605] on app-card-role "Show Day Forks 5012 0/1 15:00-03:00 (12h) single-neutral-actions" at bounding box center [1079, 602] width 116 height 35
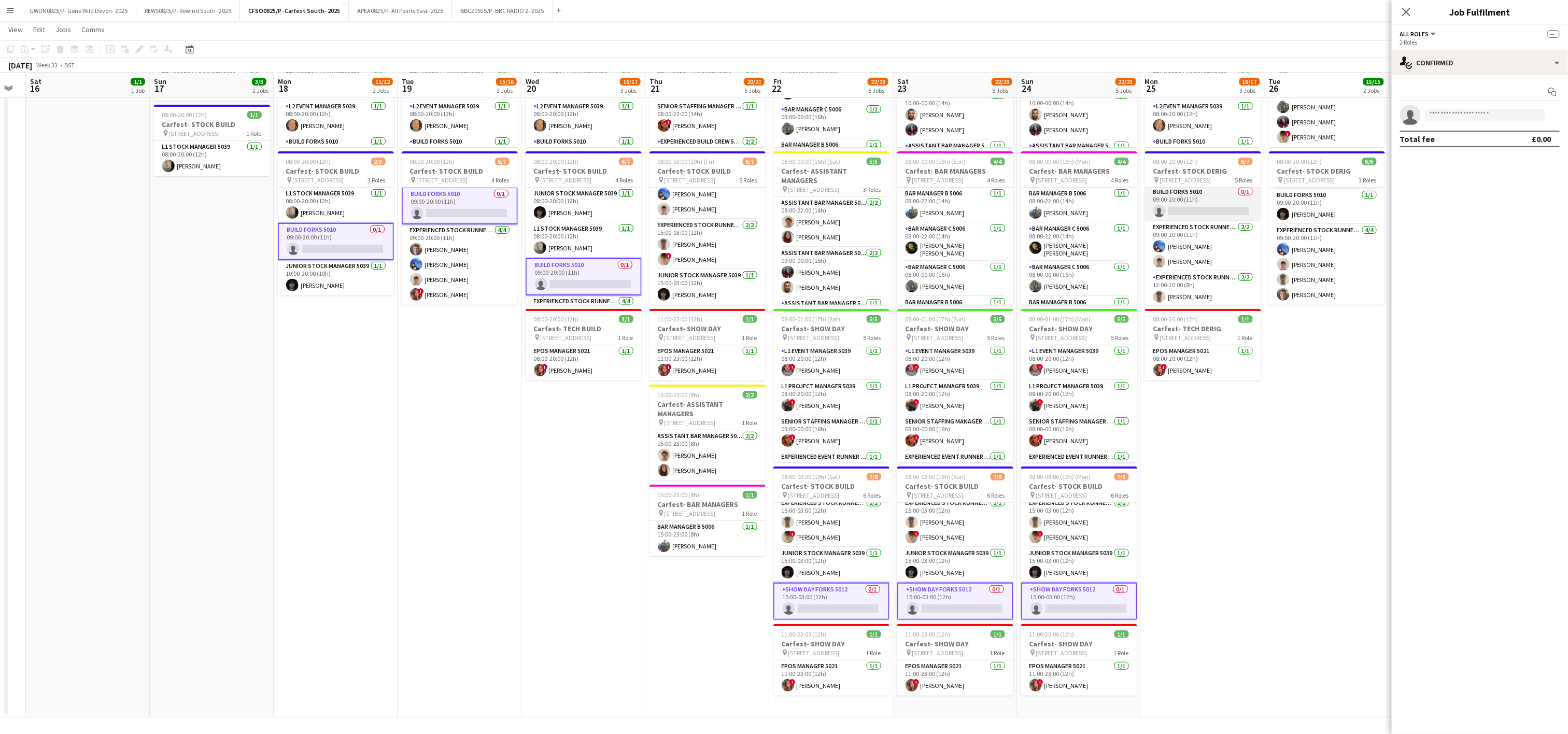
click at [1178, 210] on app-card-role "Build Forks 5010 0/1 09:00-20:00 (11h) single-neutral-actions" at bounding box center [1204, 204] width 116 height 35
click at [1469, 106] on app-invite-slot "single-neutral-actions" at bounding box center [1481, 115] width 176 height 21
click at [1464, 114] on input at bounding box center [1486, 115] width 121 height 12
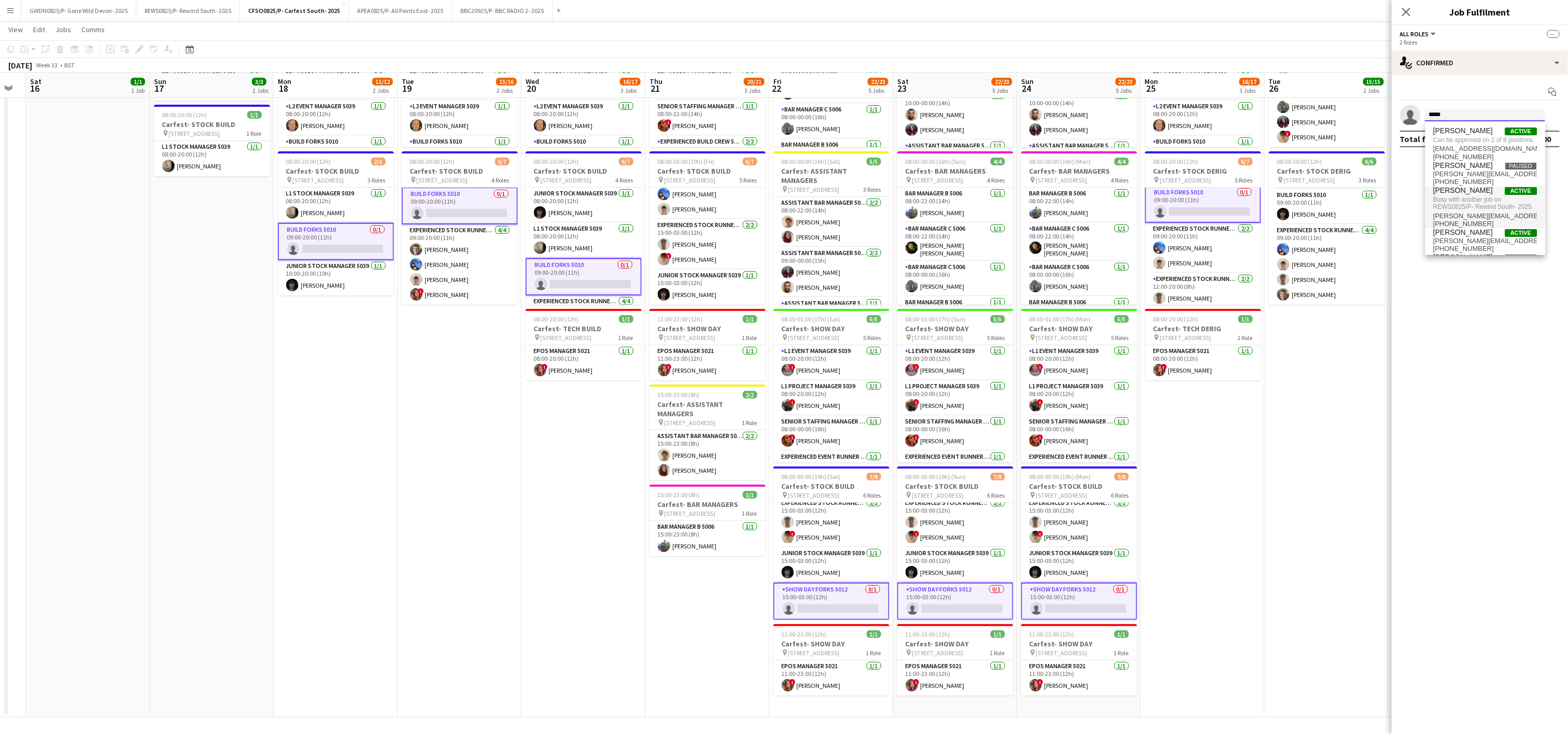
type input "*****"
click at [1466, 212] on span "Busy with another job on REWS0825/P- Rewind South- 2025." at bounding box center [1486, 203] width 104 height 17
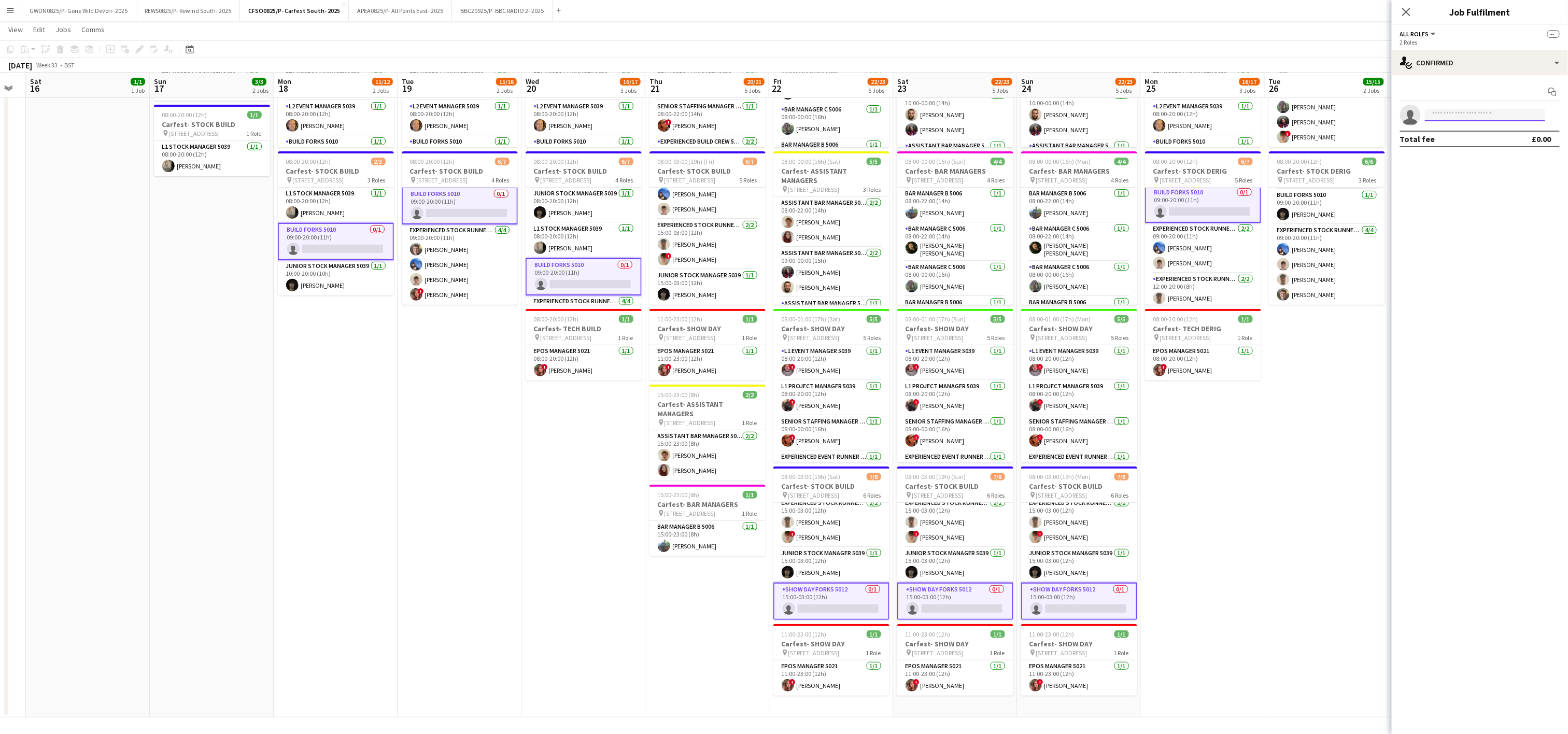
type input "*"
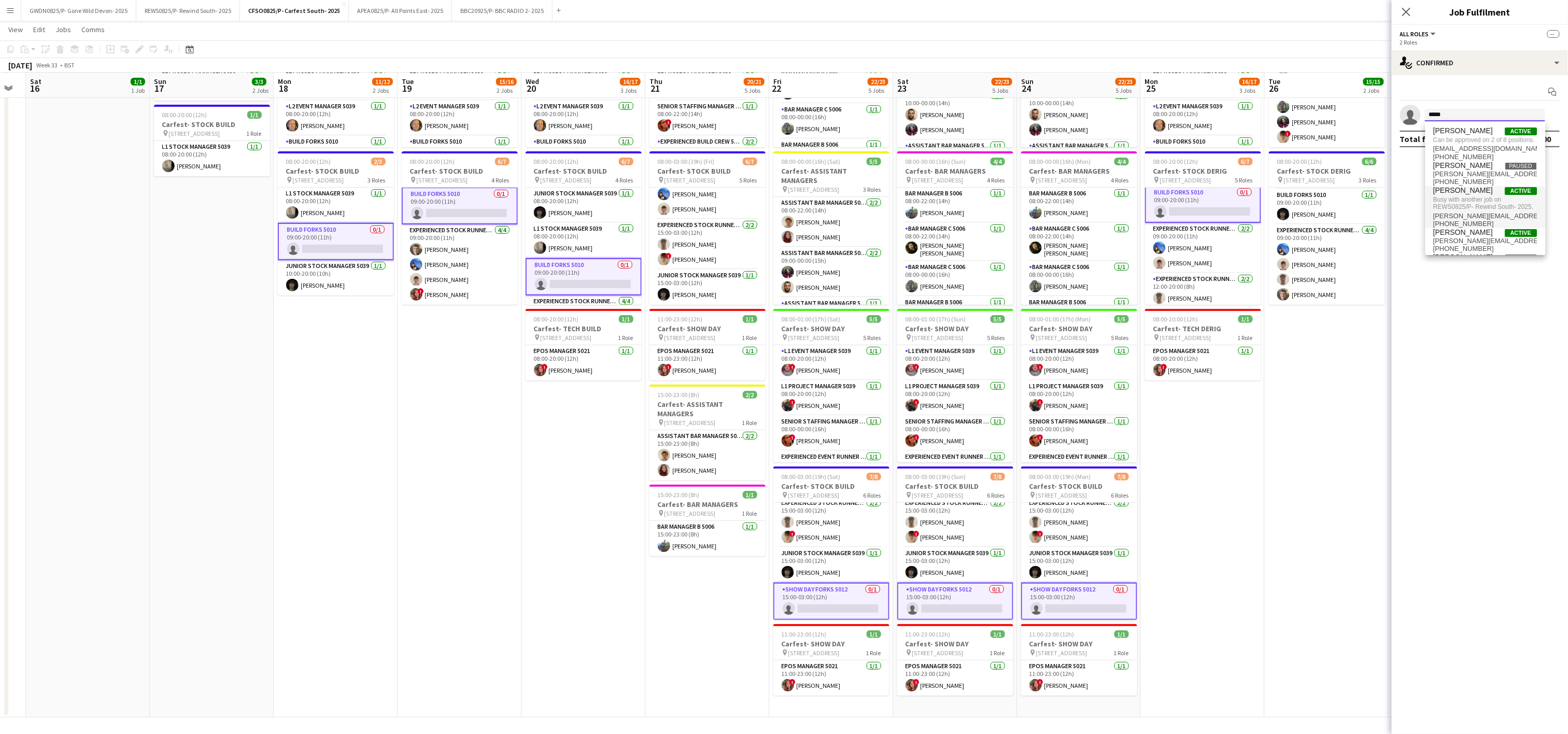
type input "*****"
click at [1484, 212] on span "Busy with another job on REWS0825/P- Rewind South- 2025." at bounding box center [1486, 203] width 104 height 17
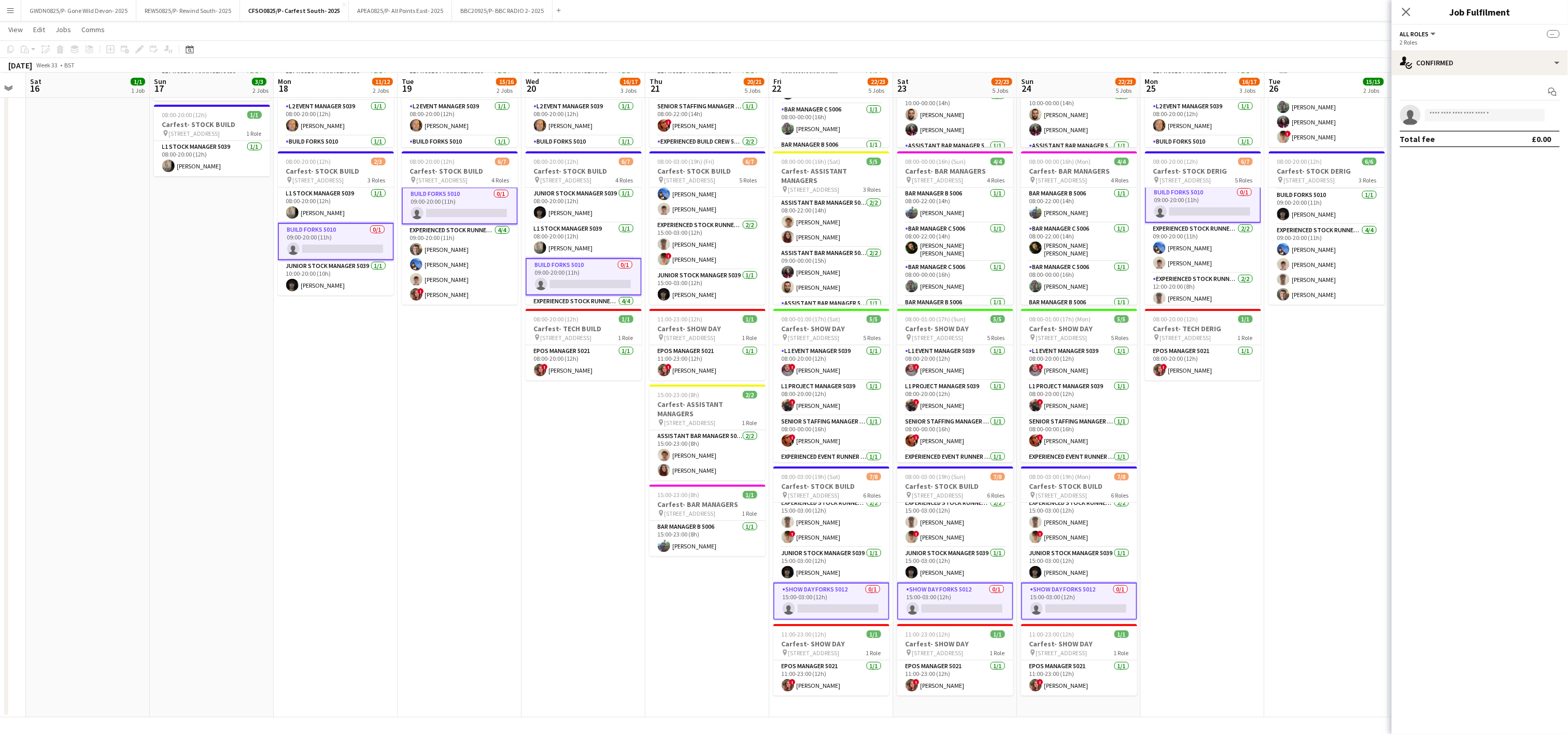
click at [578, 399] on app-date-cell "08:00-20:00 (12h) 9/9 Carfest- BUILD pin [STREET_ADDRESS] 5 Roles L1 Build Mana…" at bounding box center [583, 353] width 124 height 728
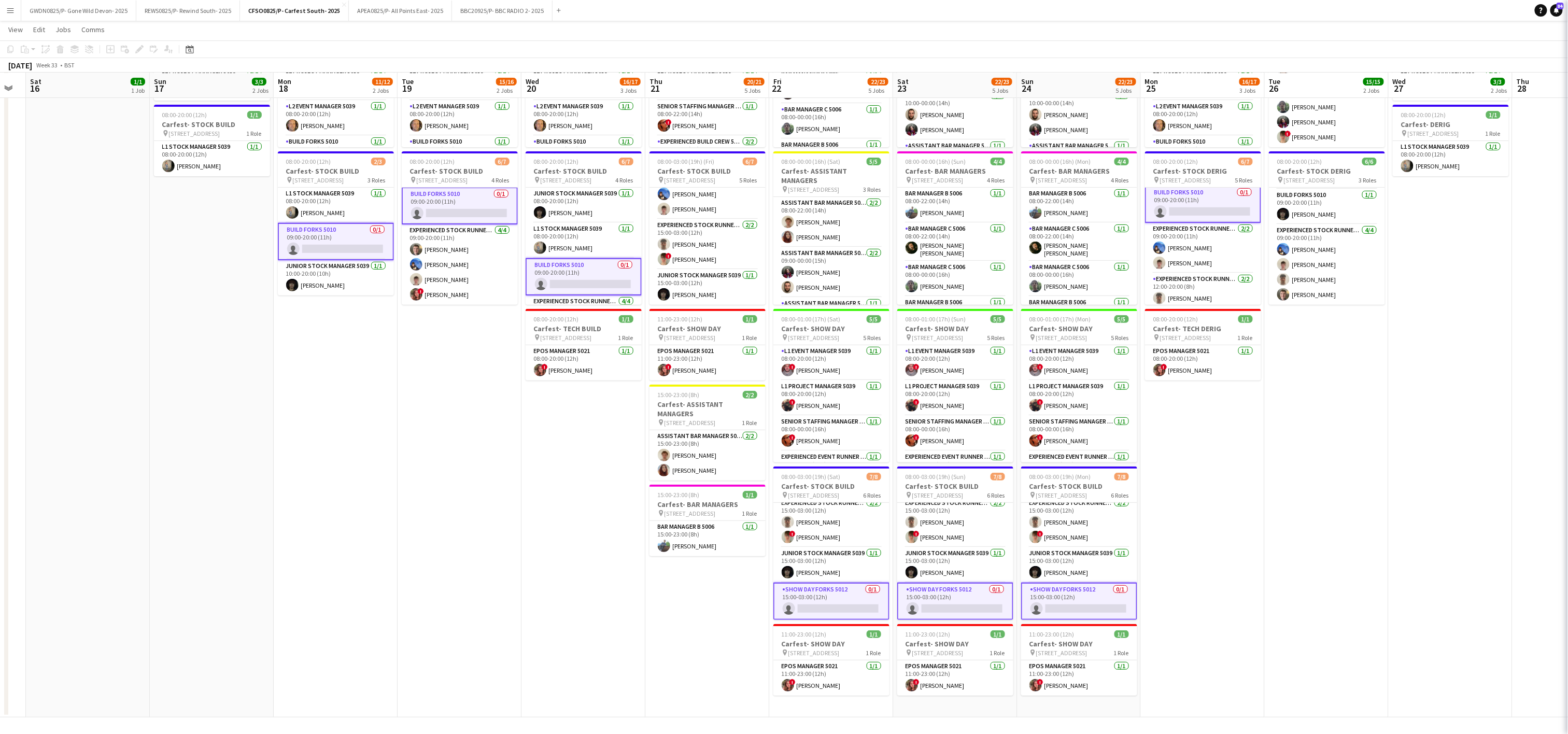
scroll to position [72, 0]
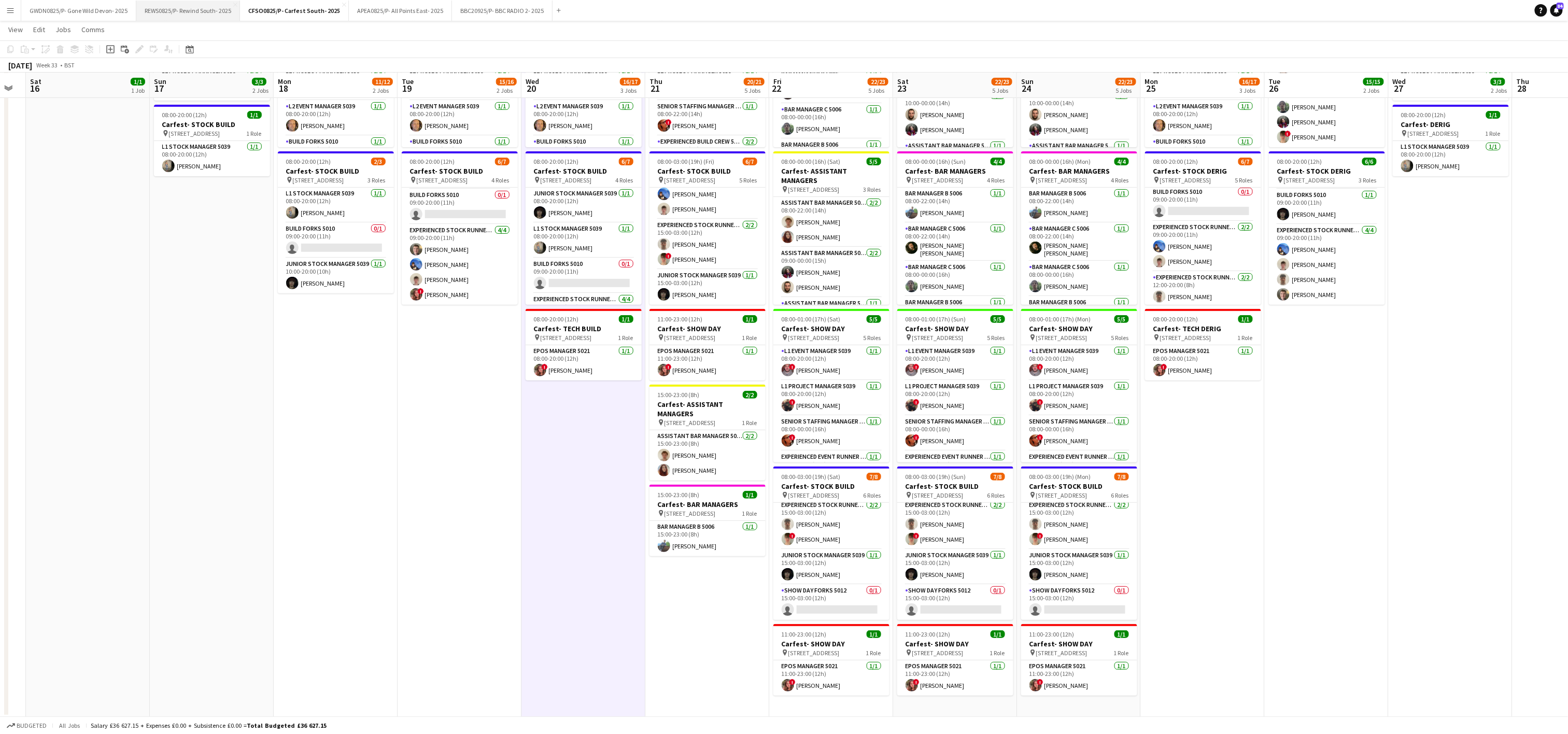
click at [181, 12] on button "REWS0825/P- Rewind South- 2025 Close" at bounding box center [188, 11] width 104 height 21
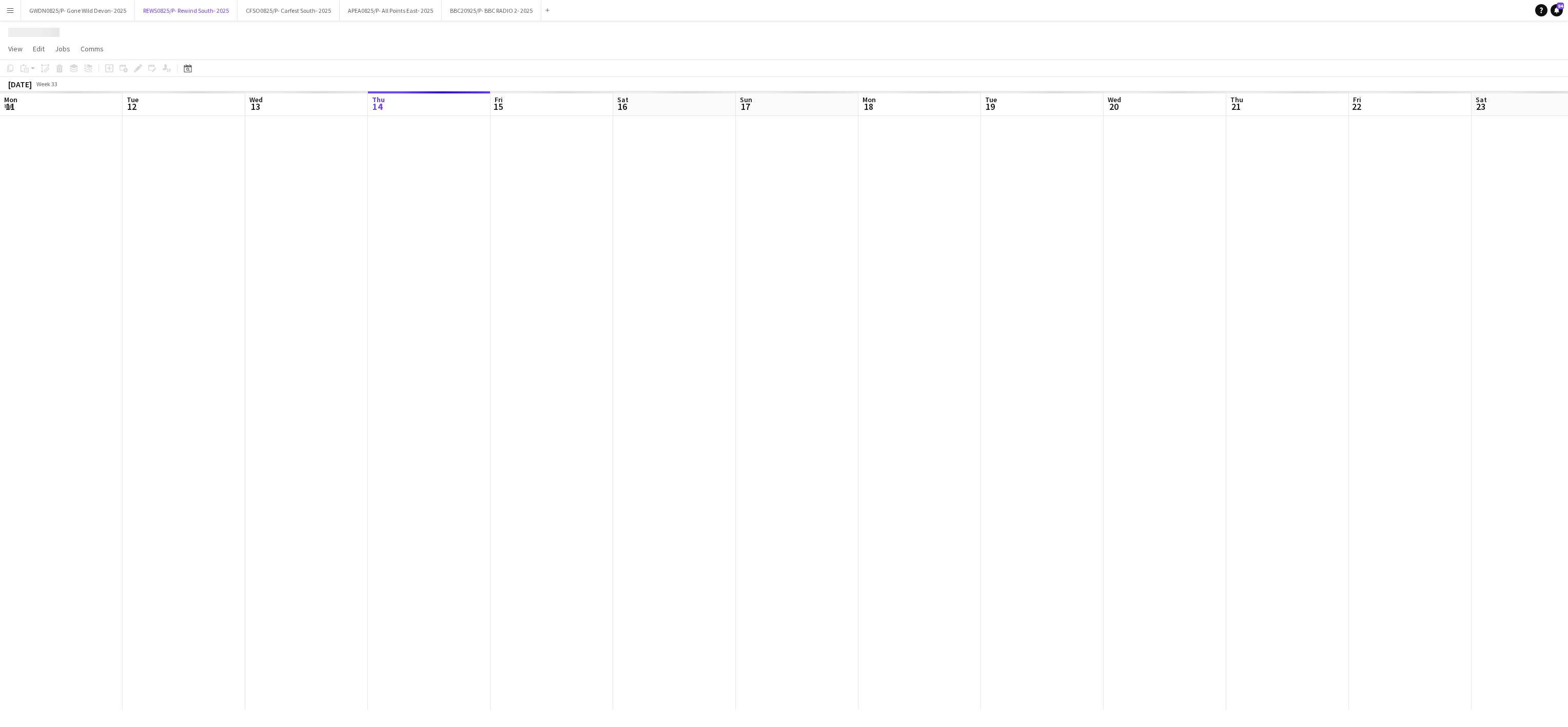
scroll to position [0, 245]
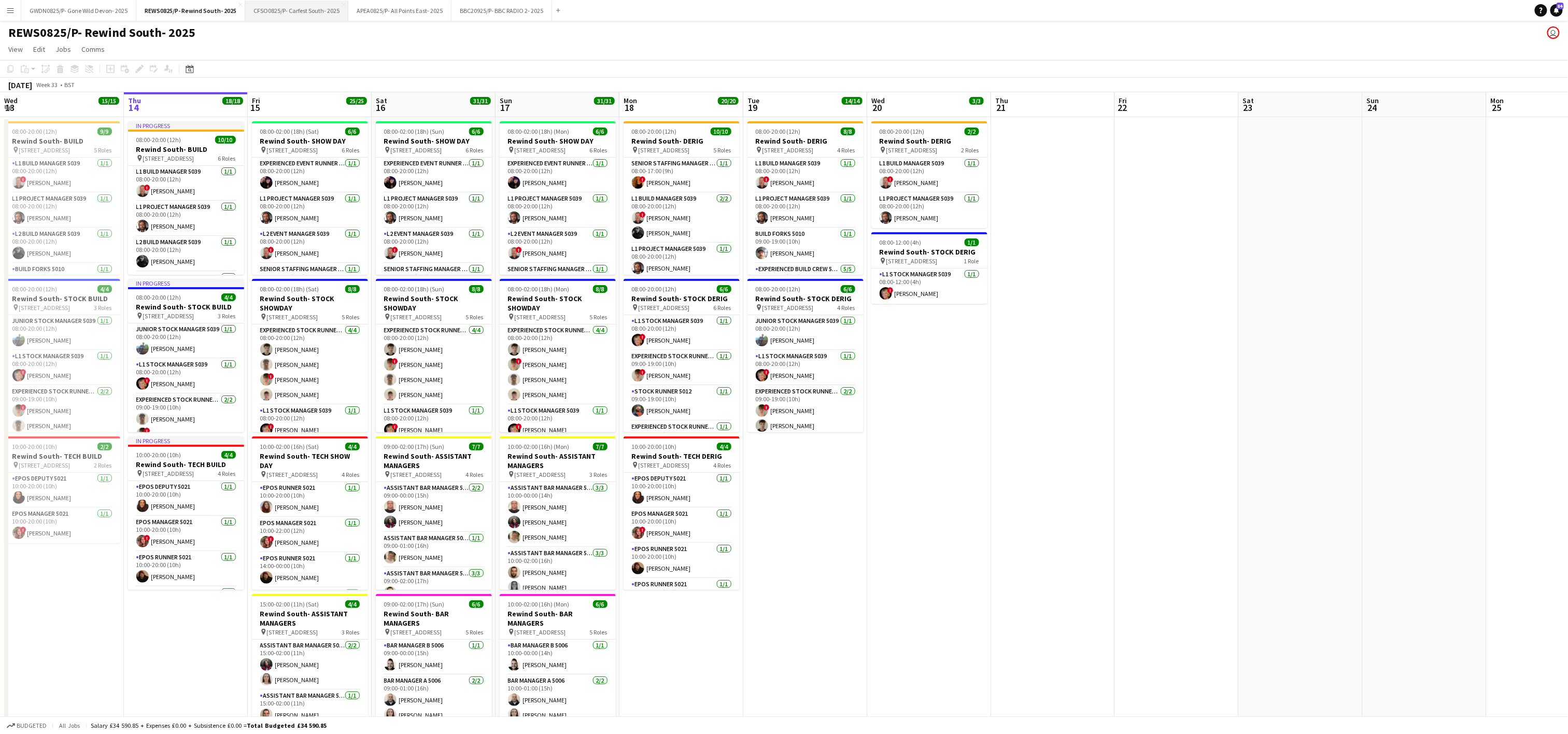
click at [309, 2] on button "CFSO0825/P- Carfest South- 2025 Close" at bounding box center [297, 11] width 103 height 21
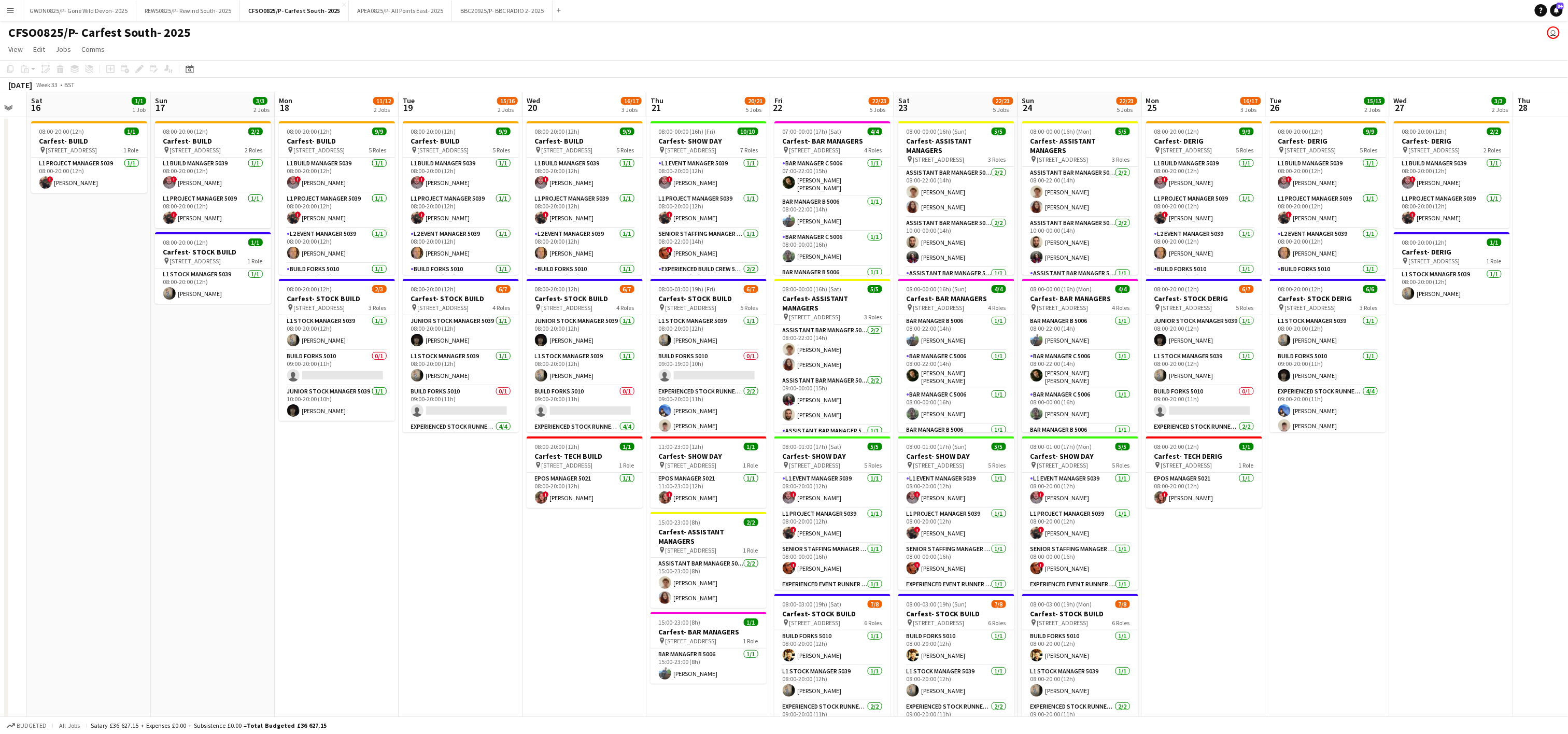
scroll to position [0, 341]
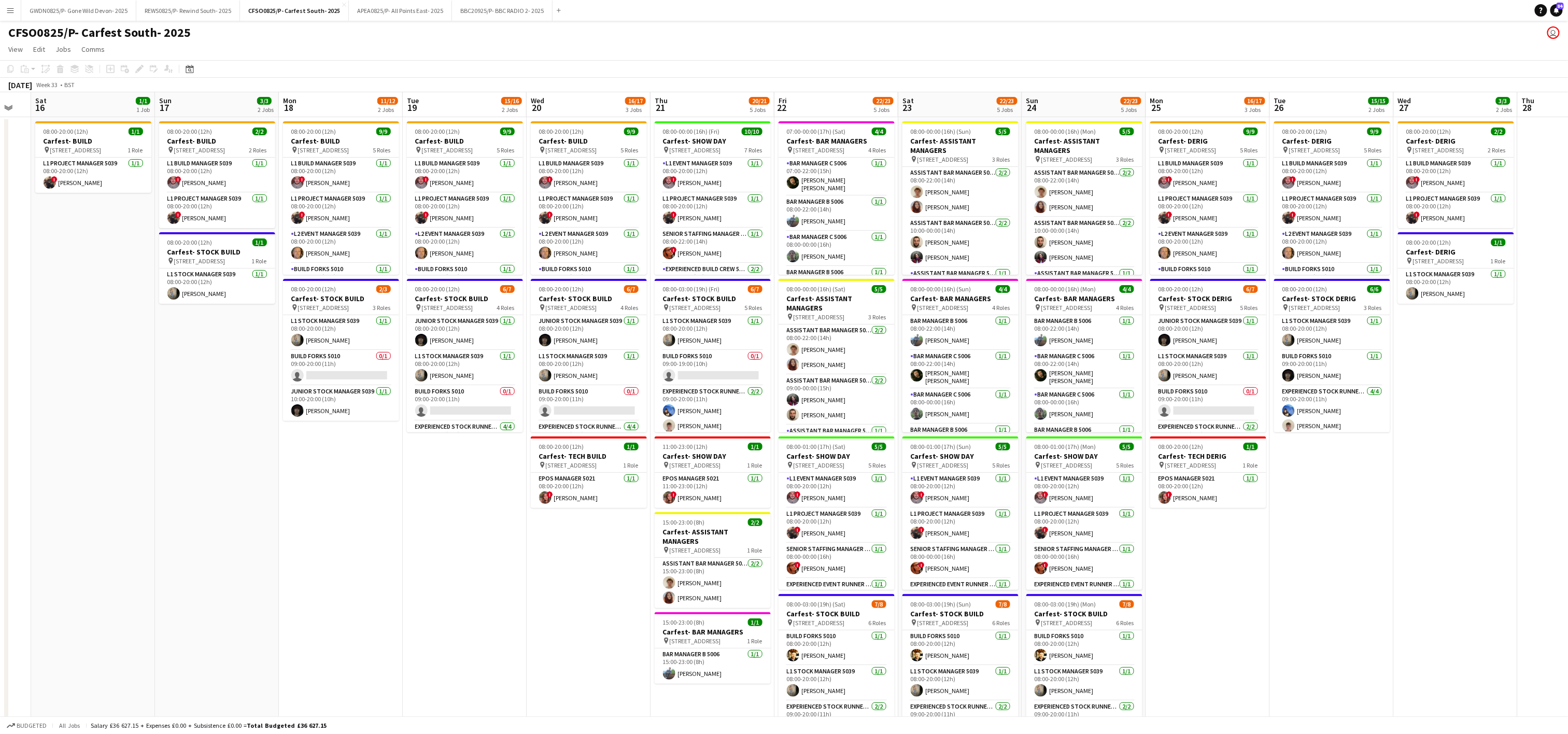
drag, startPoint x: 971, startPoint y: 620, endPoint x: 630, endPoint y: 580, distance: 343.3
click at [630, 580] on app-calendar-viewport "Wed 13 Thu 14 Fri 15 Sat 16 1/1 1 Job Sun 17 3/3 2 Jobs Mon 18 11/12 2 Jobs Tue…" at bounding box center [784, 469] width 1568 height 753
click at [1188, 403] on app-card-role "Build Forks 5010 0/1 09:00-20:00 (11h) single-neutral-actions" at bounding box center [1209, 403] width 116 height 35
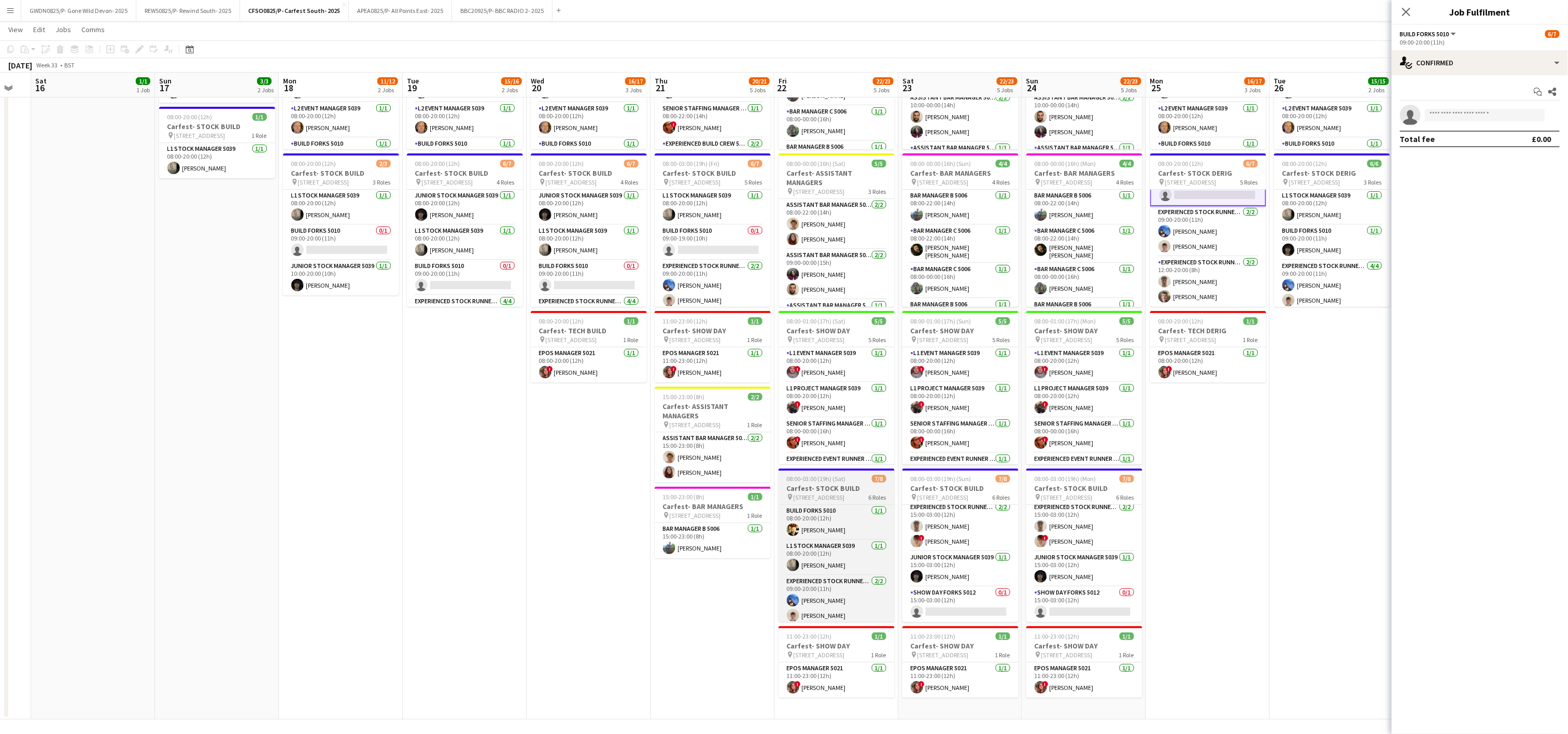
scroll to position [129, 0]
click at [1079, 613] on app-card-role "Show Day Forks 5012 0/1 15:00-03:00 (12h) single-neutral-actions" at bounding box center [1085, 605] width 116 height 35
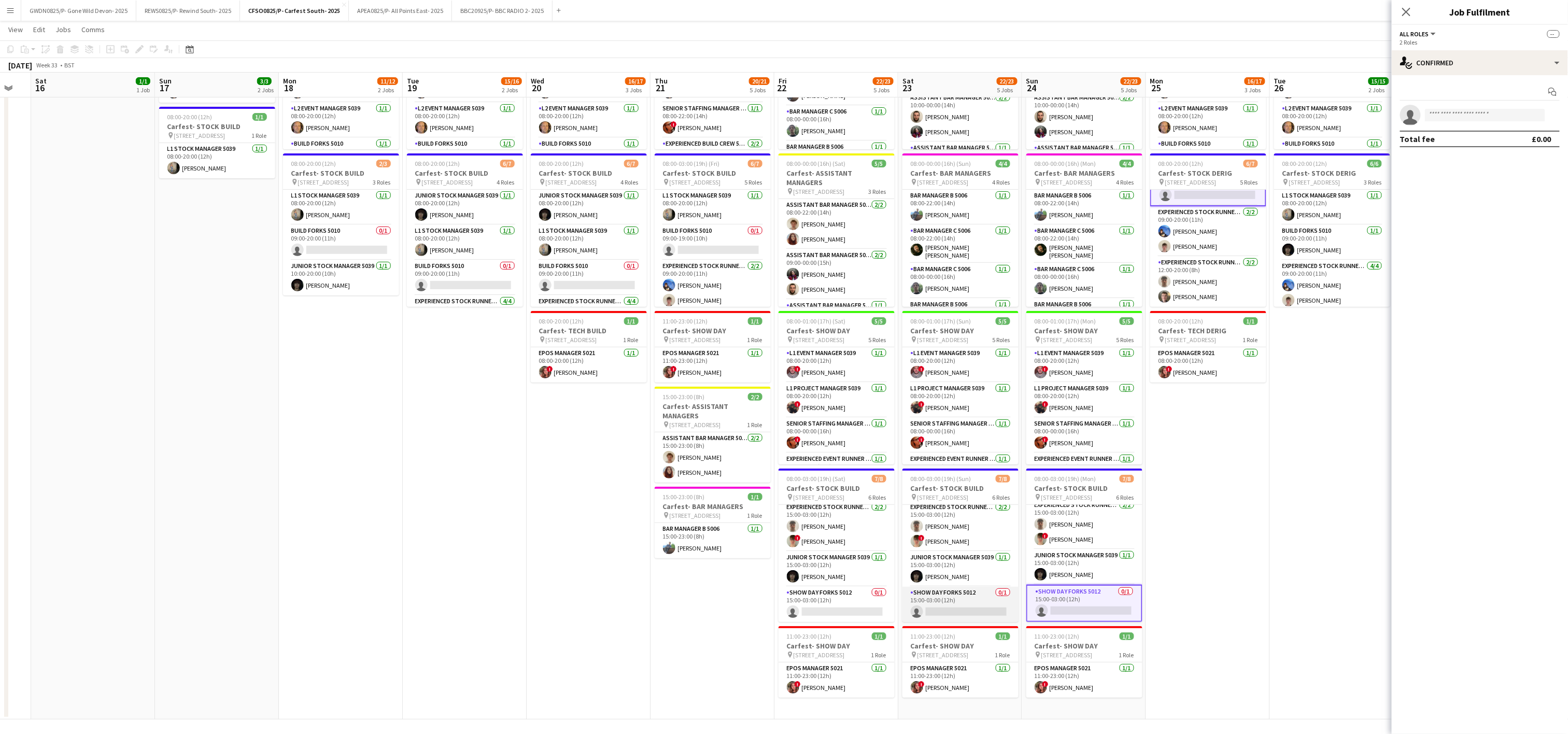
click at [982, 597] on app-card-role "Show Day Forks 5012 0/1 15:00-03:00 (12h) single-neutral-actions" at bounding box center [960, 605] width 116 height 35
click at [819, 606] on app-card-role "Show Day Forks 5012 0/1 15:00-03:00 (12h) single-neutral-actions" at bounding box center [837, 605] width 116 height 35
click at [718, 239] on app-card-role "Build Forks 5010 0/1 09:00-19:00 (10h) single-neutral-actions" at bounding box center [713, 242] width 116 height 35
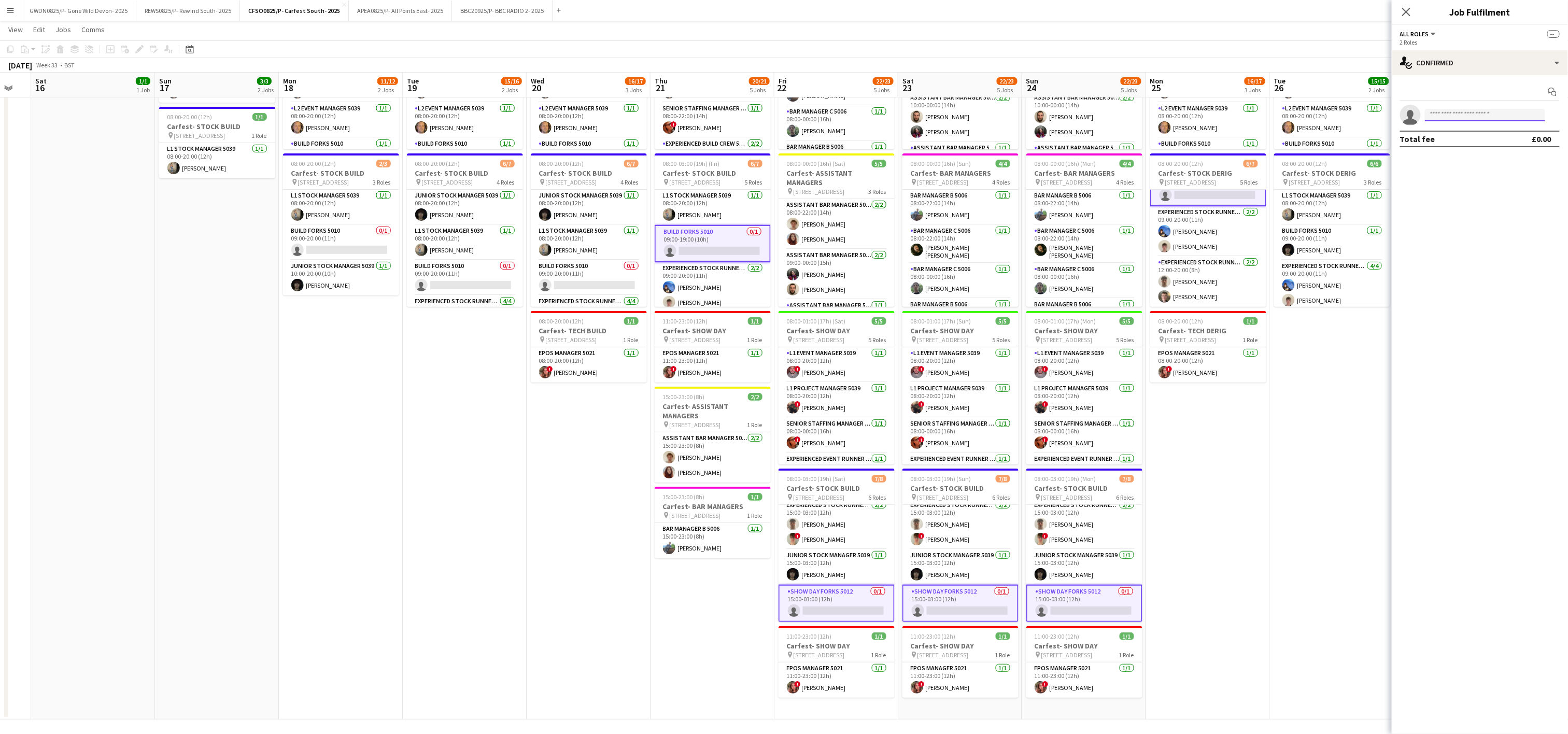
click at [1450, 115] on input at bounding box center [1486, 115] width 121 height 12
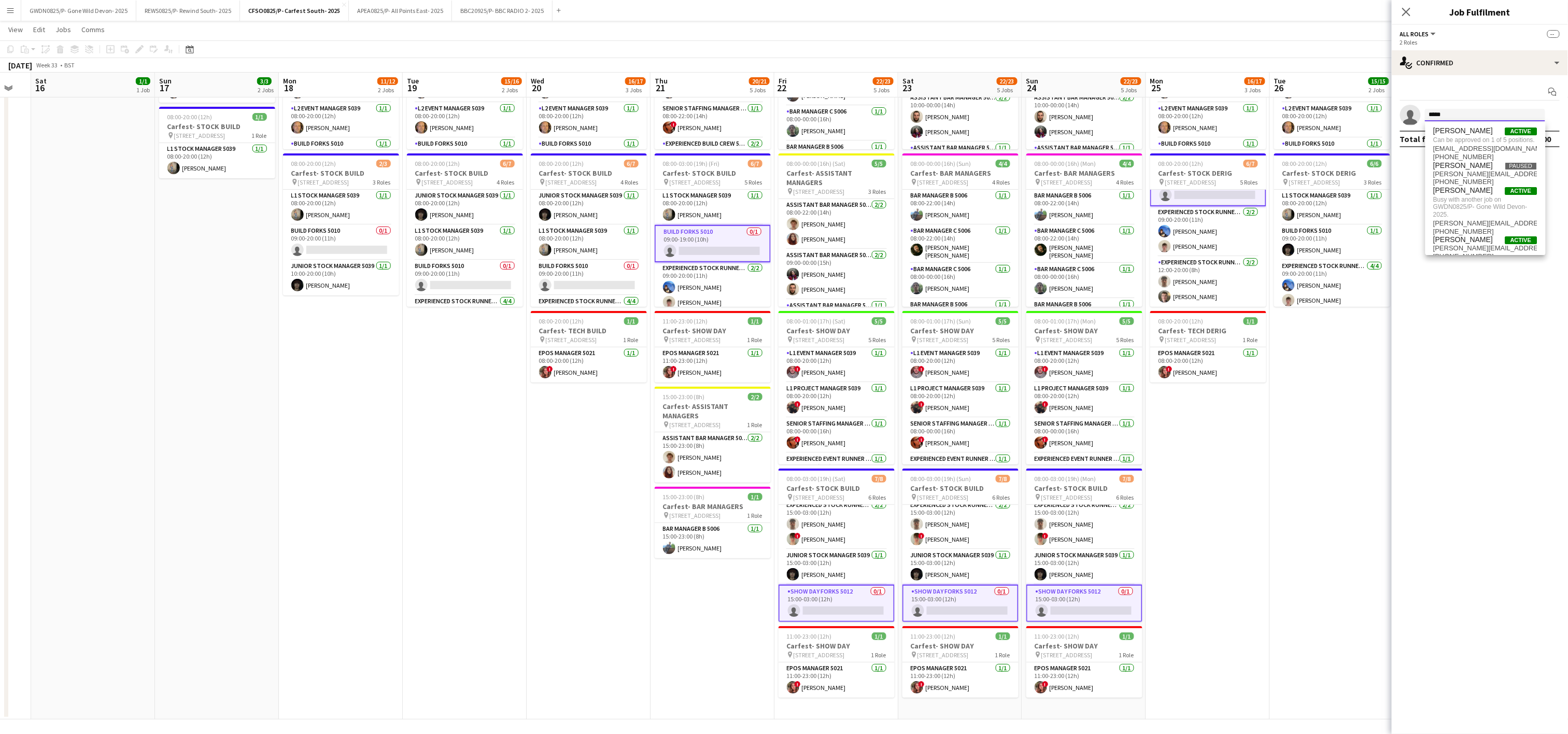
type input "*****"
click at [1301, 525] on app-date-cell "08:00-20:00 (12h) 9/9 Carfest- DERIG pin [STREET_ADDRESS] 5 Roles L1 Build Mana…" at bounding box center [1332, 356] width 124 height 728
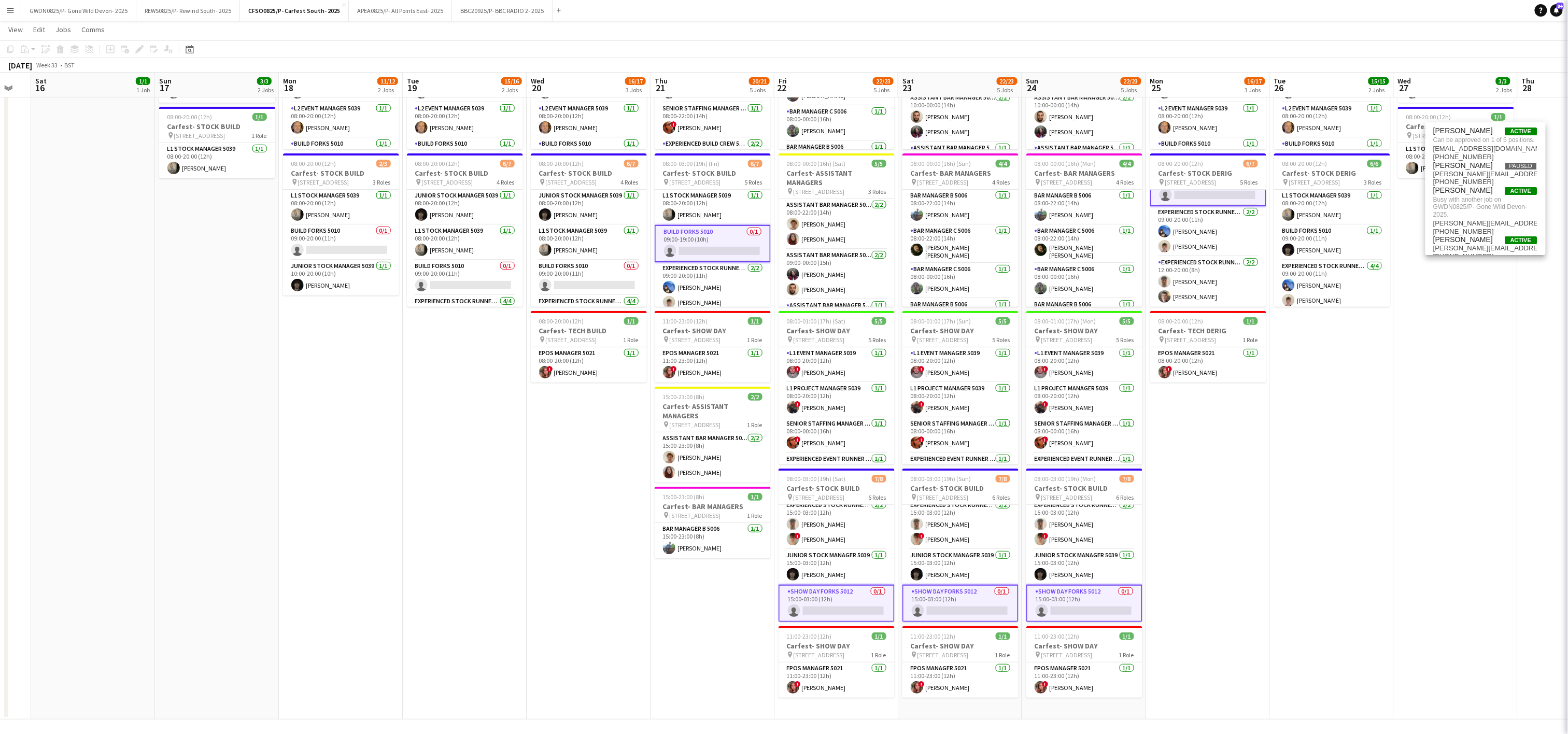
scroll to position [93, 0]
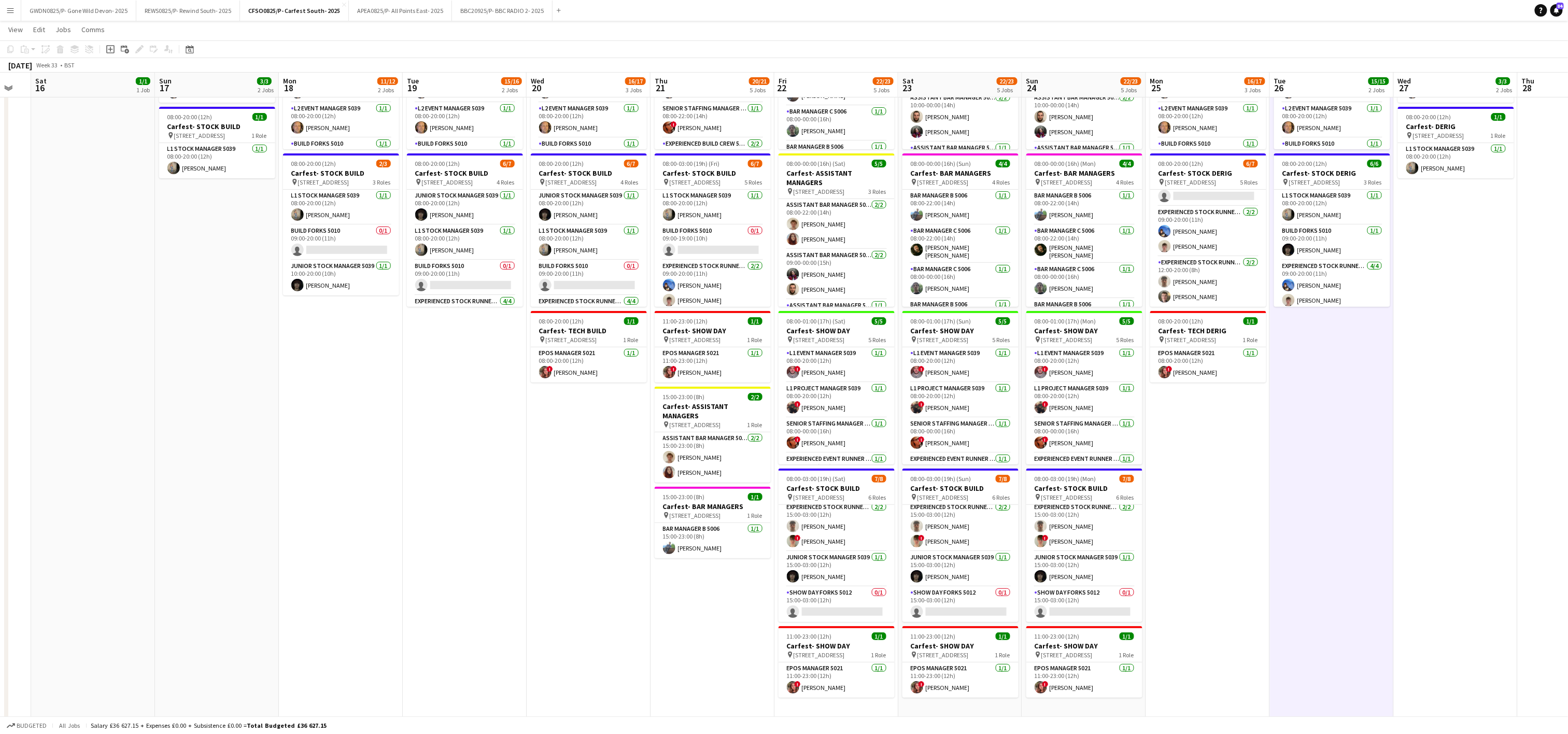
click at [431, 595] on app-date-cell "08:00-20:00 (12h) 9/9 Carfest- BUILD pin [STREET_ADDRESS] 5 Roles L1 Build Mana…" at bounding box center [464, 356] width 124 height 728
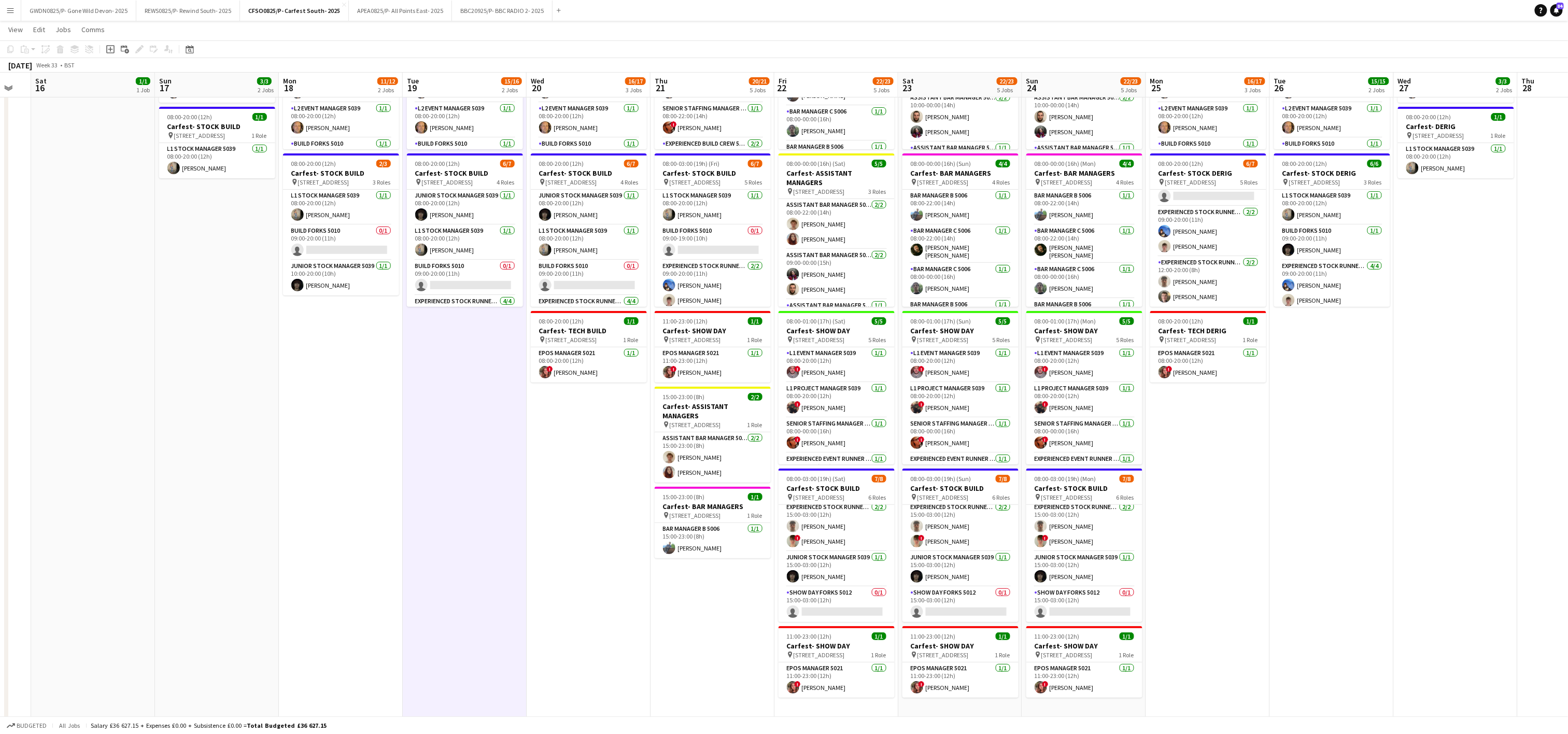
click at [365, 436] on app-date-cell "08:00-20:00 (12h) 9/9 Carfest- BUILD pin [STREET_ADDRESS] 5 Roles L1 Build Mana…" at bounding box center [341, 356] width 124 height 728
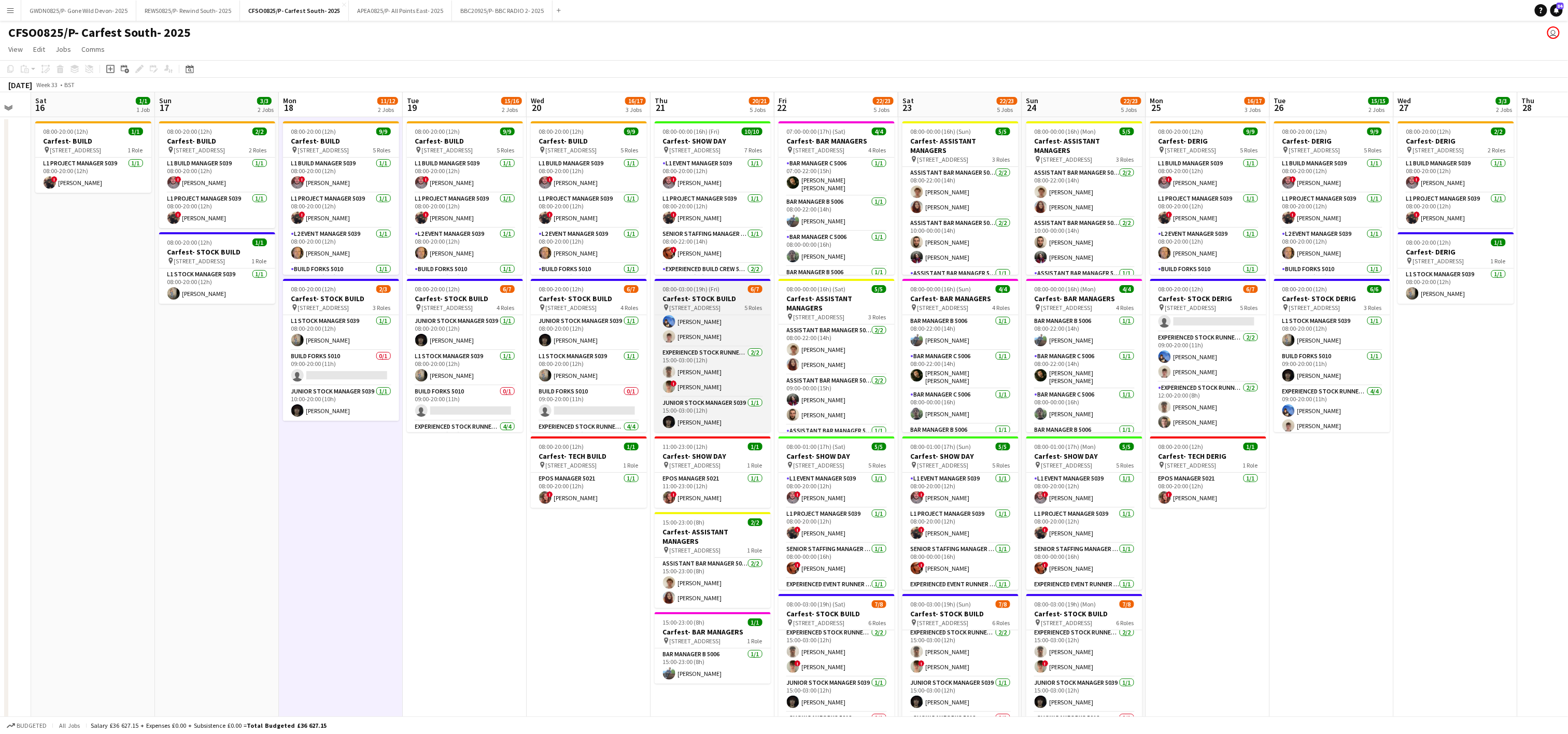
scroll to position [0, 0]
click at [589, 393] on app-card-role "Build Forks 5010 0/1 09:00-20:00 (11h) single-neutral-actions" at bounding box center [589, 403] width 116 height 35
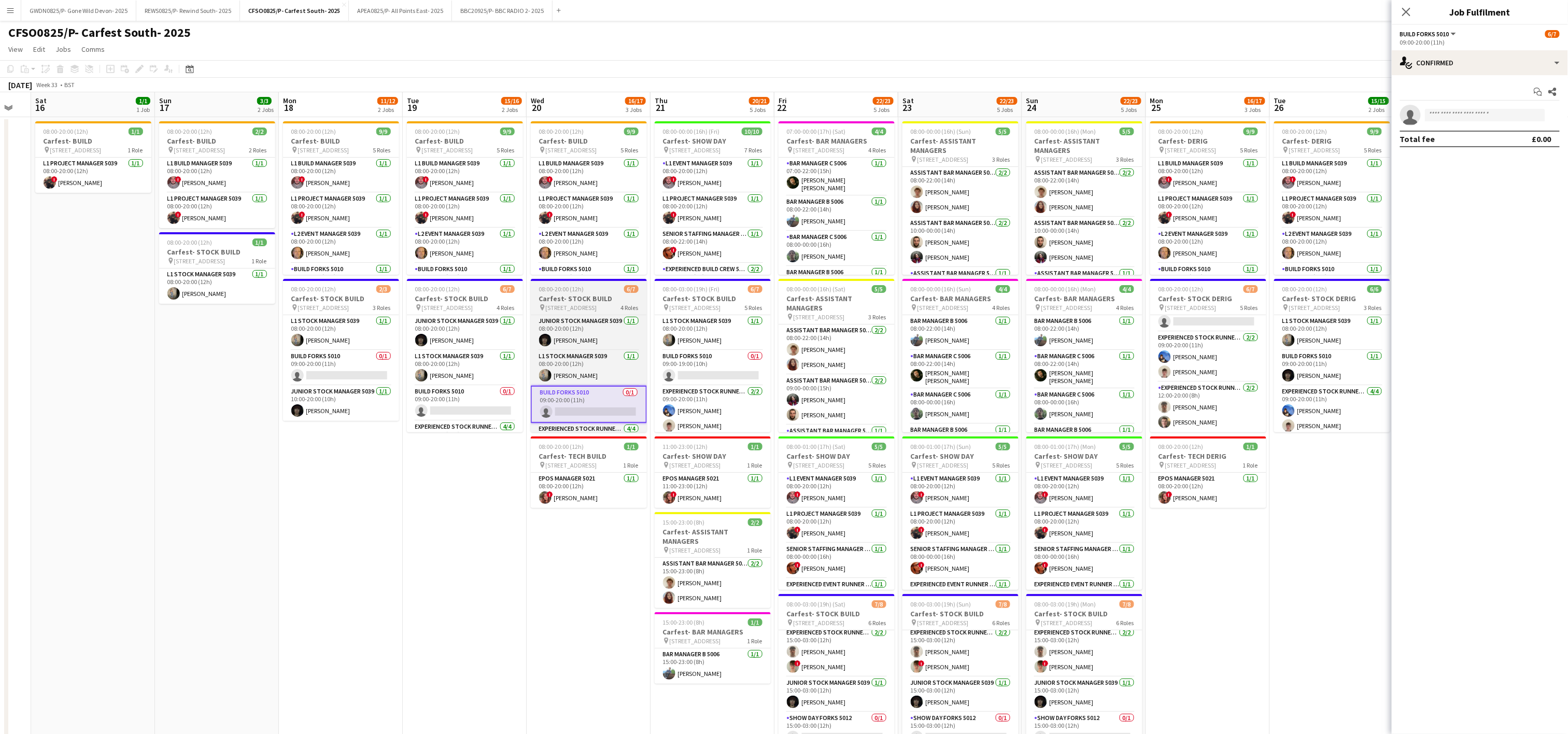
click at [547, 296] on h3 "Carfest- STOCK BUILD" at bounding box center [589, 298] width 116 height 10
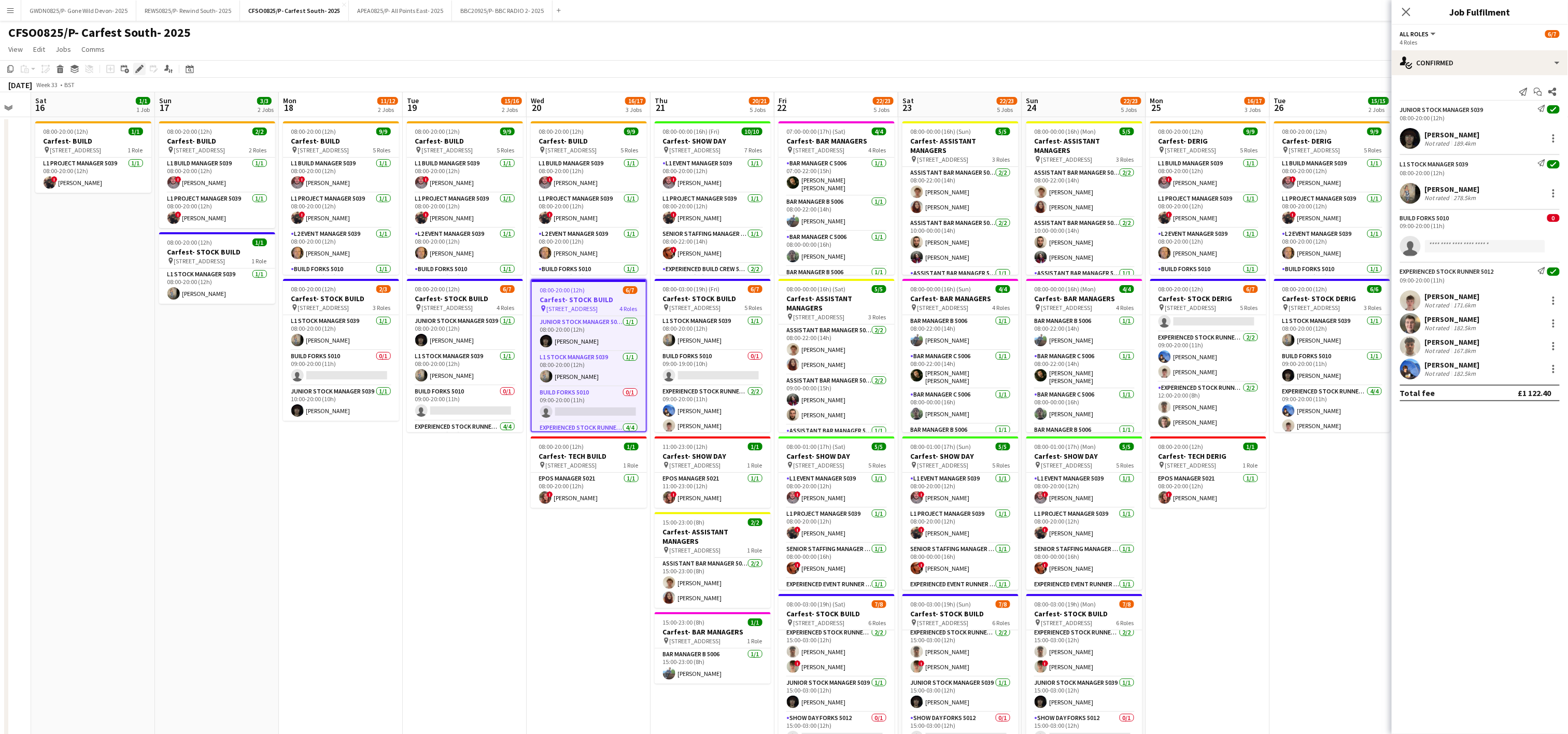
click at [135, 71] on icon at bounding box center [137, 72] width 3 height 3
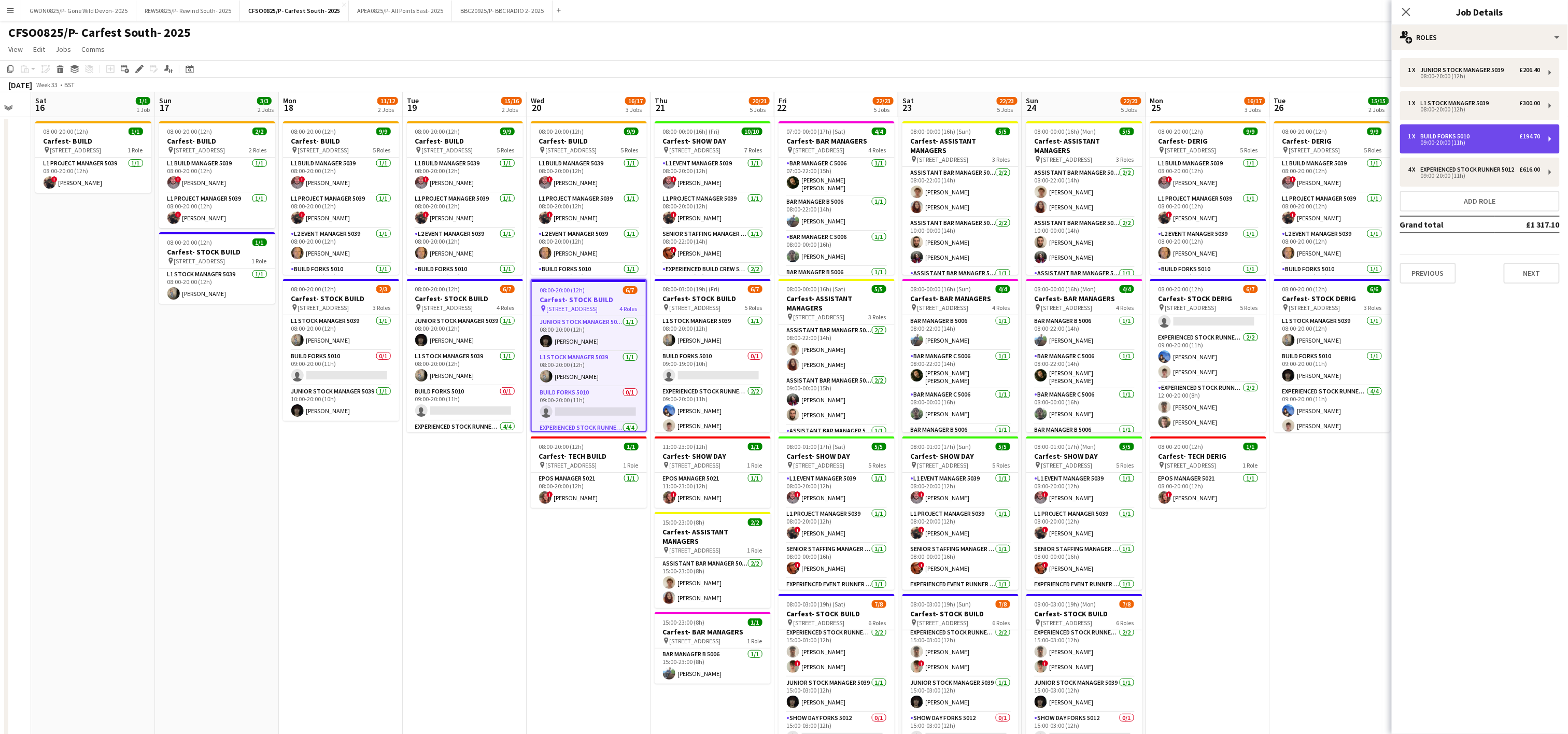
click at [1481, 134] on div "1 x Build Forks 5010 £194.70" at bounding box center [1475, 137] width 132 height 7
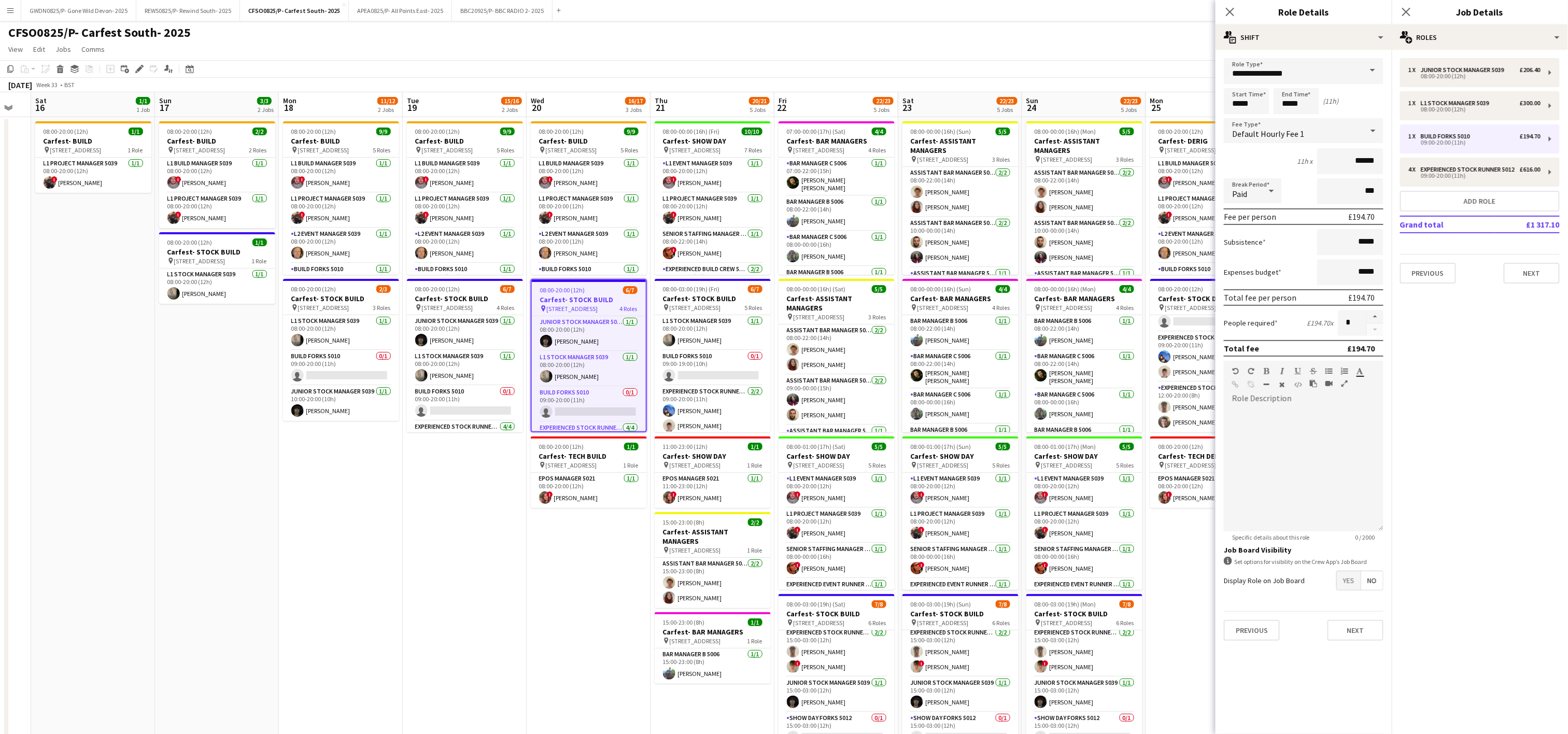
click at [260, 485] on app-date-cell "08:00-20:00 (12h) 2/2 Carfest- BUILD pin [STREET_ADDRESS] 2 Roles L1 Build Mana…" at bounding box center [217, 481] width 124 height 728
